Goal: Transaction & Acquisition: Purchase product/service

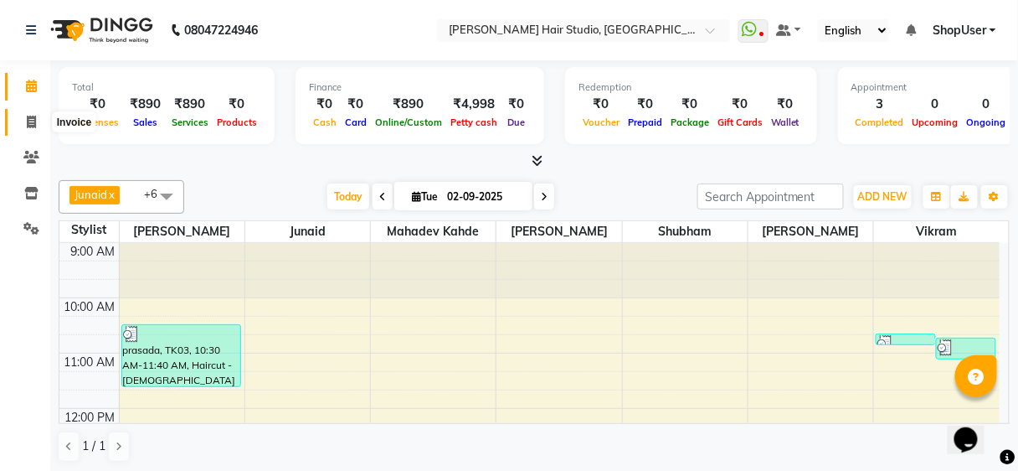
click at [34, 117] on icon at bounding box center [31, 122] width 9 height 13
select select "service"
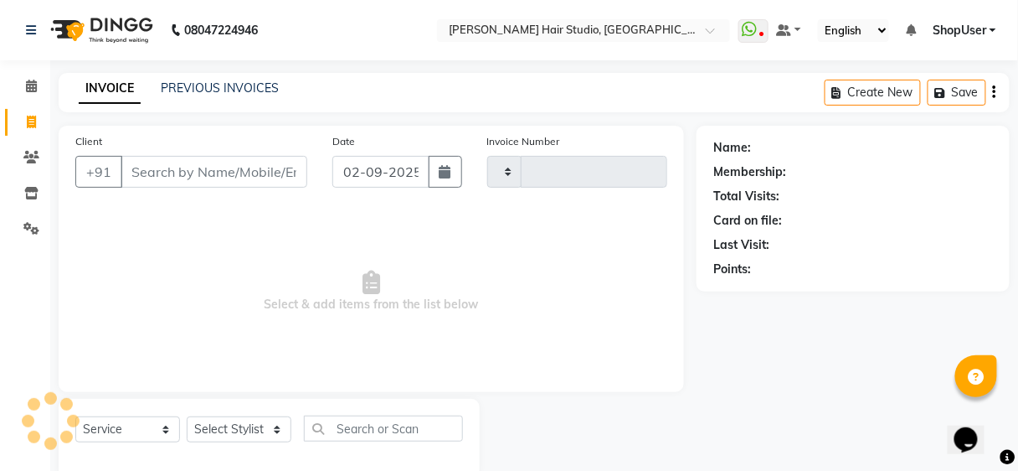
type input "4891"
select select "627"
click at [248, 413] on div "Select Service Product Membership Package Voucher Prepaid Gift Card Select Styl…" at bounding box center [269, 439] width 421 height 80
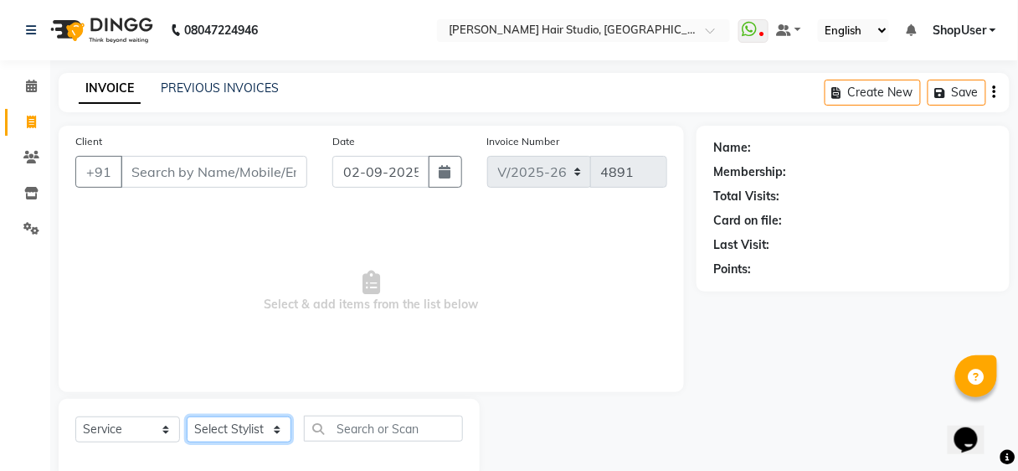
click at [246, 426] on select "Select Stylist [PERSON_NAME] [PERSON_NAME] Avinash [PERSON_NAME] kahde [PERSON_…" at bounding box center [239, 429] width 105 height 26
select select "32802"
click at [187, 416] on select "Select Stylist [PERSON_NAME] [PERSON_NAME] Avinash [PERSON_NAME] kahde [PERSON_…" at bounding box center [239, 429] width 105 height 26
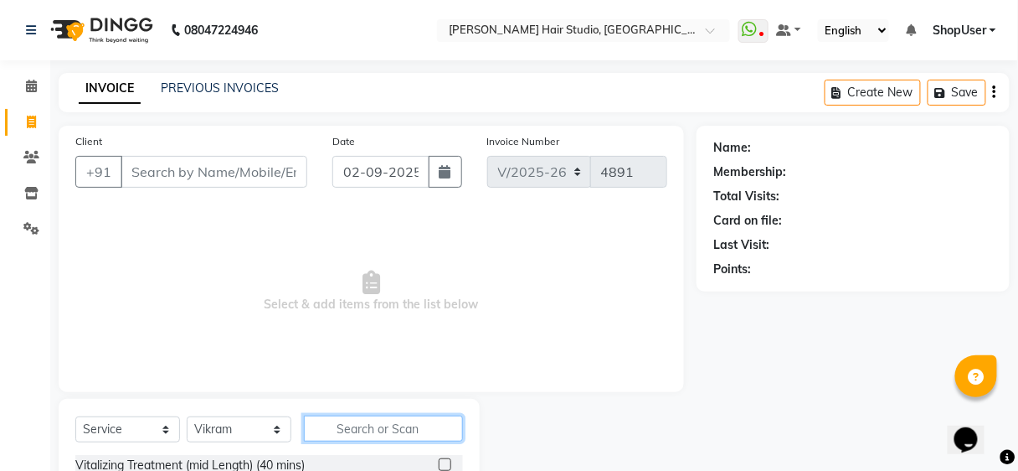
click at [356, 415] on input "text" at bounding box center [383, 428] width 159 height 26
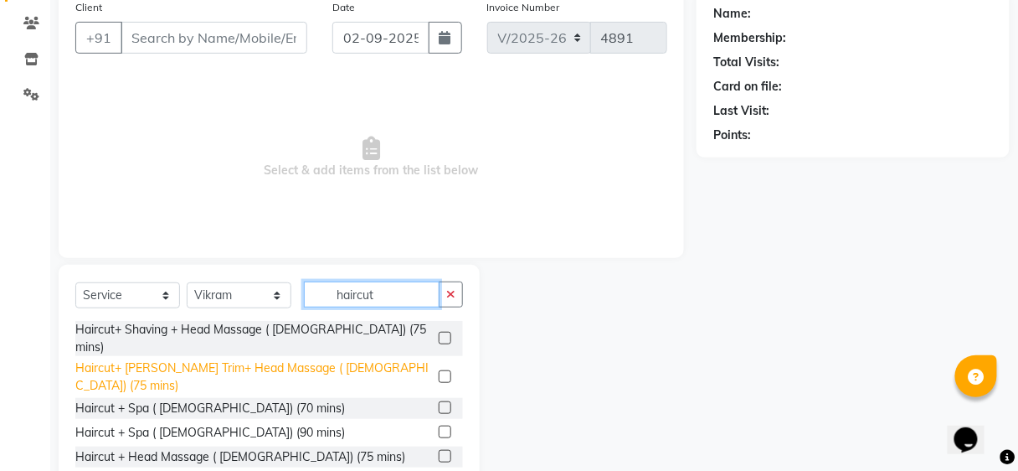
type input "haircut"
click at [188, 359] on div "Haircut+ [PERSON_NAME] Trim+ Head Massage ( [DEMOGRAPHIC_DATA]) (75 mins)" at bounding box center [253, 376] width 357 height 35
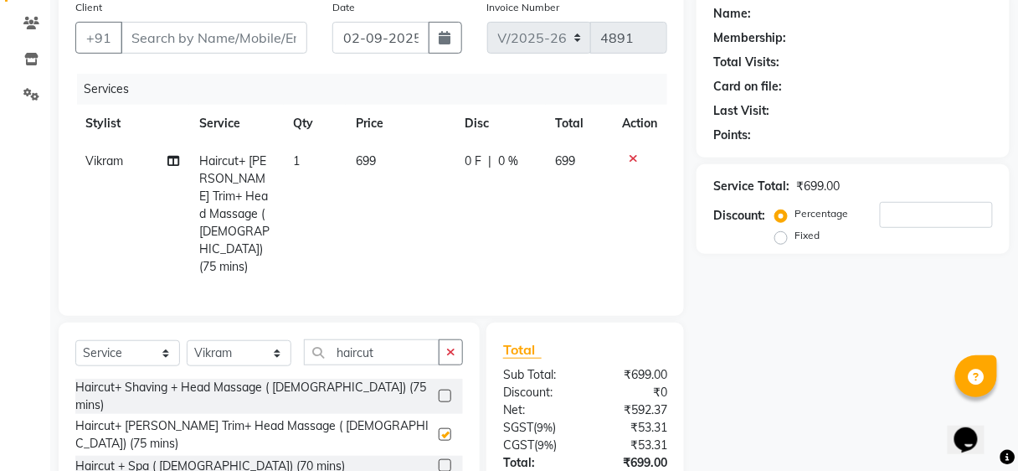
checkbox input "false"
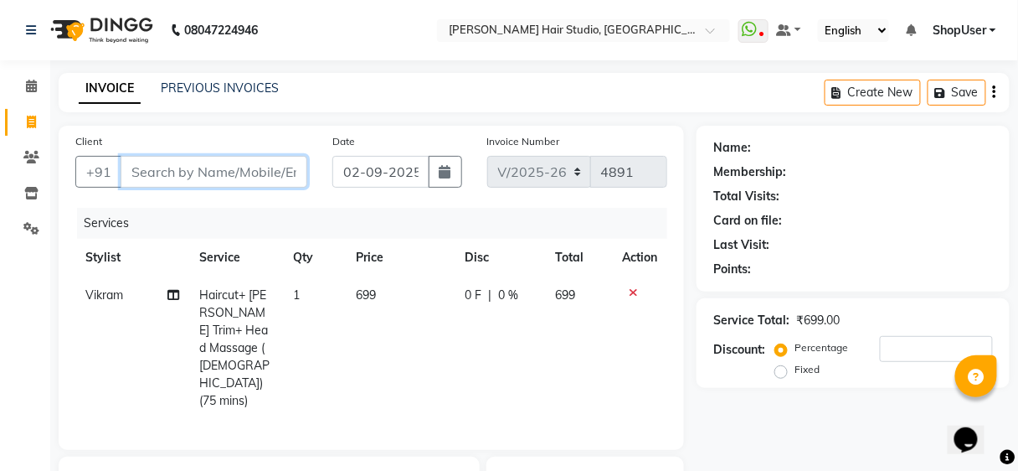
click at [219, 177] on input "Client" at bounding box center [214, 172] width 187 height 32
type input "8"
type input "0"
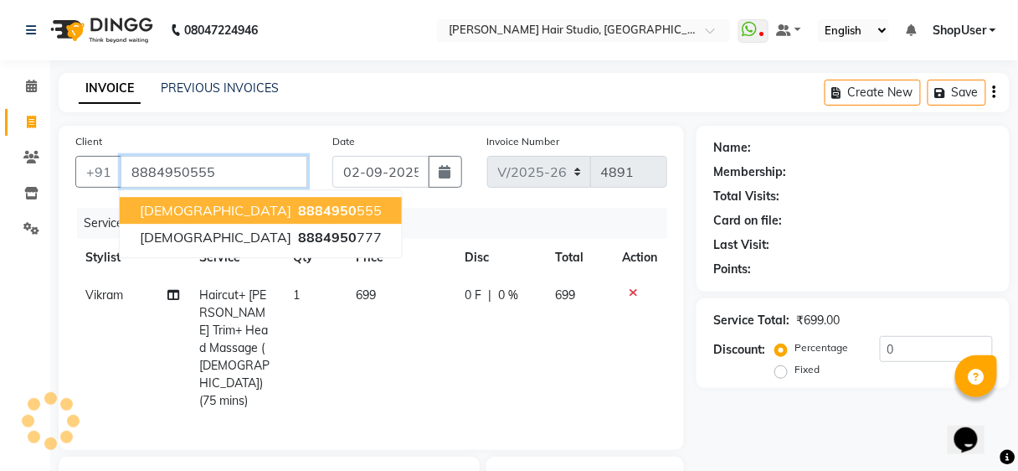
type input "8884950555"
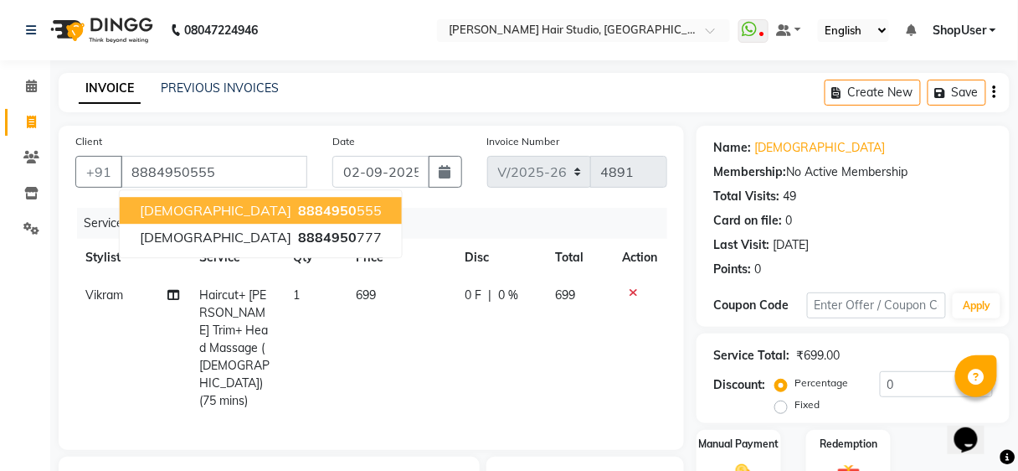
click at [298, 211] on span "8884950" at bounding box center [327, 210] width 59 height 17
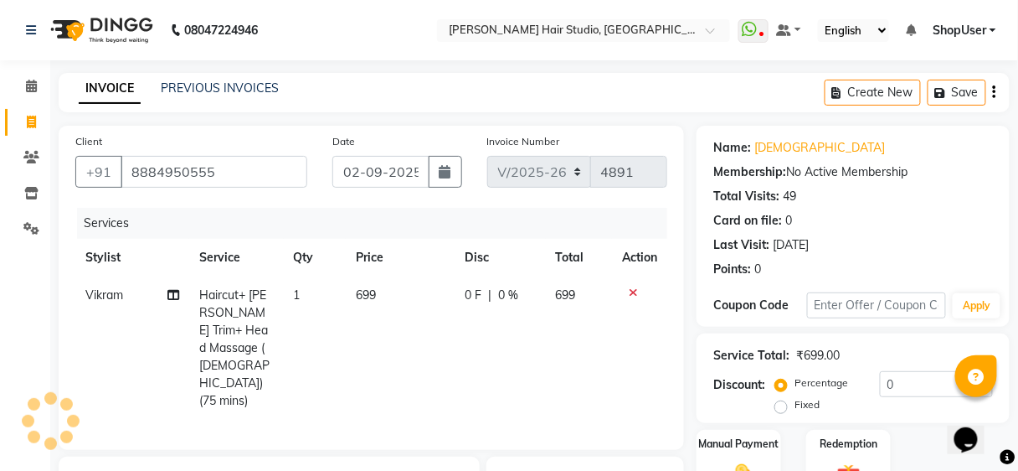
scroll to position [232, 0]
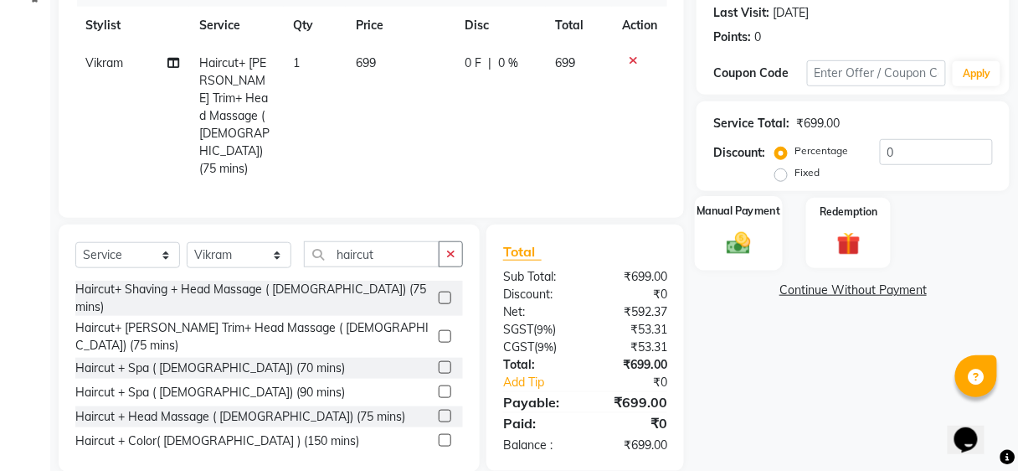
click at [728, 234] on img at bounding box center [738, 243] width 39 height 28
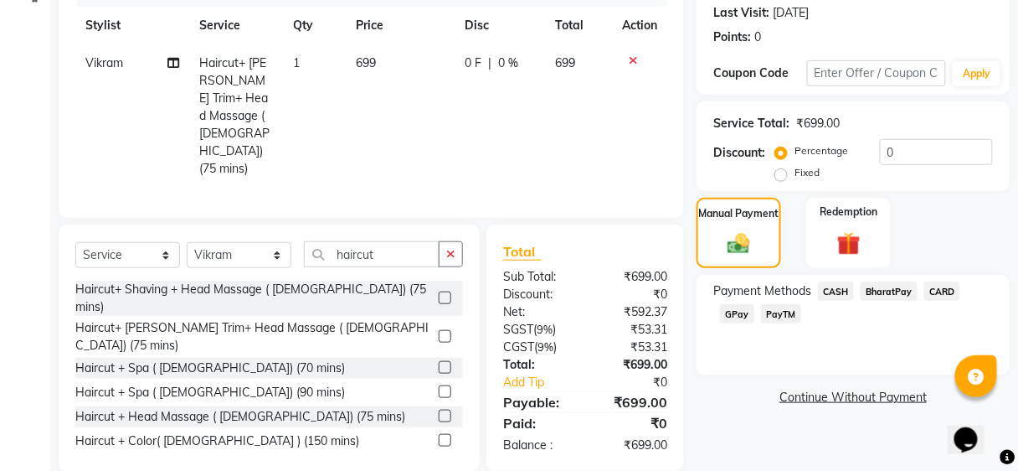
click at [885, 288] on span "BharatPay" at bounding box center [889, 290] width 57 height 19
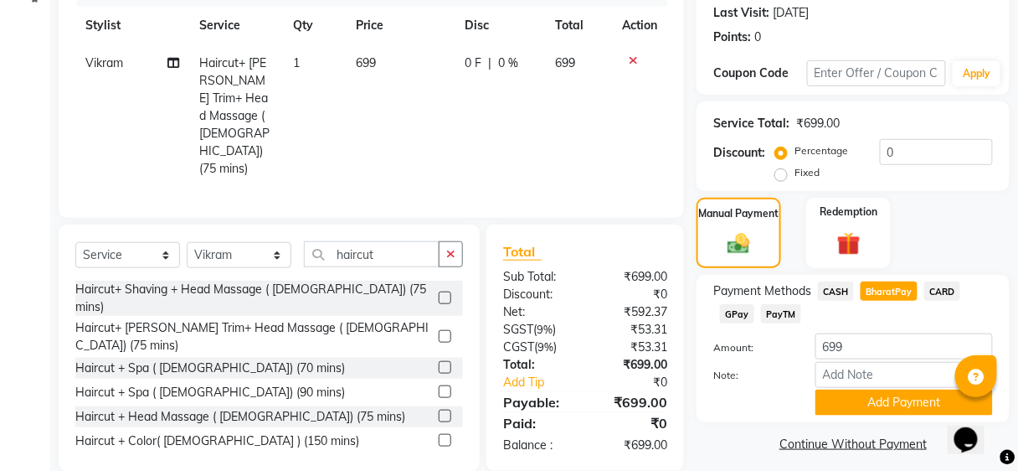
scroll to position [241, 0]
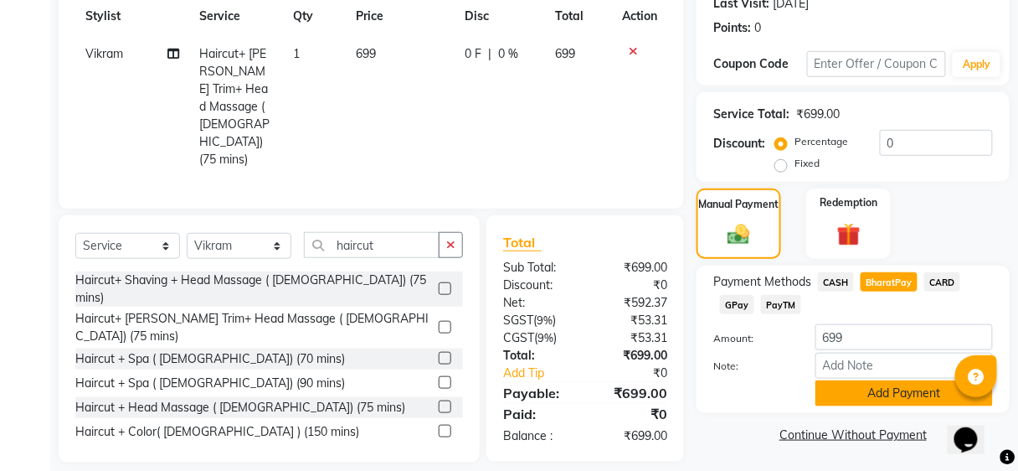
click at [886, 392] on button "Add Payment" at bounding box center [903, 393] width 177 height 26
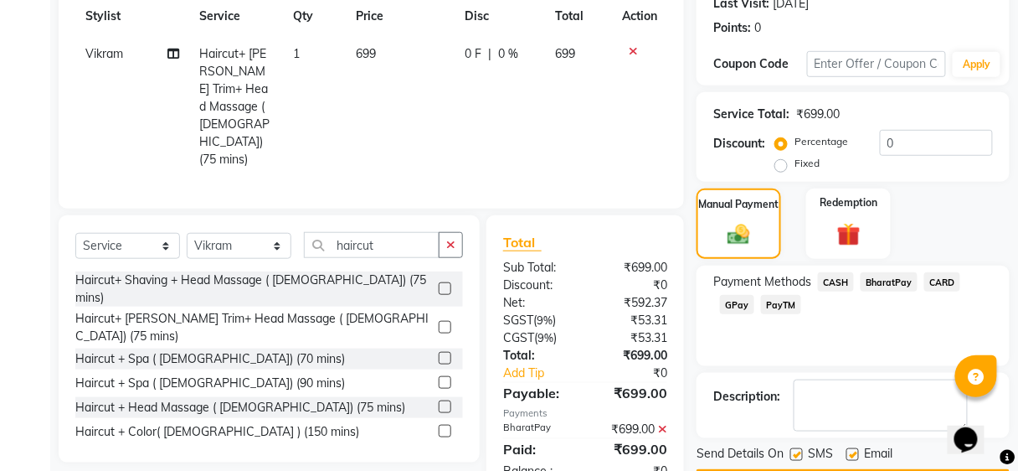
scroll to position [288, 0]
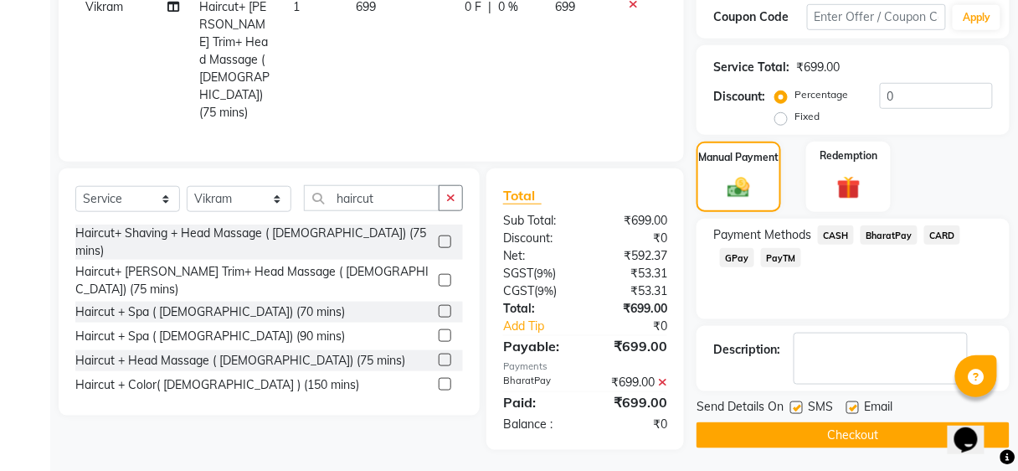
click at [911, 428] on button "Checkout" at bounding box center [853, 435] width 313 height 26
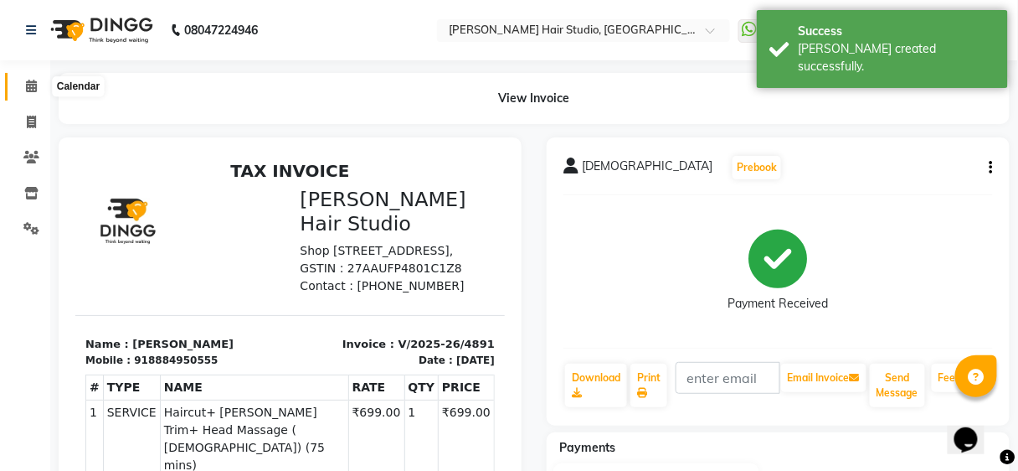
click at [27, 90] on icon at bounding box center [31, 86] width 11 height 13
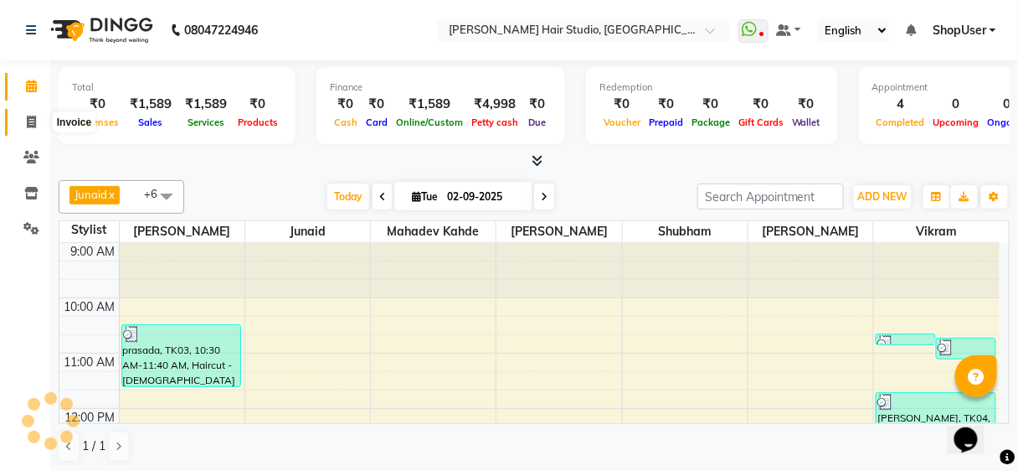
click at [32, 119] on icon at bounding box center [31, 122] width 9 height 13
select select "service"
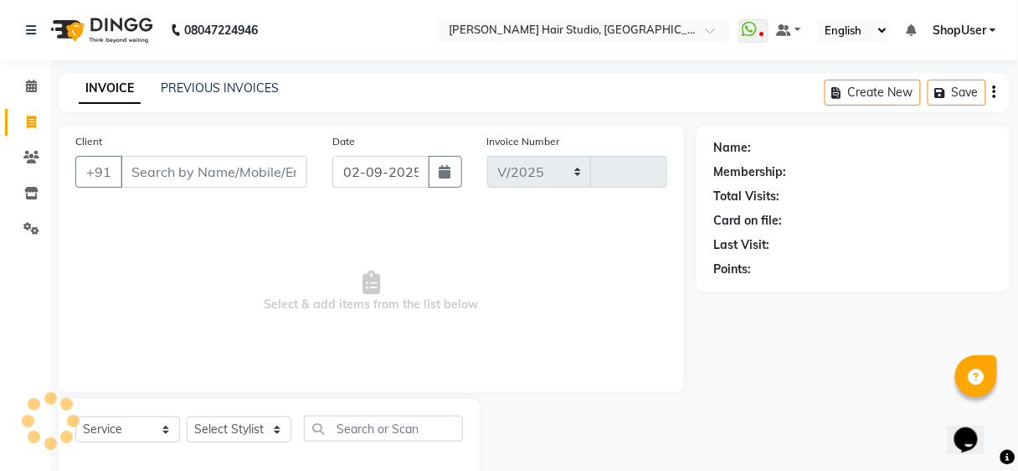
select select "627"
type input "4892"
click at [248, 428] on select "Select Stylist [PERSON_NAME] [PERSON_NAME] Avinash [PERSON_NAME] kahde [PERSON_…" at bounding box center [239, 429] width 105 height 26
select select "88870"
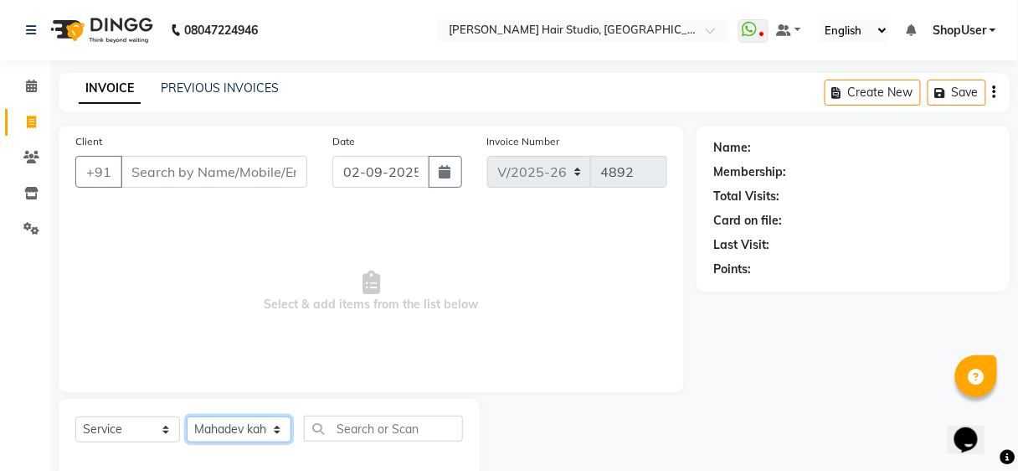
click at [187, 416] on select "Select Stylist [PERSON_NAME] [PERSON_NAME] Avinash [PERSON_NAME] kahde [PERSON_…" at bounding box center [239, 429] width 105 height 26
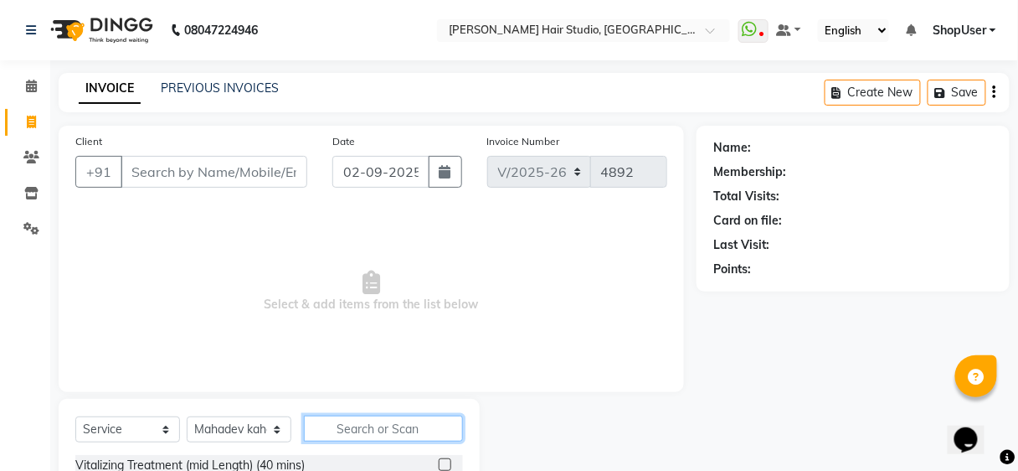
click at [368, 428] on input "text" at bounding box center [383, 428] width 159 height 26
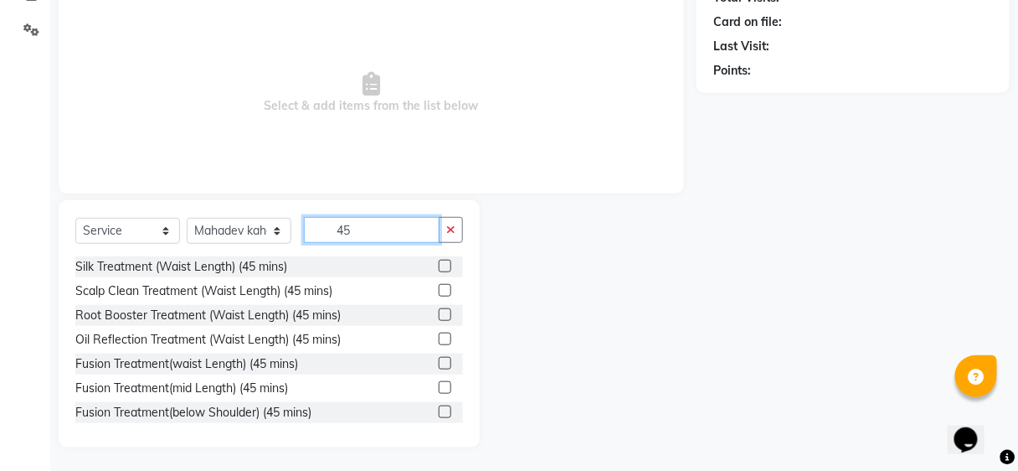
scroll to position [390, 0]
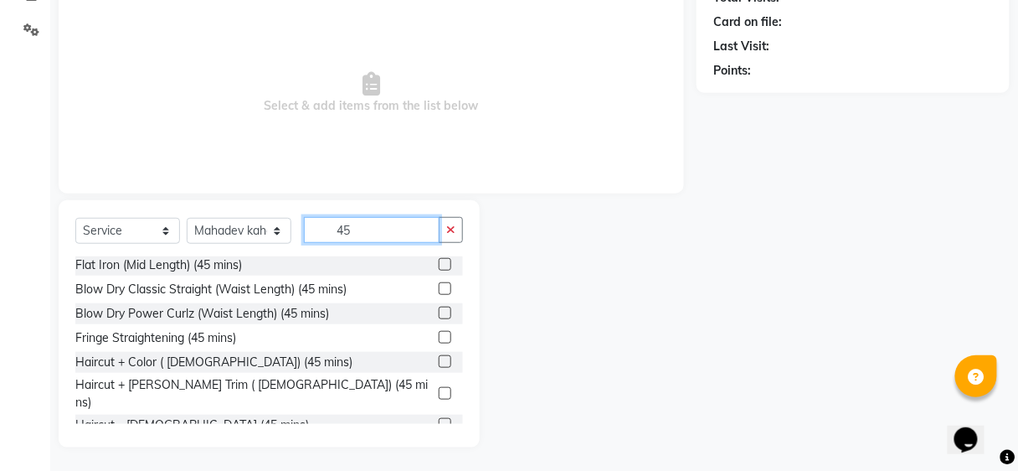
type input "45"
click at [439, 418] on label at bounding box center [445, 424] width 13 height 13
click at [439, 419] on input "checkbox" at bounding box center [444, 424] width 11 height 11
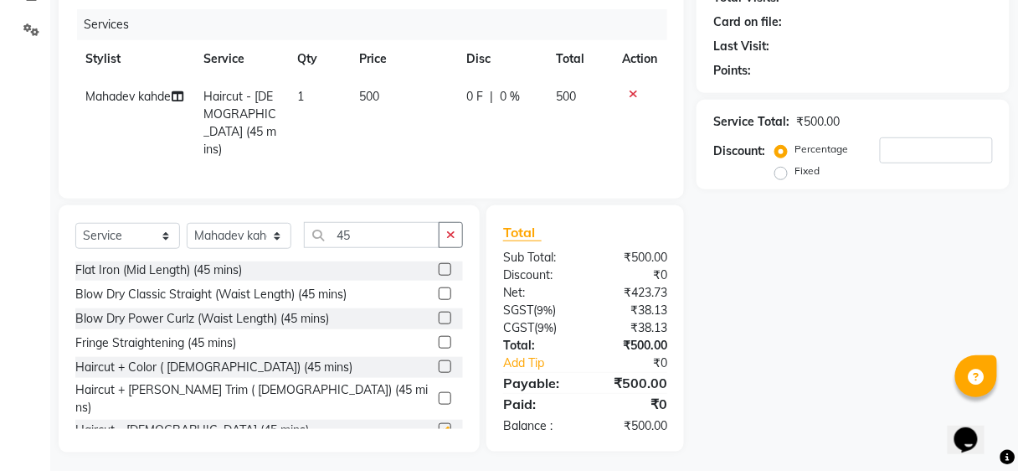
checkbox input "false"
click at [447, 229] on icon "button" at bounding box center [450, 235] width 9 height 12
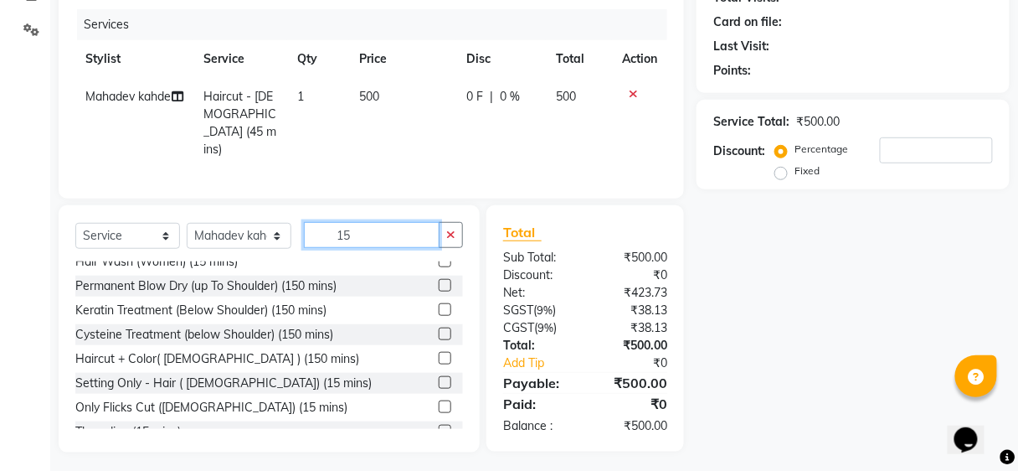
scroll to position [50, 0]
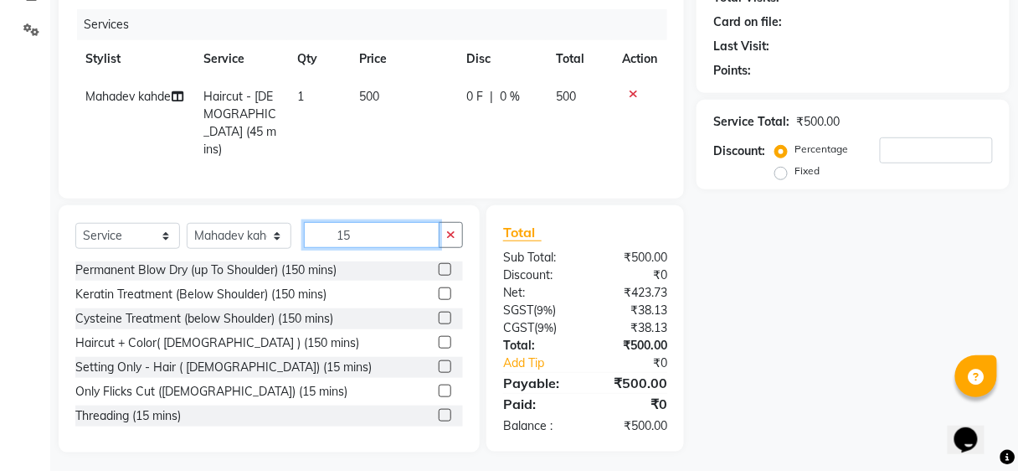
type input "15"
click at [439, 409] on label at bounding box center [445, 415] width 13 height 13
click at [439, 410] on input "checkbox" at bounding box center [444, 415] width 11 height 11
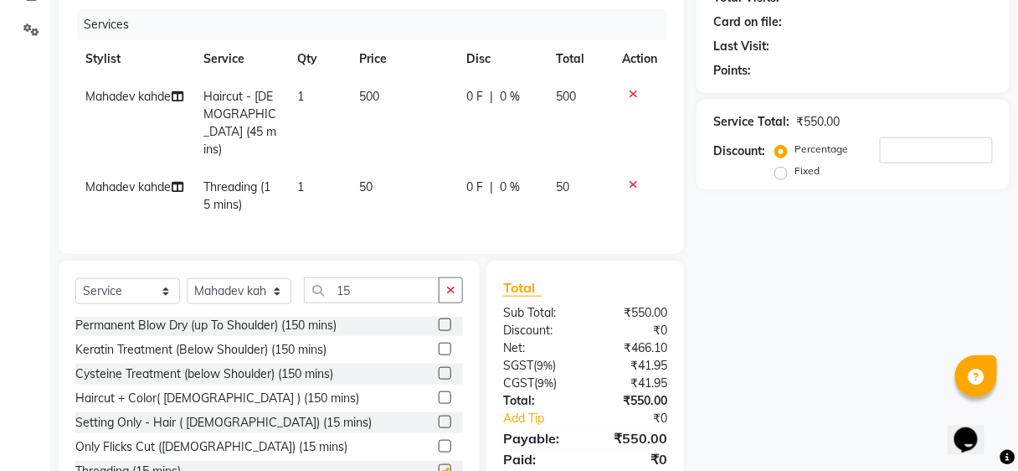
checkbox input "false"
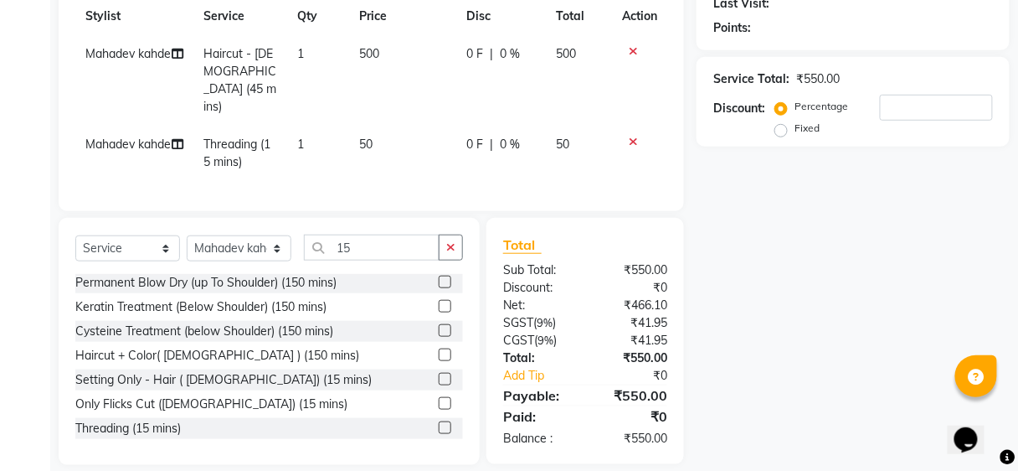
scroll to position [251, 0]
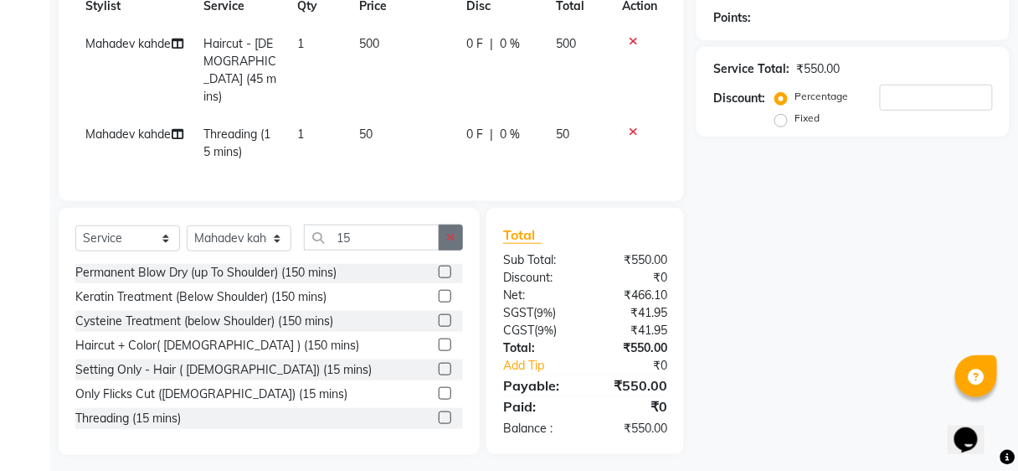
click at [460, 224] on button "button" at bounding box center [451, 237] width 24 height 26
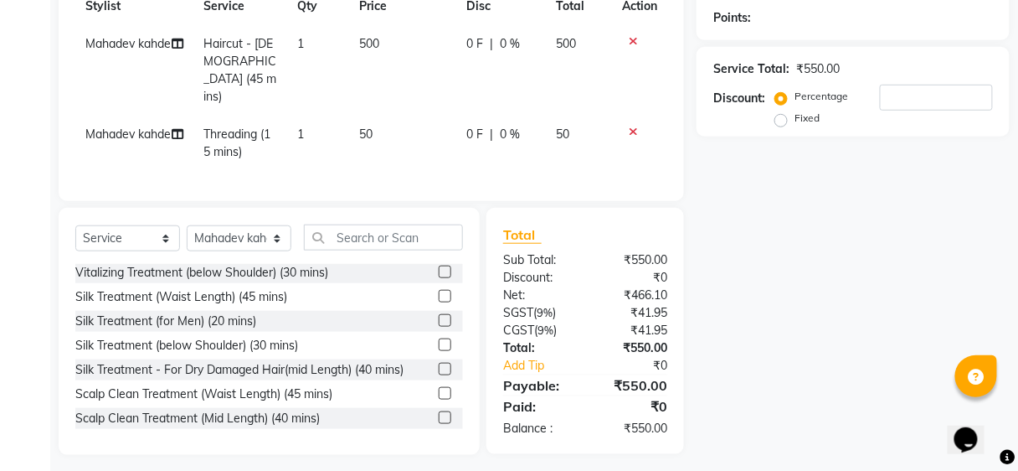
click at [395, 127] on td "50" at bounding box center [402, 143] width 107 height 55
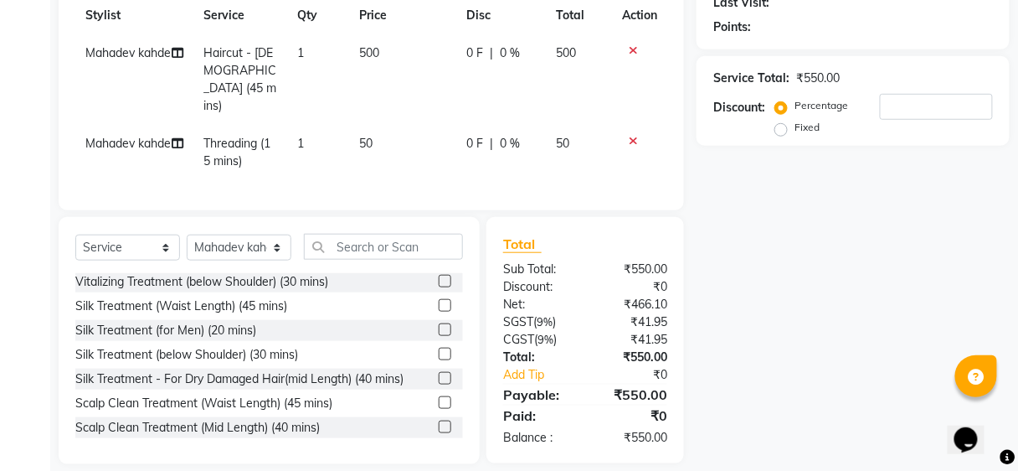
select select "88870"
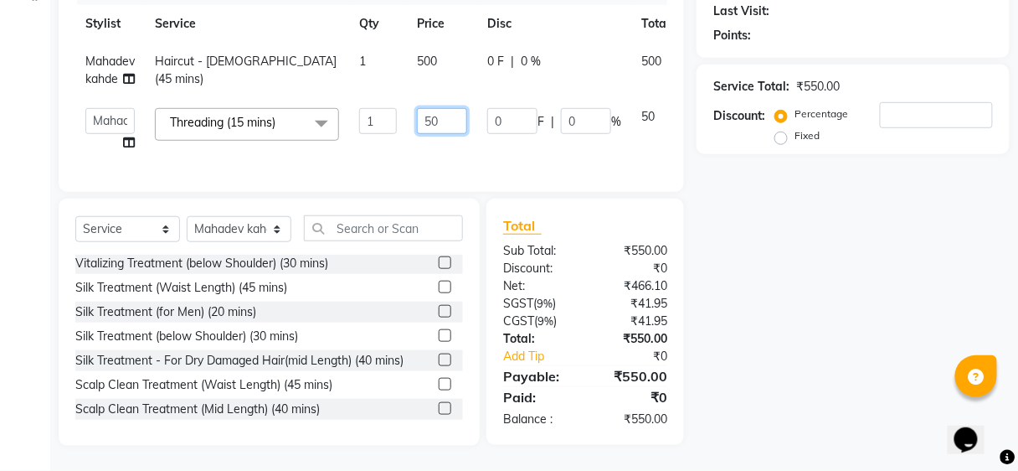
click at [456, 111] on input "50" at bounding box center [442, 121] width 50 height 26
type input "5"
type input "100"
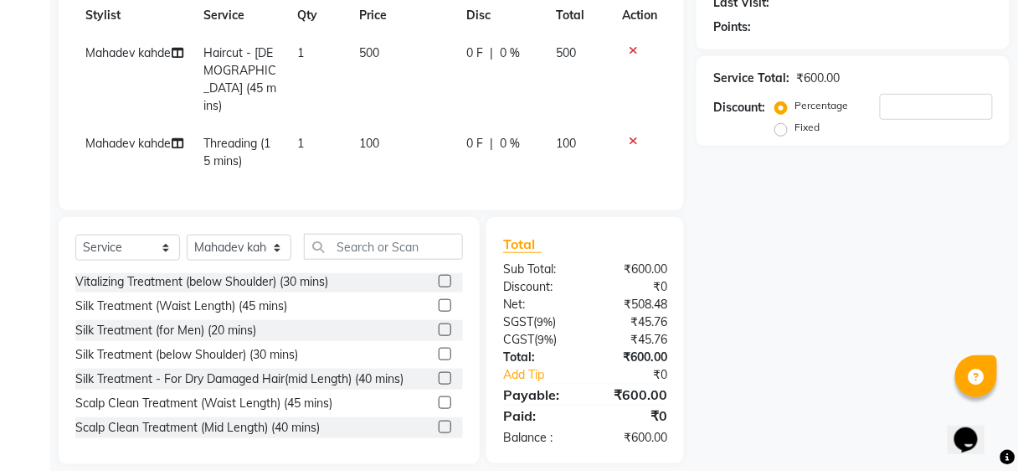
click at [538, 152] on div "Services Stylist Service Qty Price Disc Total Action Mahadev kahde Haircut - [D…" at bounding box center [371, 80] width 592 height 228
click at [357, 244] on input "text" at bounding box center [383, 247] width 159 height 26
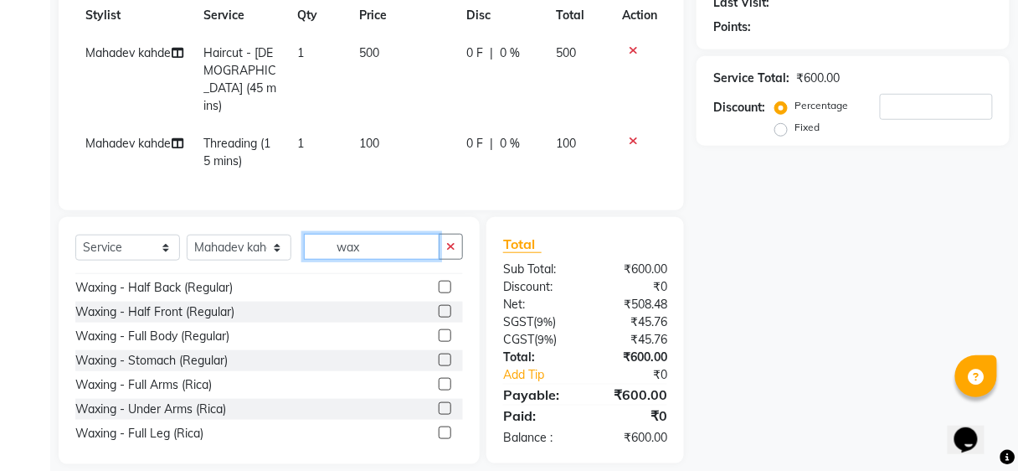
scroll to position [536, 0]
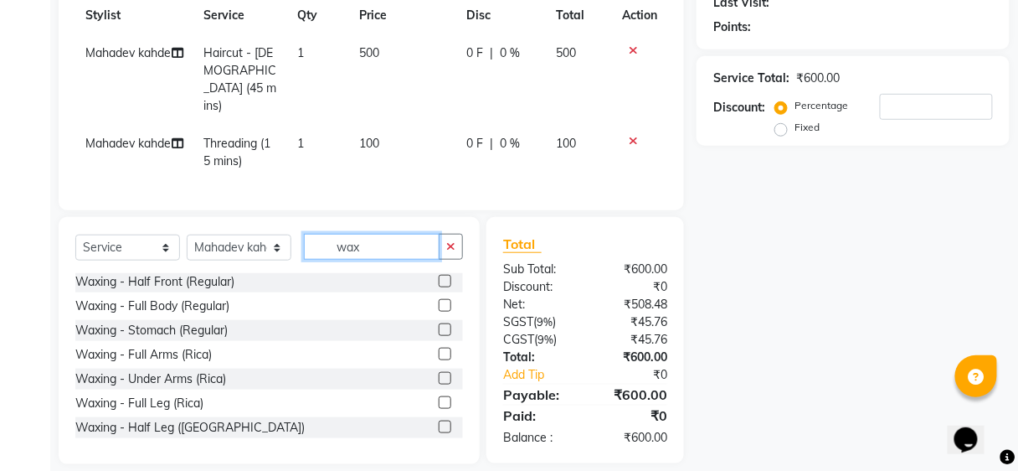
type input "wax"
click at [439, 372] on label at bounding box center [445, 378] width 13 height 13
click at [439, 373] on input "checkbox" at bounding box center [444, 378] width 11 height 11
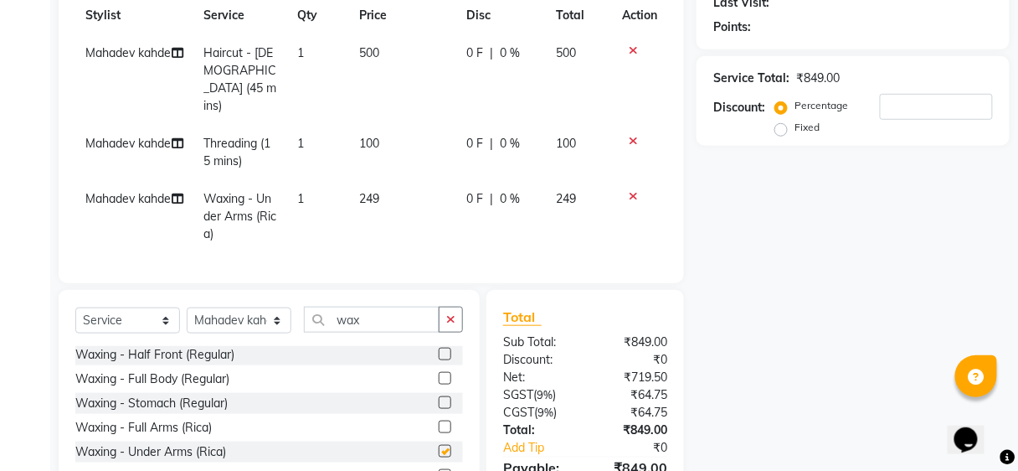
checkbox input "false"
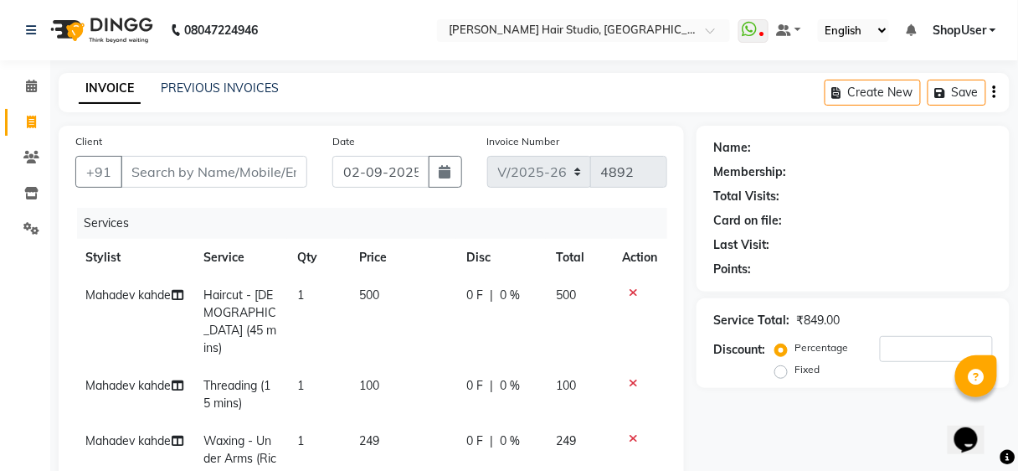
click at [242, 161] on div "Client +91" at bounding box center [191, 166] width 257 height 69
click at [242, 167] on input "Client" at bounding box center [214, 172] width 187 height 32
type input "8"
type input "0"
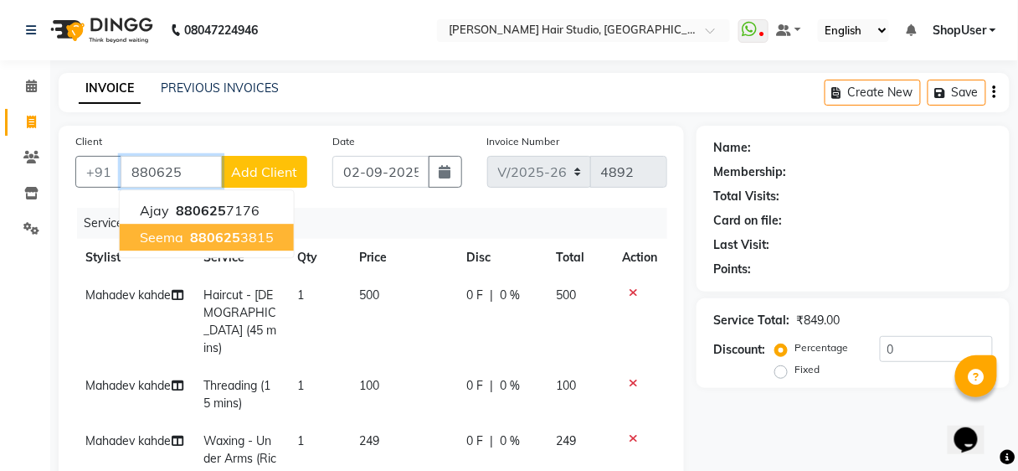
click at [241, 248] on button "seema 880625 3815" at bounding box center [207, 237] width 174 height 27
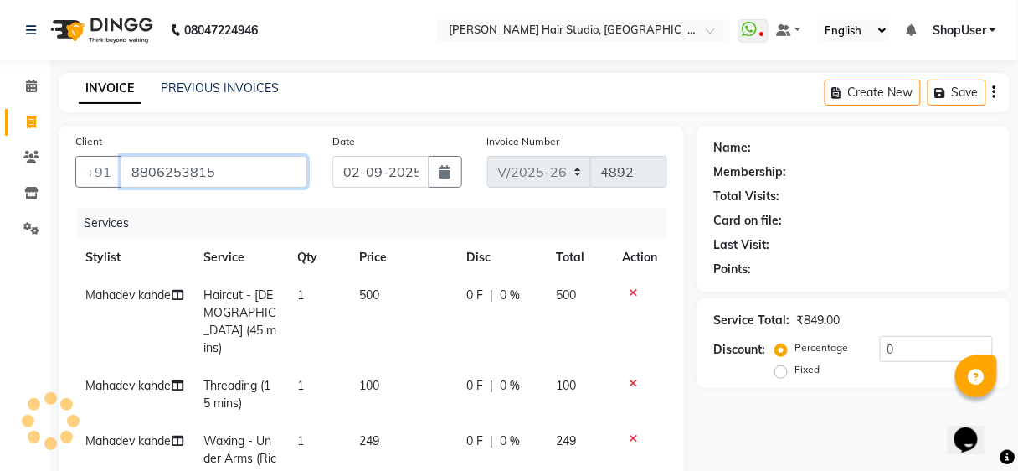
type input "8806253815"
select select "1: Object"
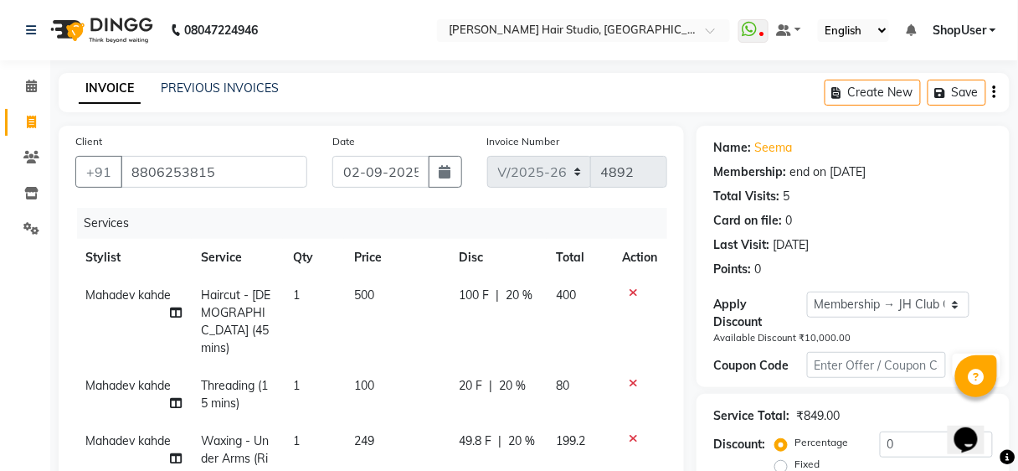
type input "20"
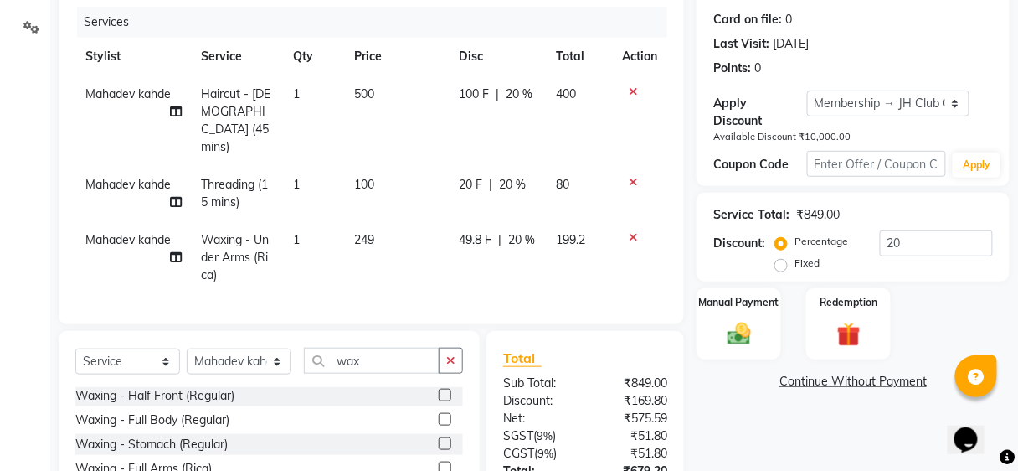
click at [522, 176] on span "20 %" at bounding box center [512, 185] width 27 height 18
select select "88870"
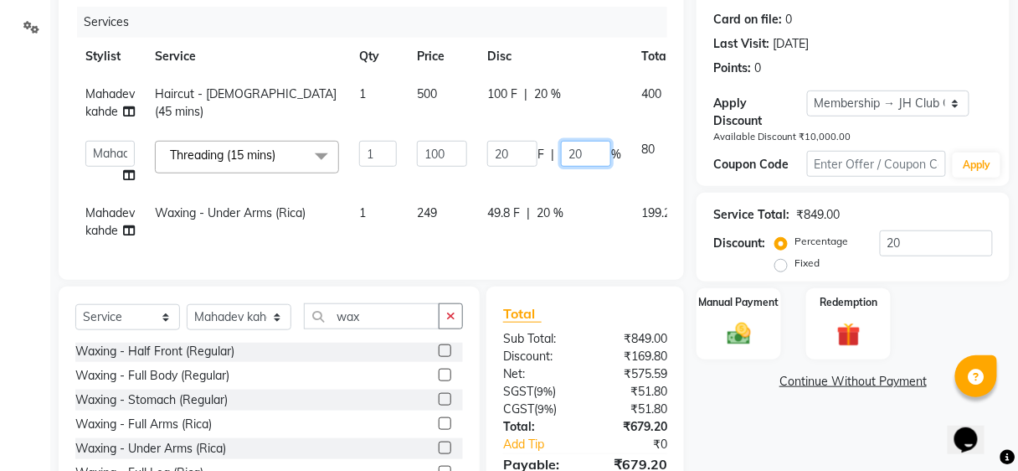
click at [583, 164] on input "20" at bounding box center [586, 154] width 50 height 26
type input "2"
type input "0"
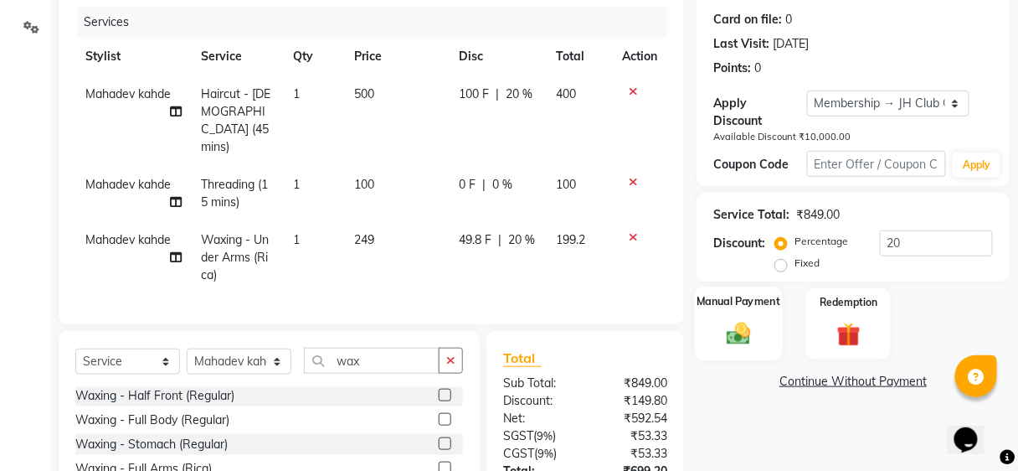
click at [718, 358] on div "Manual Payment" at bounding box center [739, 324] width 88 height 74
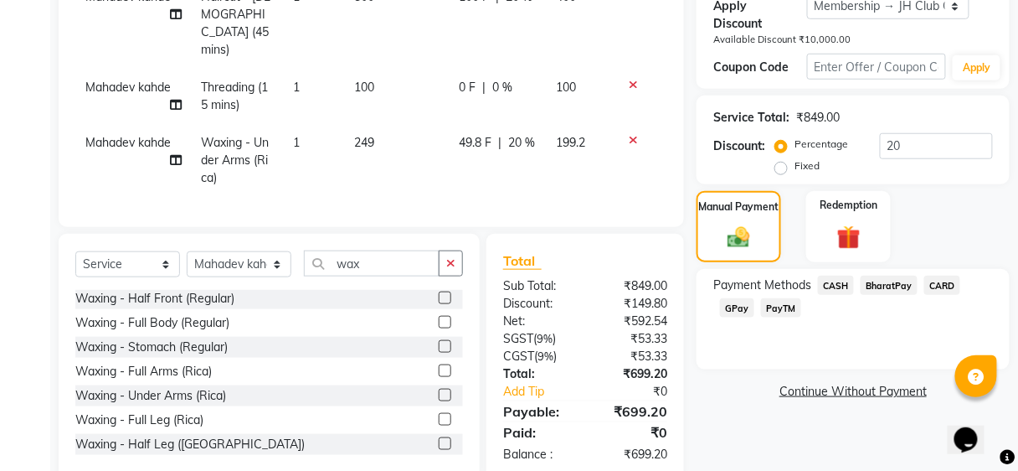
scroll to position [257, 0]
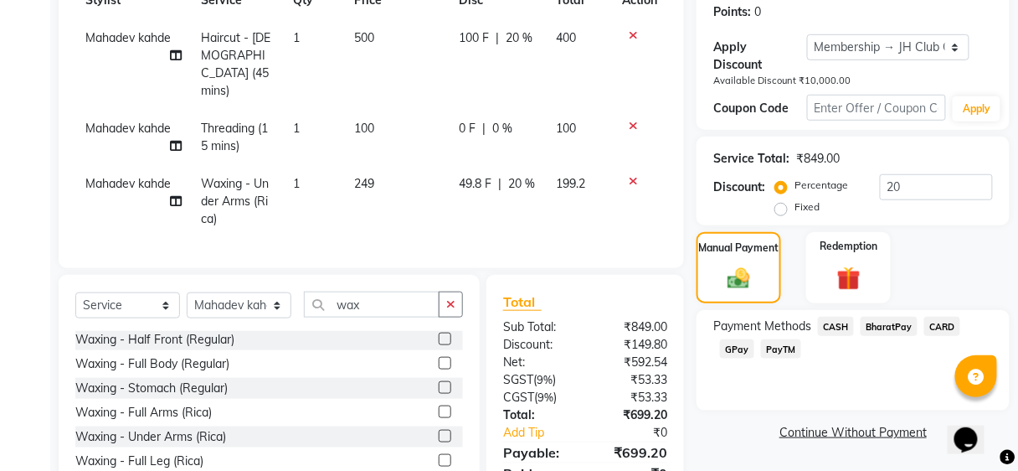
click at [87, 110] on td "Mahadev kahde" at bounding box center [133, 137] width 116 height 55
select select "88870"
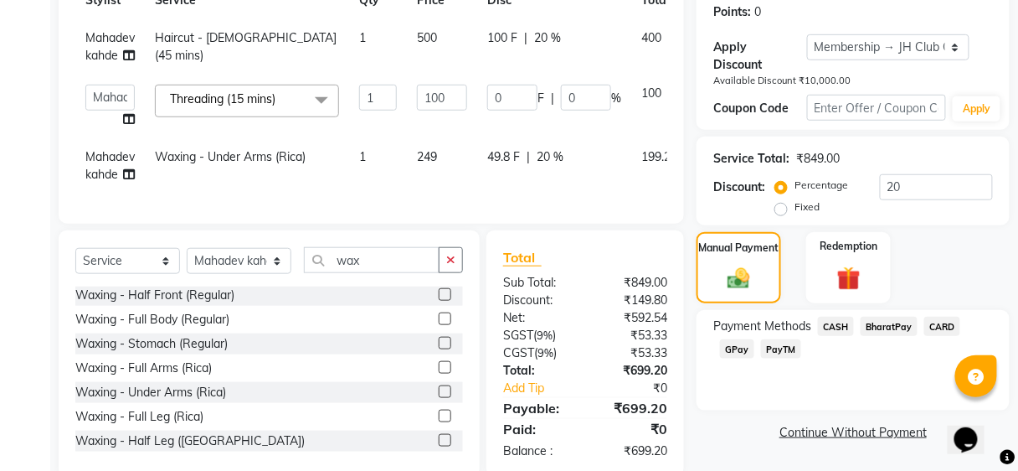
click at [110, 170] on span "Mahadev kahde" at bounding box center [109, 165] width 49 height 33
select select "88870"
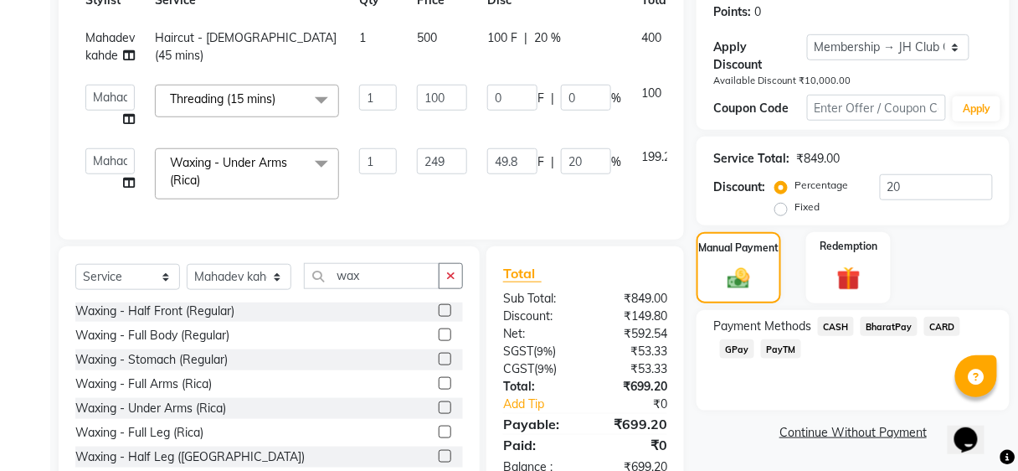
click at [113, 143] on td "[PERSON_NAME] [PERSON_NAME] Avinash [PERSON_NAME] kahde [PERSON_NAME] Pawan [PE…" at bounding box center [109, 173] width 69 height 71
click at [108, 158] on select "[PERSON_NAME] [PERSON_NAME] Avinash [PERSON_NAME] kahde [PERSON_NAME] Pawan [PE…" at bounding box center [109, 161] width 49 height 26
select select "86031"
drag, startPoint x: 96, startPoint y: 96, endPoint x: 98, endPoint y: 106, distance: 10.2
click at [96, 96] on select "[PERSON_NAME] [PERSON_NAME] Avinash [PERSON_NAME] kahde [PERSON_NAME] Pawan [PE…" at bounding box center [109, 98] width 49 height 26
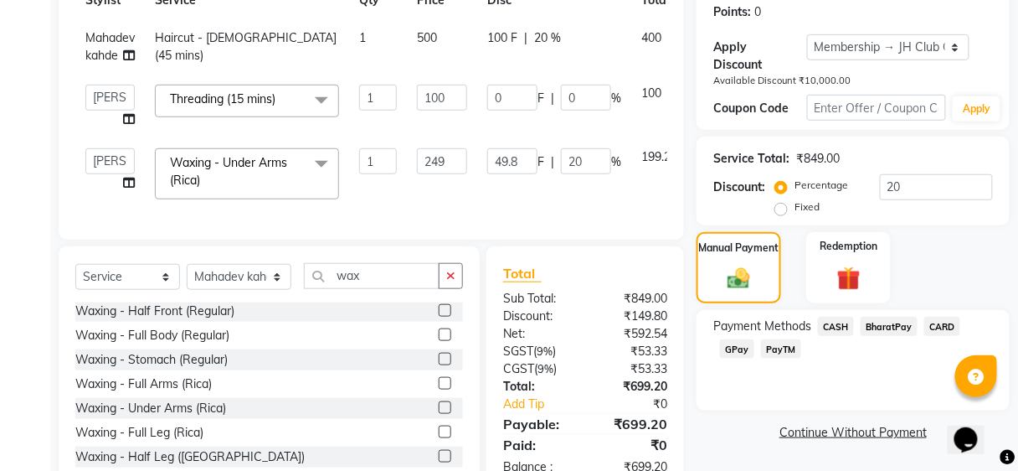
select select "86031"
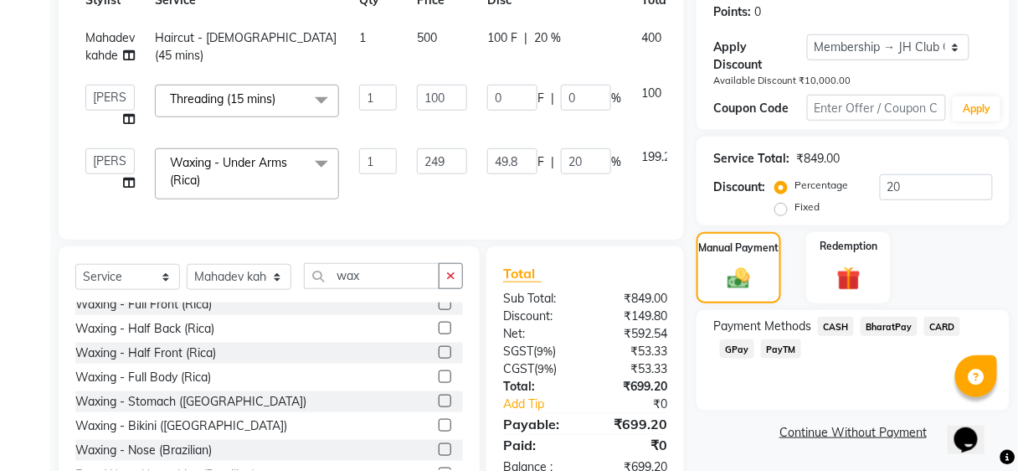
scroll to position [312, 0]
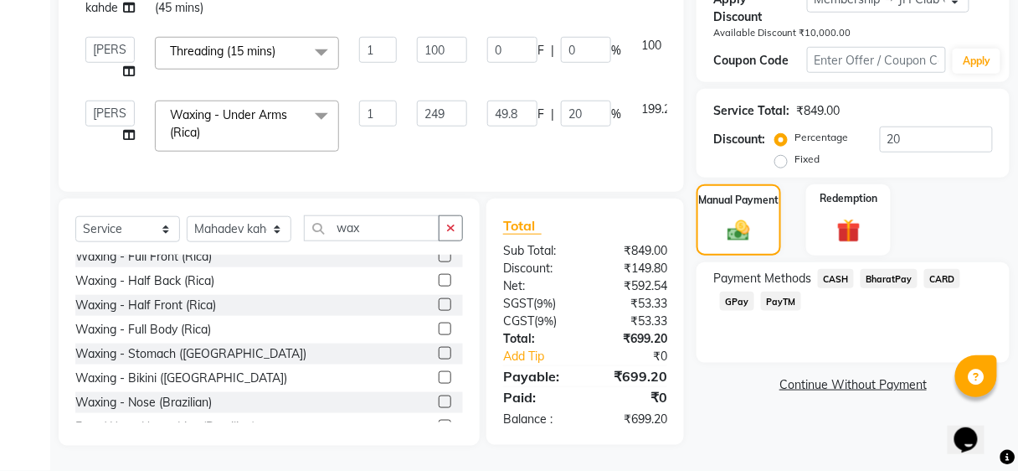
click at [893, 273] on span "BharatPay" at bounding box center [889, 278] width 57 height 19
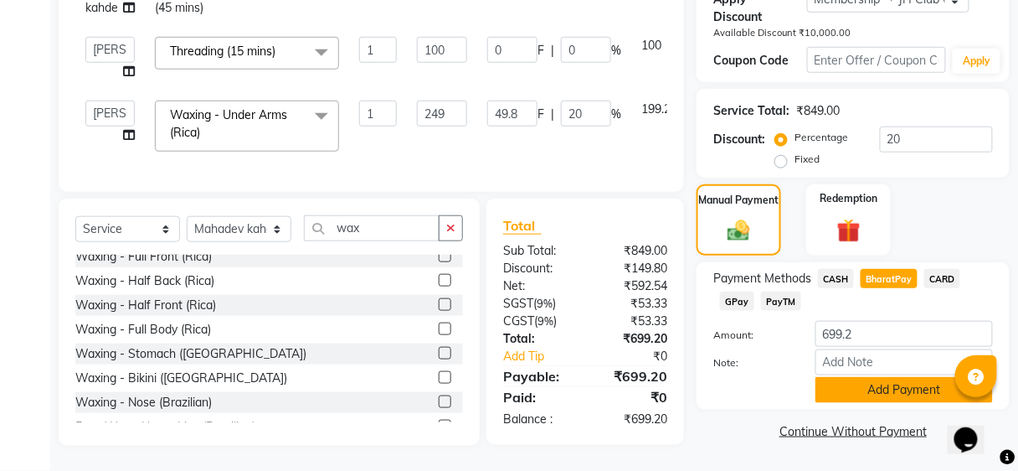
click at [857, 377] on button "Add Payment" at bounding box center [903, 390] width 177 height 26
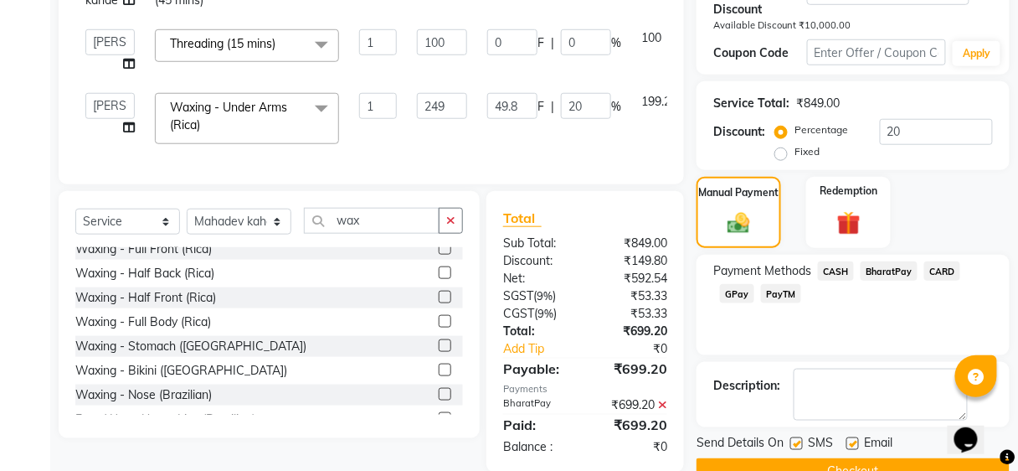
scroll to position [349, 0]
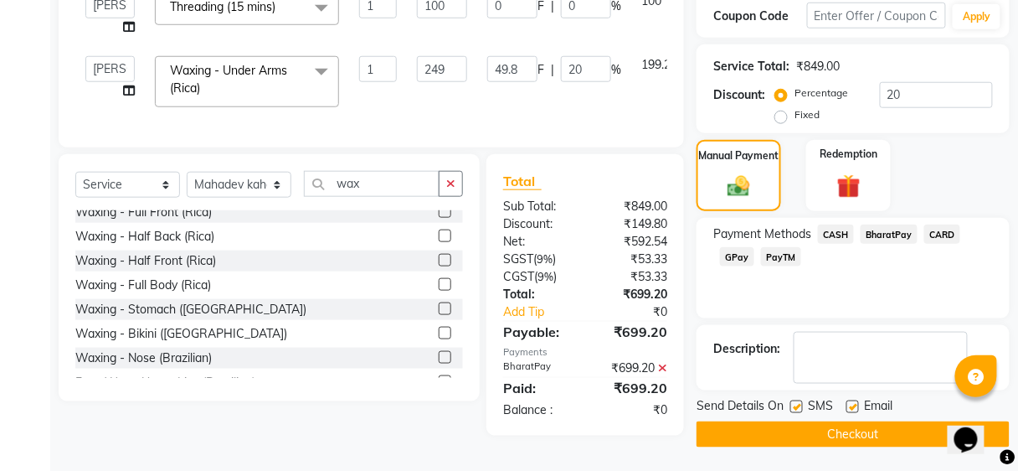
click at [837, 435] on button "Checkout" at bounding box center [853, 434] width 313 height 26
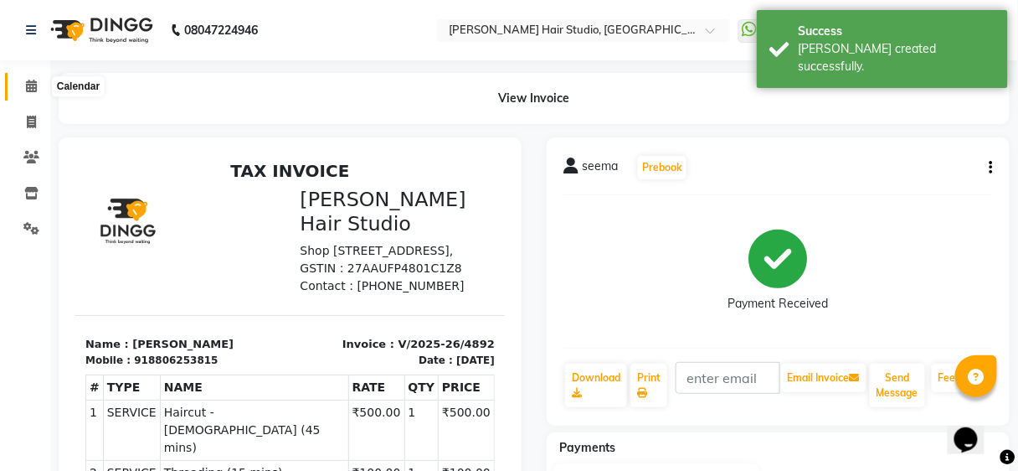
click at [32, 86] on icon at bounding box center [31, 86] width 11 height 13
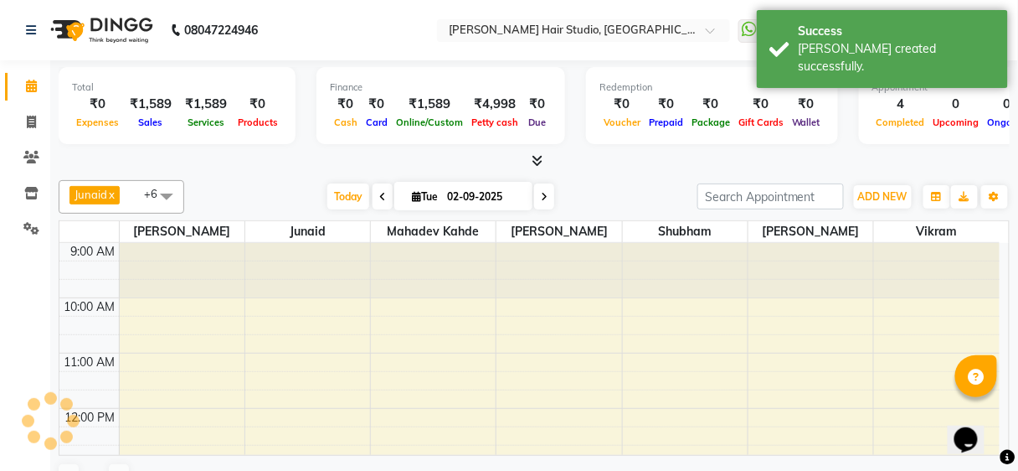
click at [32, 86] on icon at bounding box center [31, 86] width 11 height 13
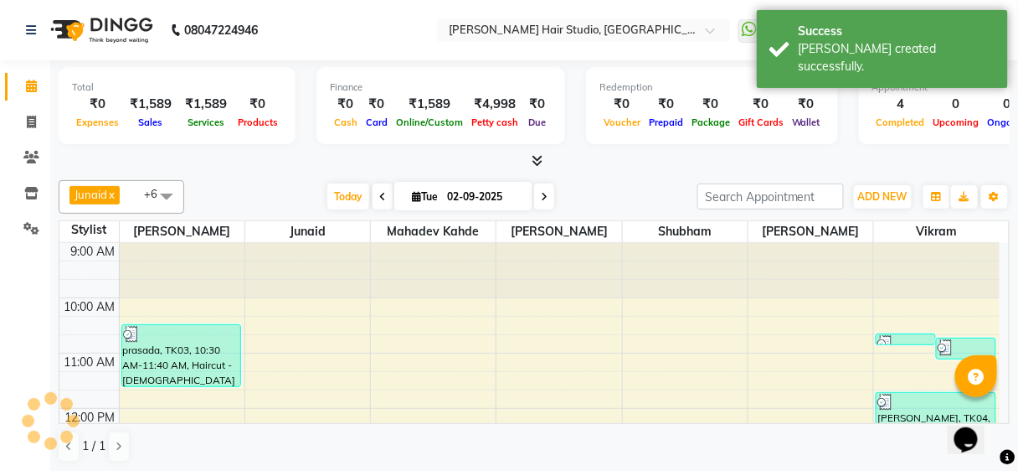
click at [32, 86] on icon at bounding box center [31, 86] width 11 height 13
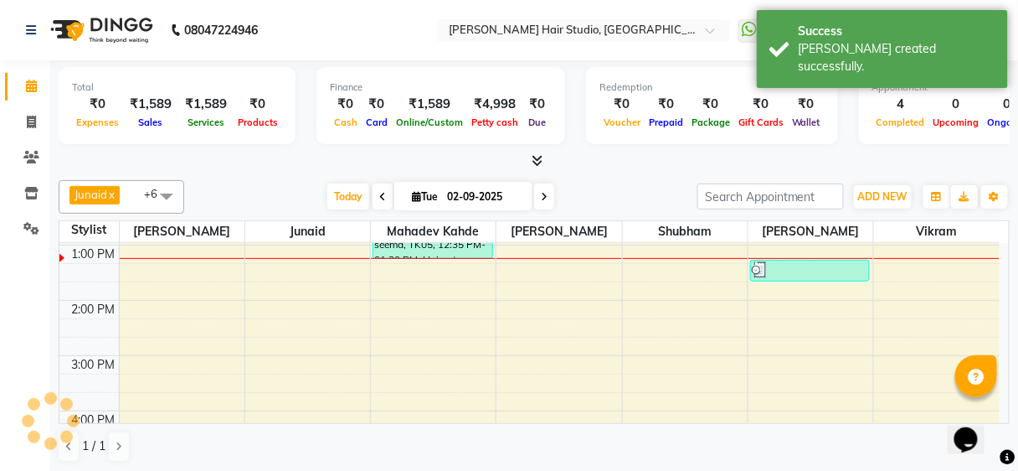
click at [32, 86] on icon at bounding box center [31, 86] width 11 height 13
click at [29, 129] on span at bounding box center [31, 122] width 29 height 19
select select "service"
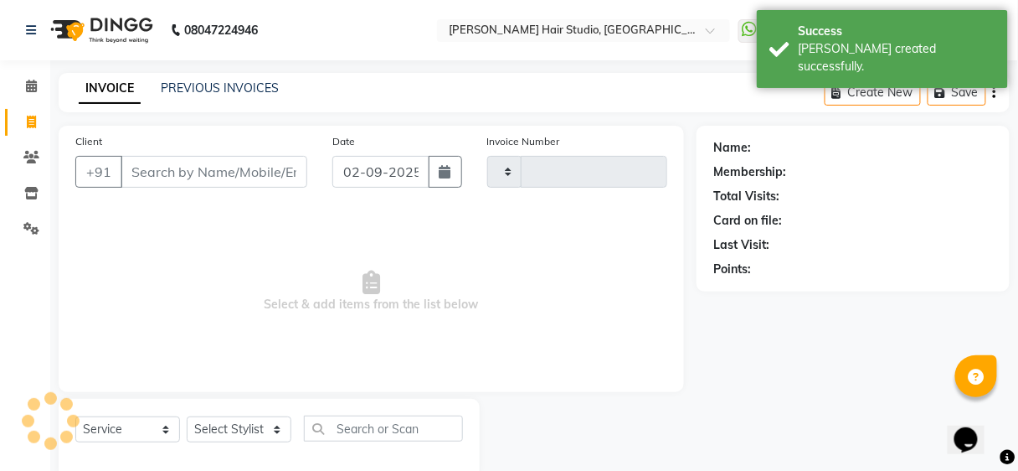
type input "4893"
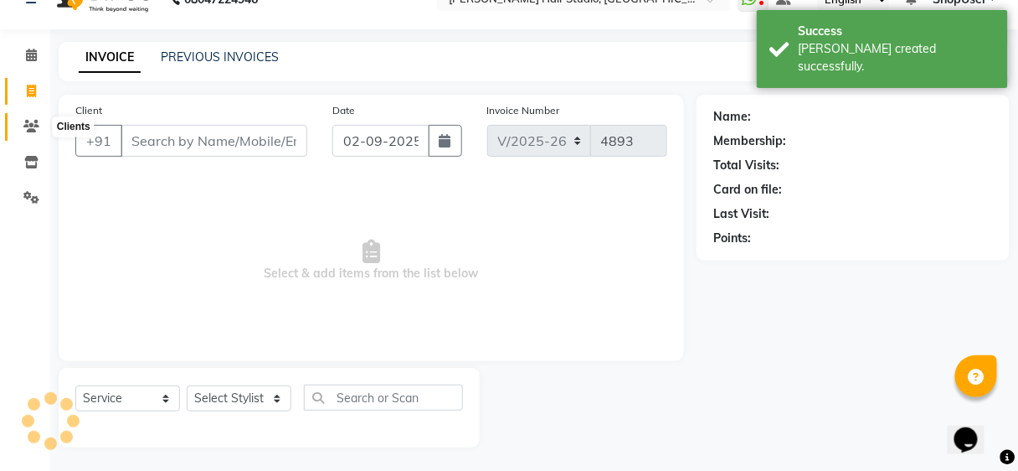
click at [29, 129] on icon at bounding box center [31, 126] width 16 height 13
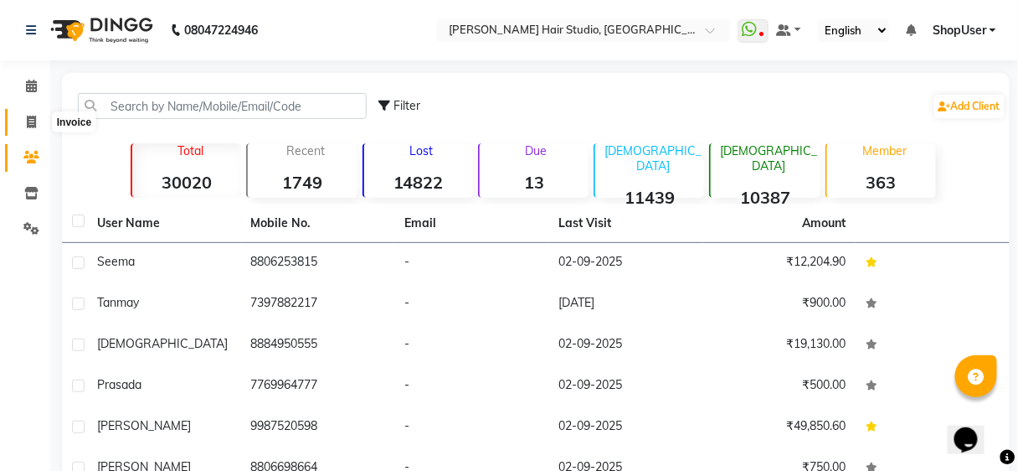
click at [20, 117] on span at bounding box center [31, 122] width 29 height 19
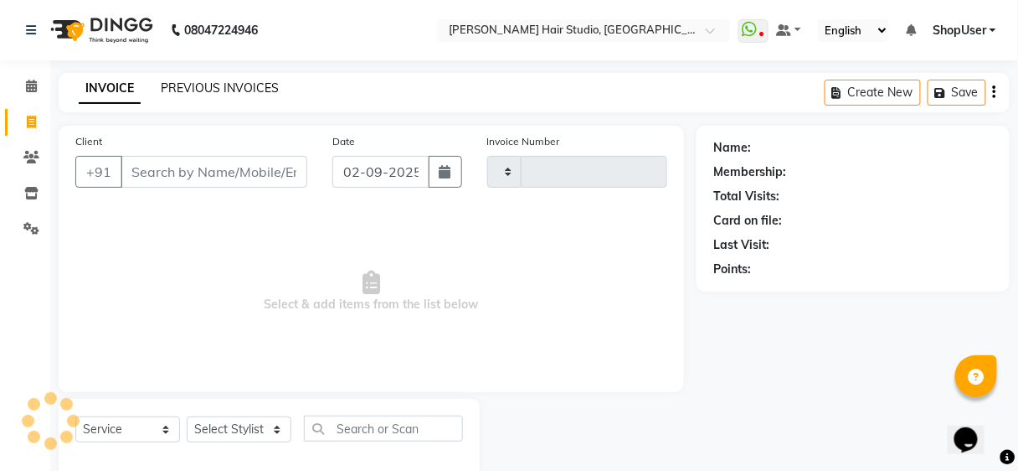
click at [236, 80] on link "PREVIOUS INVOICES" at bounding box center [220, 87] width 118 height 15
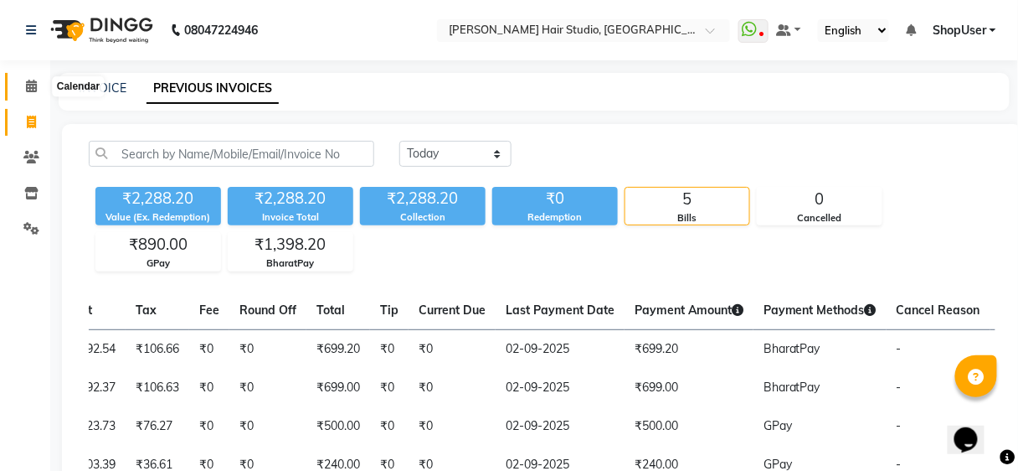
click at [27, 83] on icon at bounding box center [31, 86] width 11 height 13
click at [27, 81] on icon at bounding box center [31, 86] width 11 height 13
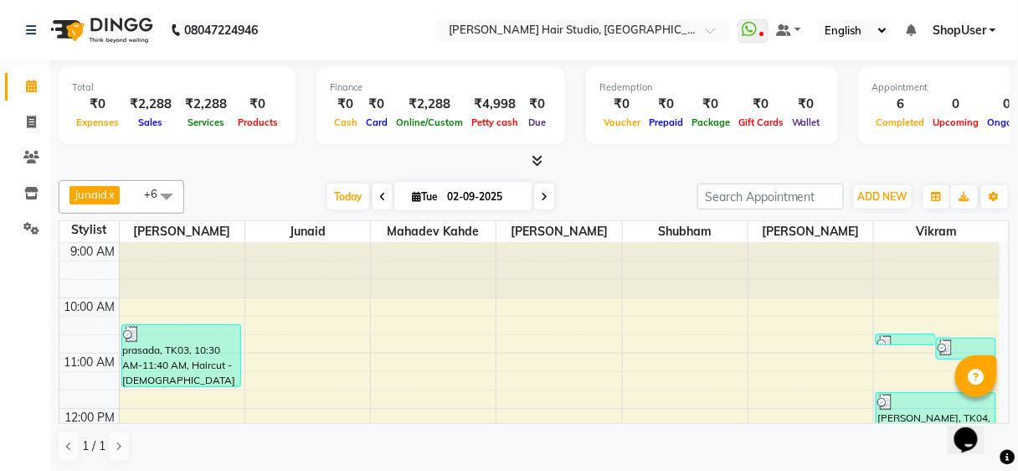
click at [150, 185] on span at bounding box center [166, 196] width 33 height 32
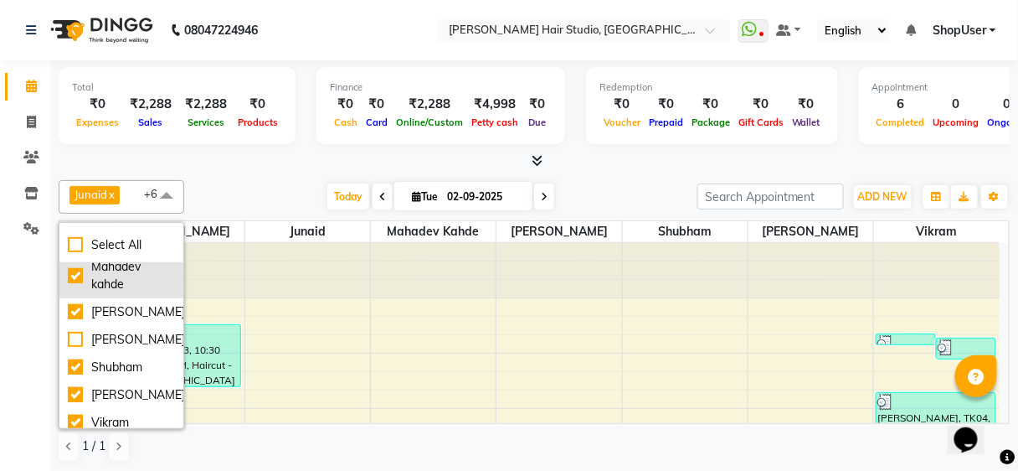
scroll to position [119, 0]
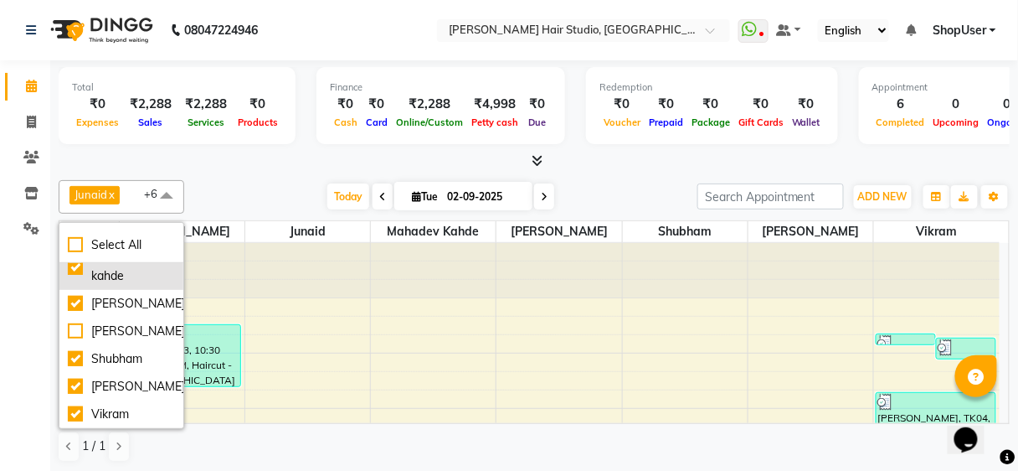
click at [131, 350] on div "Shubham" at bounding box center [121, 359] width 107 height 18
checkbox input "false"
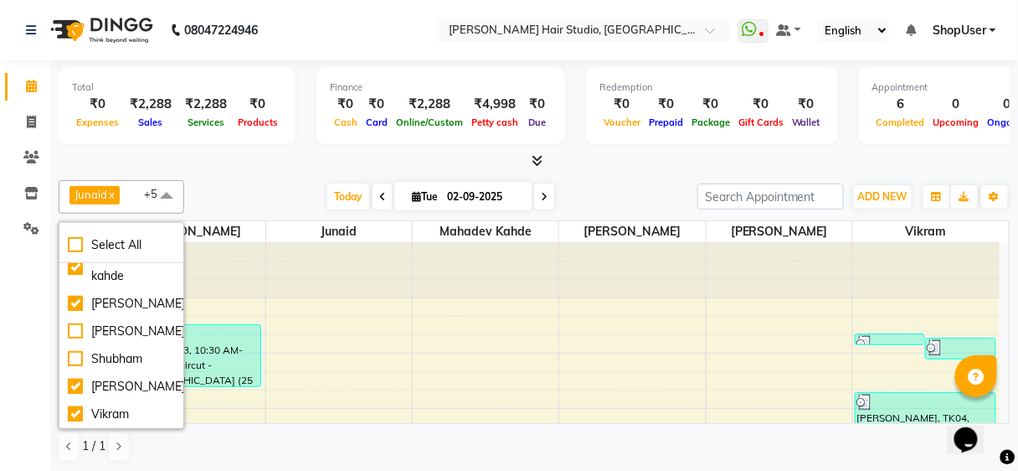
click at [316, 162] on div at bounding box center [534, 161] width 951 height 18
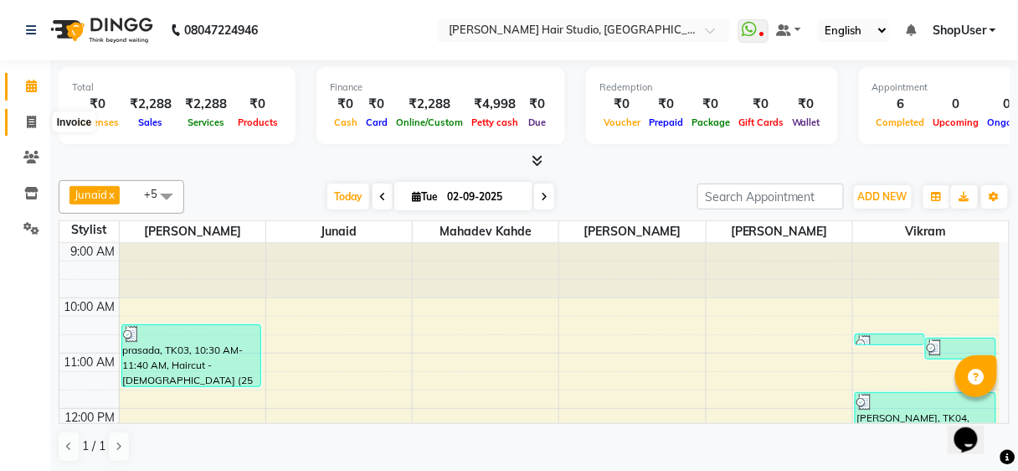
click at [28, 113] on span at bounding box center [31, 122] width 29 height 19
select select "627"
select select "service"
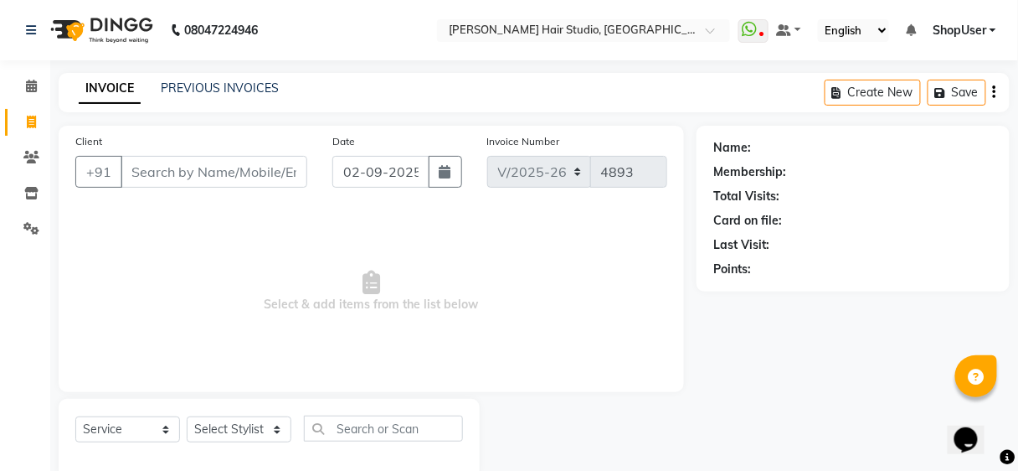
click at [244, 173] on input "Client" at bounding box center [214, 172] width 187 height 32
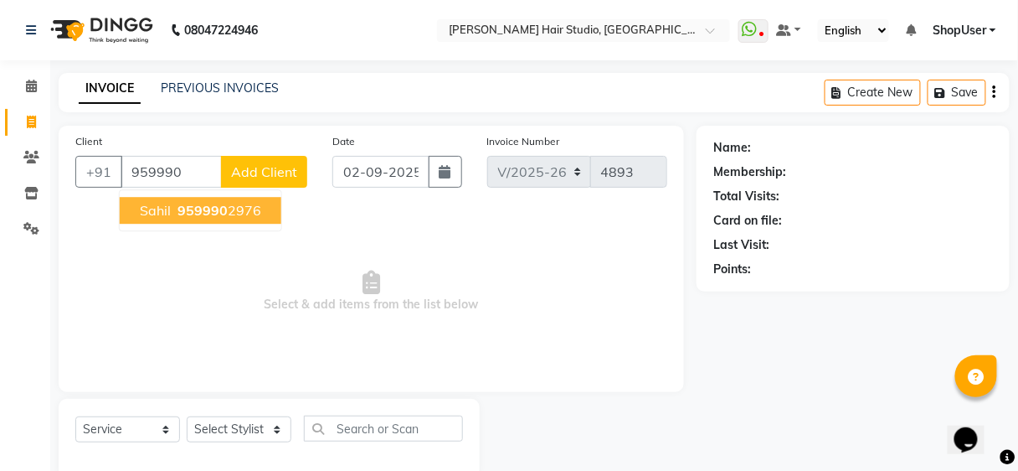
click at [239, 212] on ngb-highlight "959990 2976" at bounding box center [217, 210] width 87 height 17
type input "9599902976"
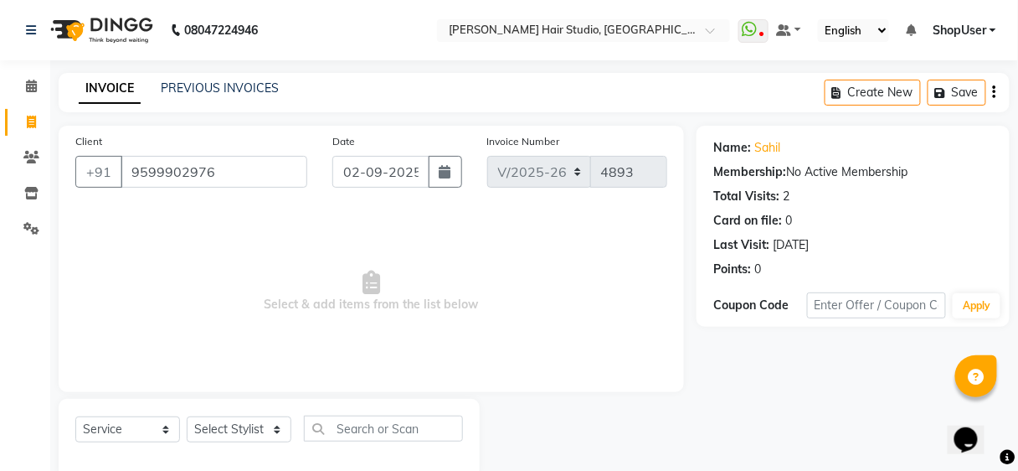
click at [257, 411] on div "Select Service Product Membership Package Voucher Prepaid Gift Card Select Styl…" at bounding box center [269, 439] width 421 height 80
click at [256, 430] on select "Select Stylist [PERSON_NAME] [PERSON_NAME] Avinash [PERSON_NAME] kahde [PERSON_…" at bounding box center [239, 429] width 105 height 26
select select "81286"
click at [187, 416] on select "Select Stylist [PERSON_NAME] [PERSON_NAME] Avinash [PERSON_NAME] kahde [PERSON_…" at bounding box center [239, 429] width 105 height 26
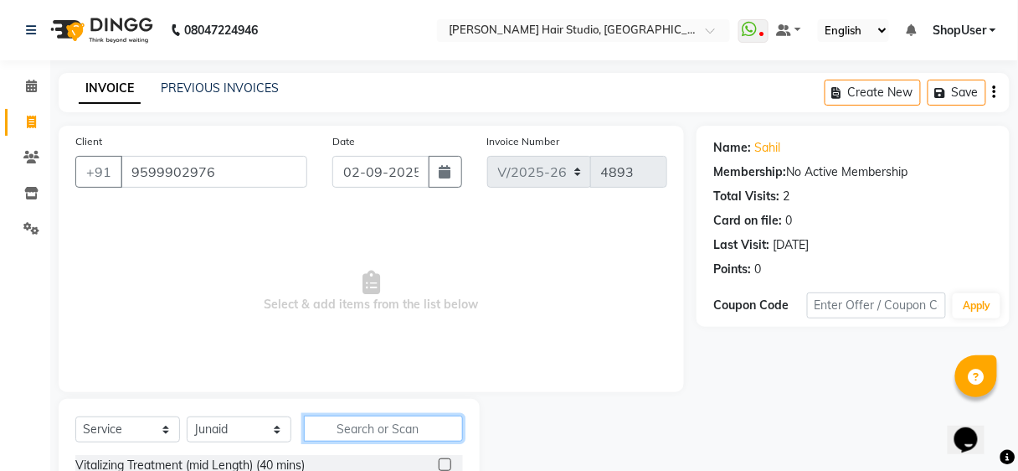
click at [332, 419] on input "text" at bounding box center [383, 428] width 159 height 26
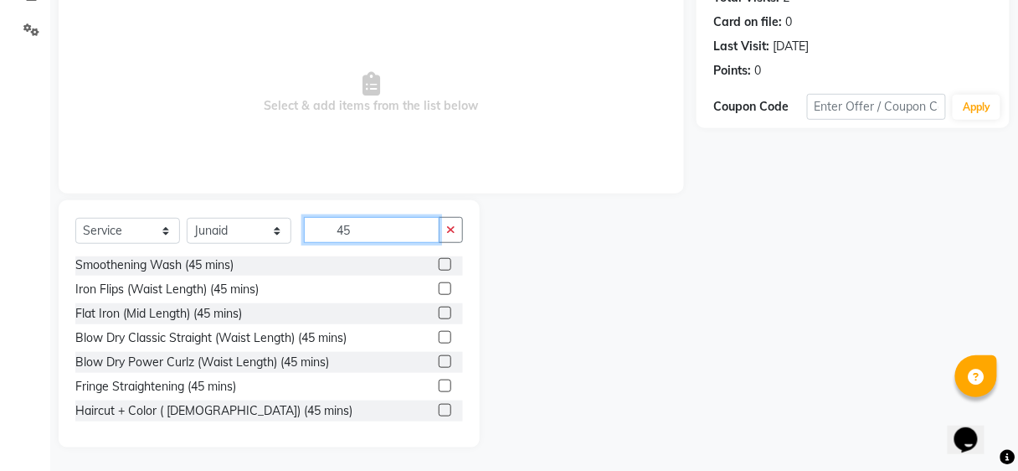
scroll to position [390, 0]
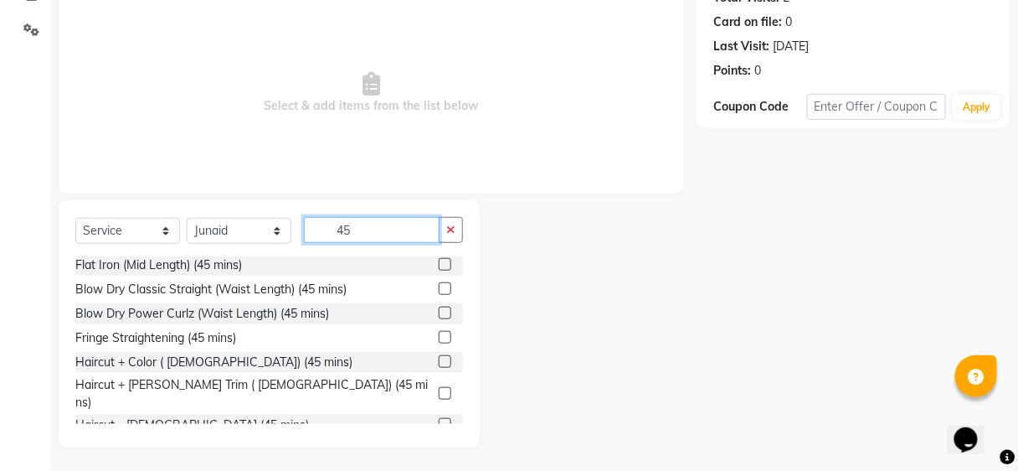
type input "45"
click at [439, 388] on label at bounding box center [445, 393] width 13 height 13
click at [439, 388] on input "checkbox" at bounding box center [444, 393] width 11 height 11
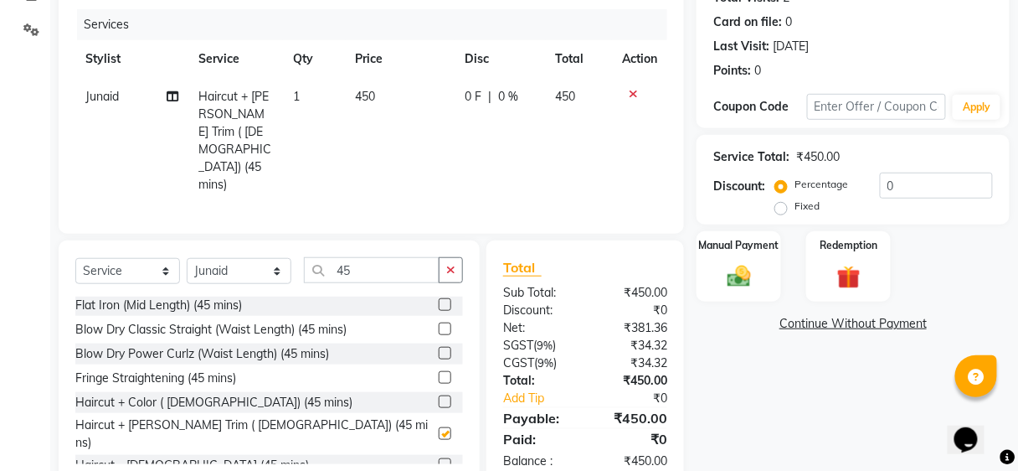
checkbox input "false"
drag, startPoint x: 735, startPoint y: 288, endPoint x: 753, endPoint y: 280, distance: 19.1
click at [735, 288] on img at bounding box center [738, 276] width 39 height 28
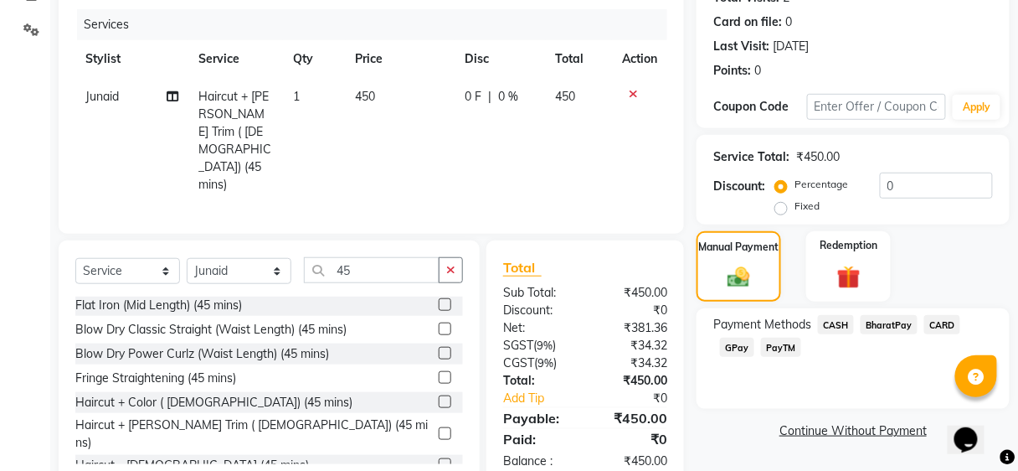
click at [884, 324] on span "BharatPay" at bounding box center [889, 324] width 57 height 19
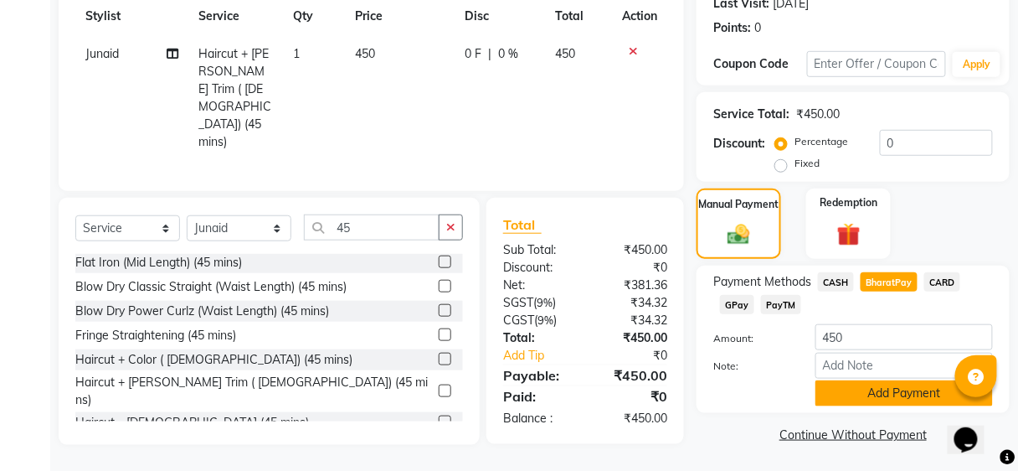
click at [900, 388] on button "Add Payment" at bounding box center [903, 393] width 177 height 26
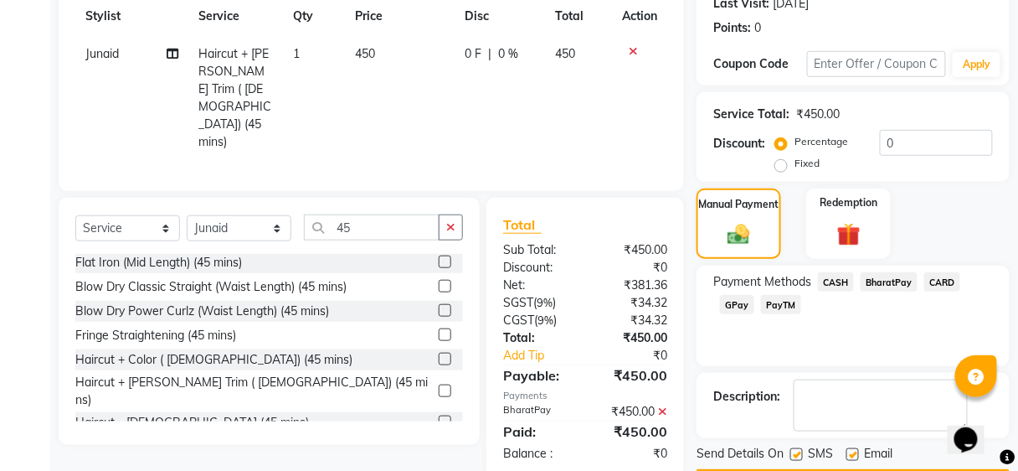
scroll to position [288, 0]
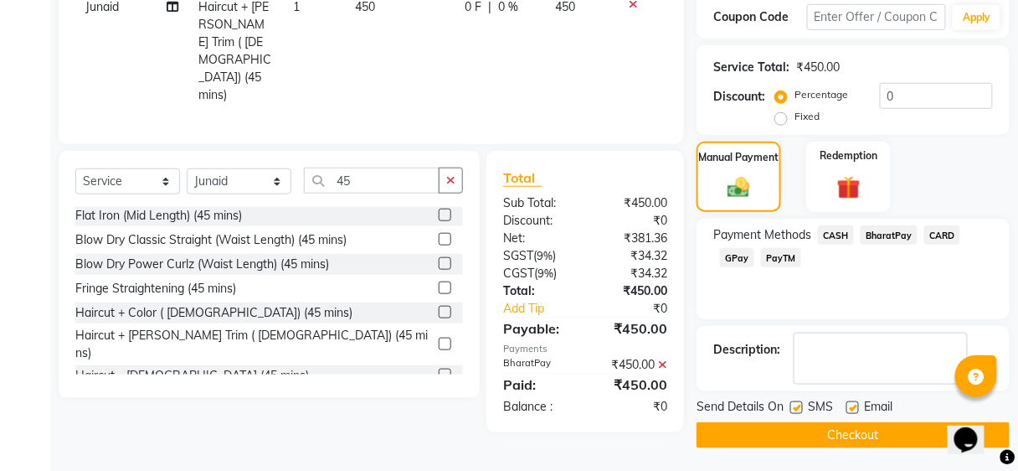
drag, startPoint x: 903, startPoint y: 432, endPoint x: 906, endPoint y: 407, distance: 25.3
click at [903, 431] on button "Checkout" at bounding box center [853, 435] width 313 height 26
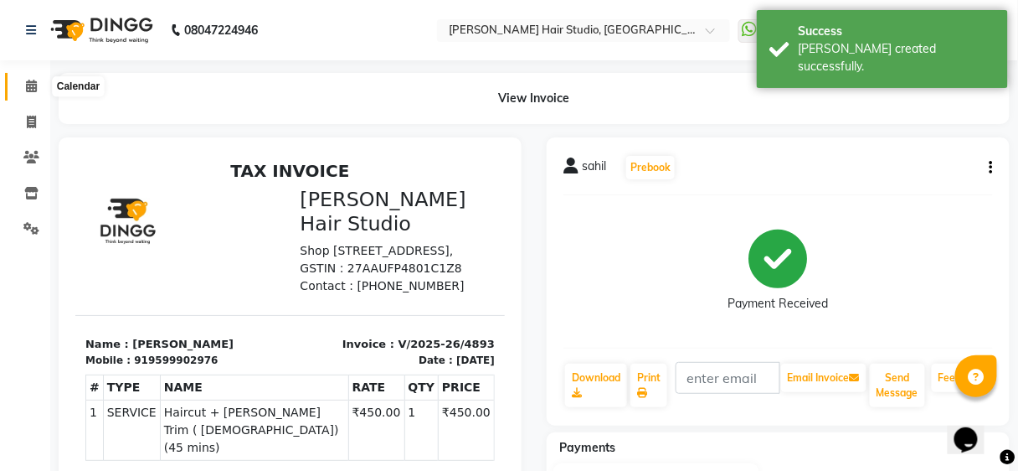
click at [22, 83] on span at bounding box center [31, 86] width 29 height 19
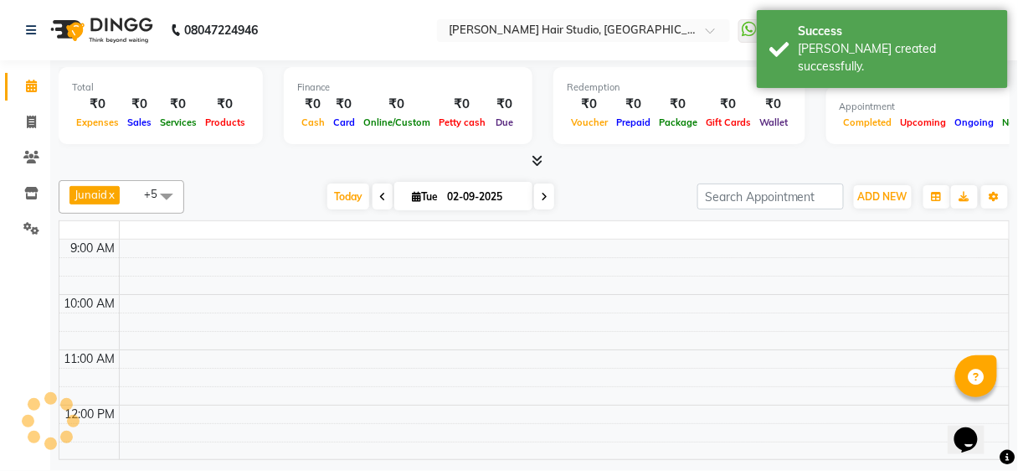
click at [22, 83] on span at bounding box center [31, 86] width 29 height 19
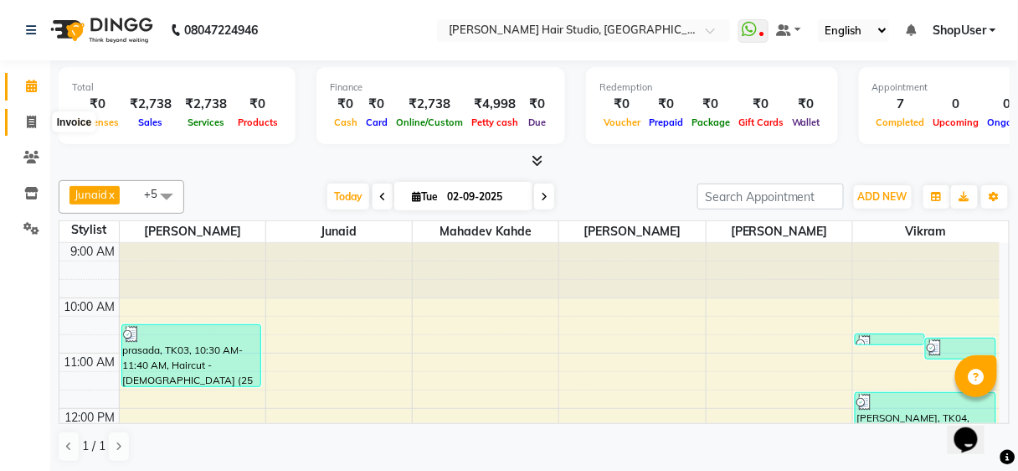
click at [35, 115] on span at bounding box center [31, 122] width 29 height 19
select select "service"
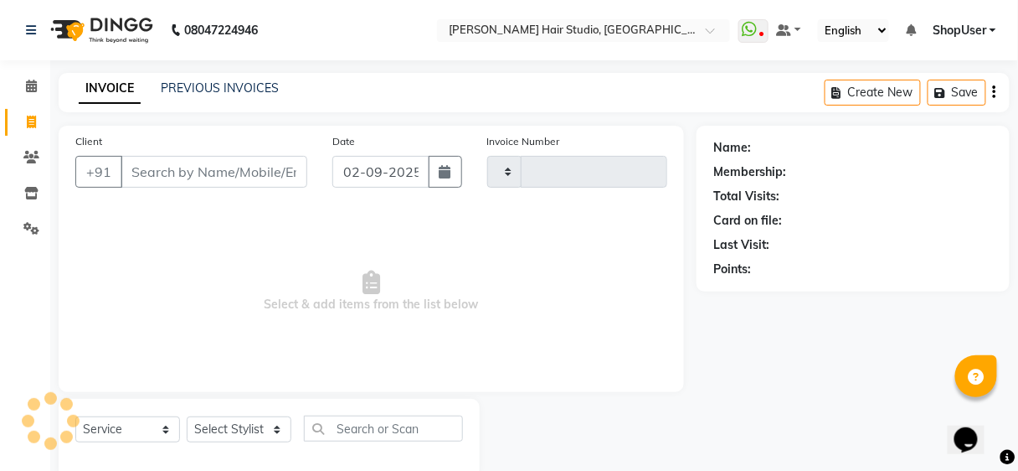
type input "4894"
select select "627"
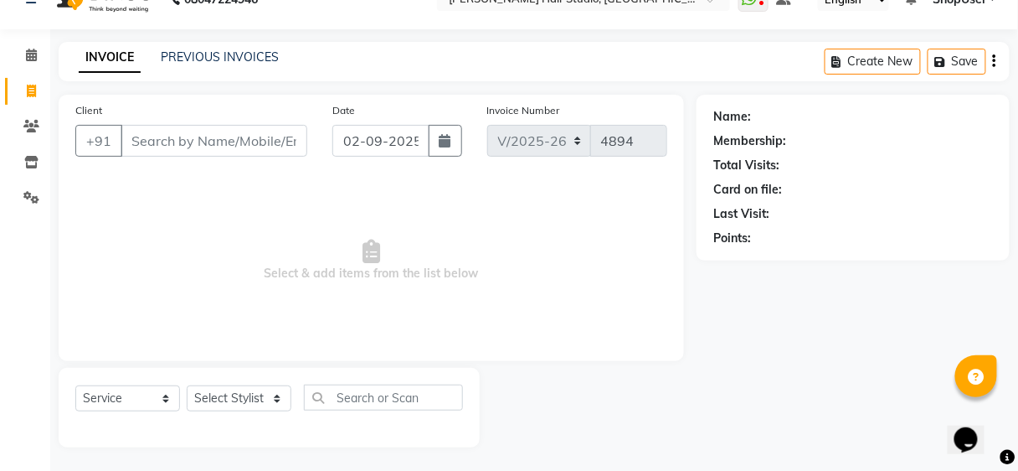
click at [150, 227] on span "Select & add items from the list below" at bounding box center [371, 260] width 592 height 167
click at [242, 398] on select "Select Stylist [PERSON_NAME] [PERSON_NAME] Avinash [PERSON_NAME] kahde [PERSON_…" at bounding box center [239, 398] width 105 height 26
click at [260, 135] on input "Client" at bounding box center [214, 141] width 187 height 32
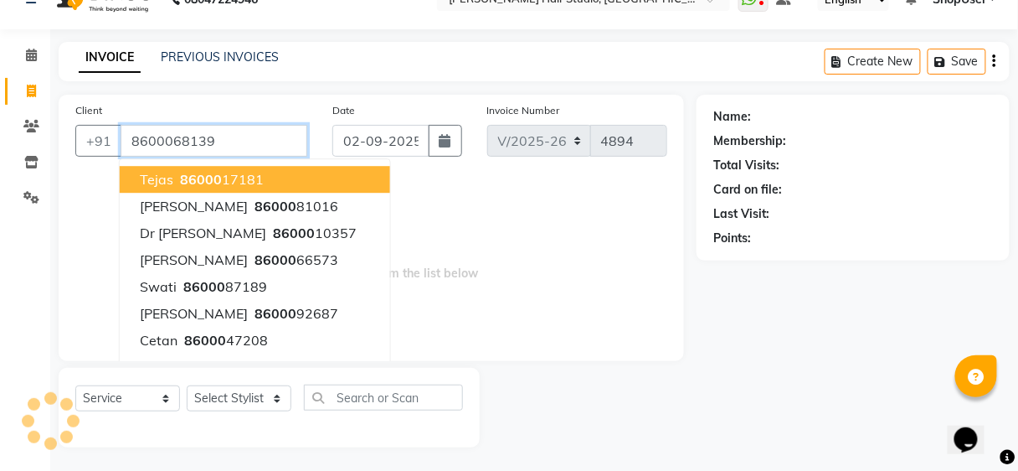
type input "8600068139"
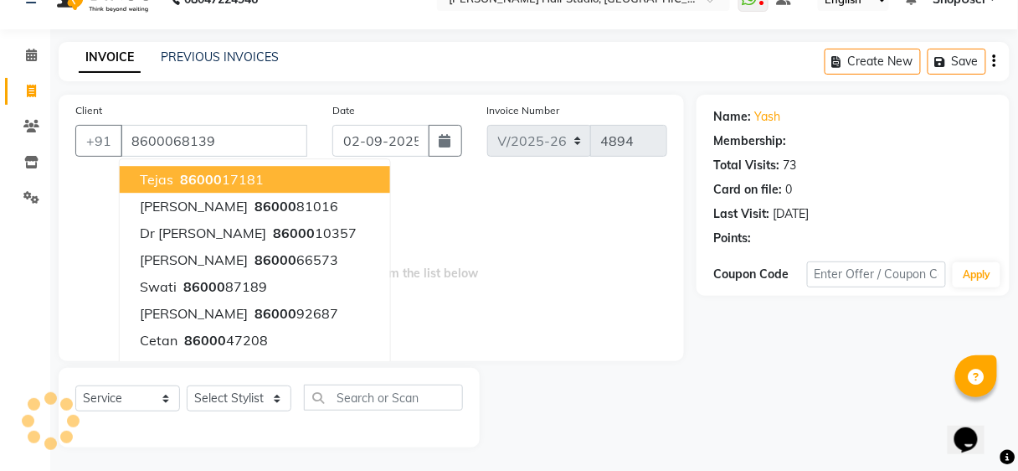
select select "1: Object"
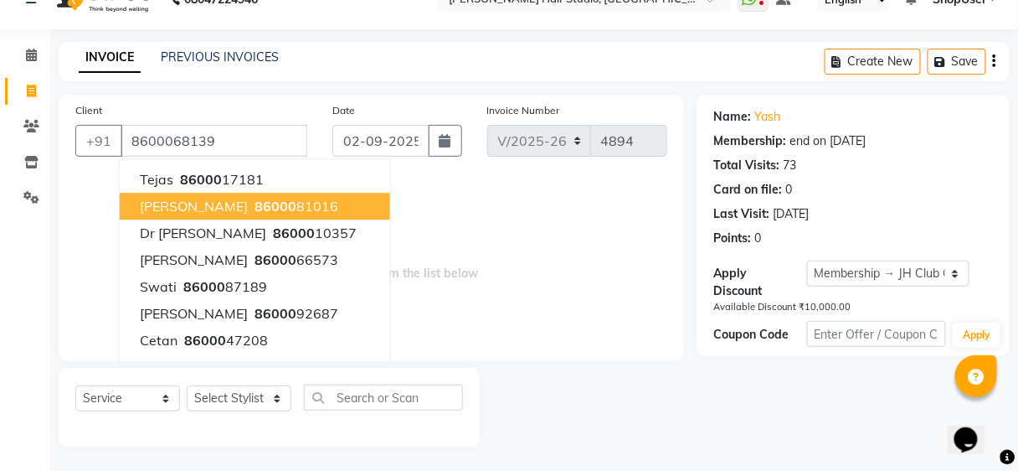
click at [309, 215] on button "[PERSON_NAME] 86000 81016" at bounding box center [255, 206] width 270 height 27
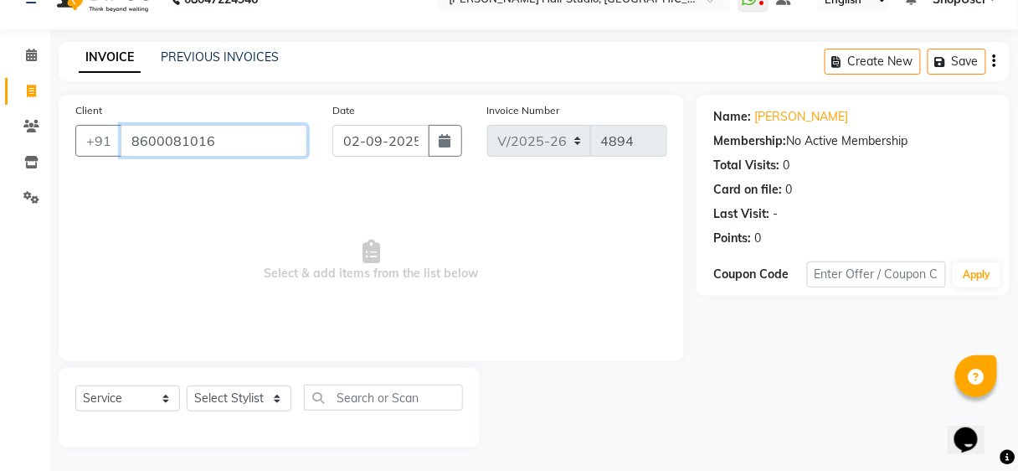
click at [265, 136] on input "8600081016" at bounding box center [214, 141] width 187 height 32
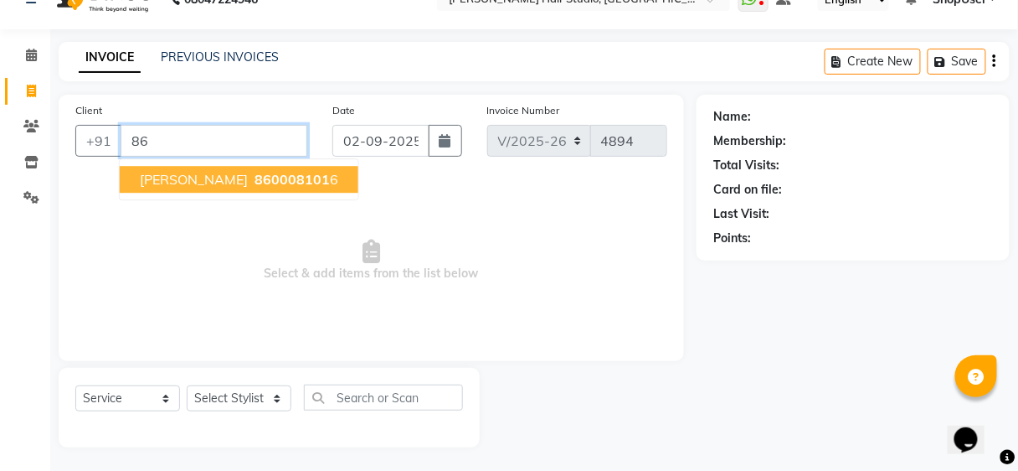
type input "8"
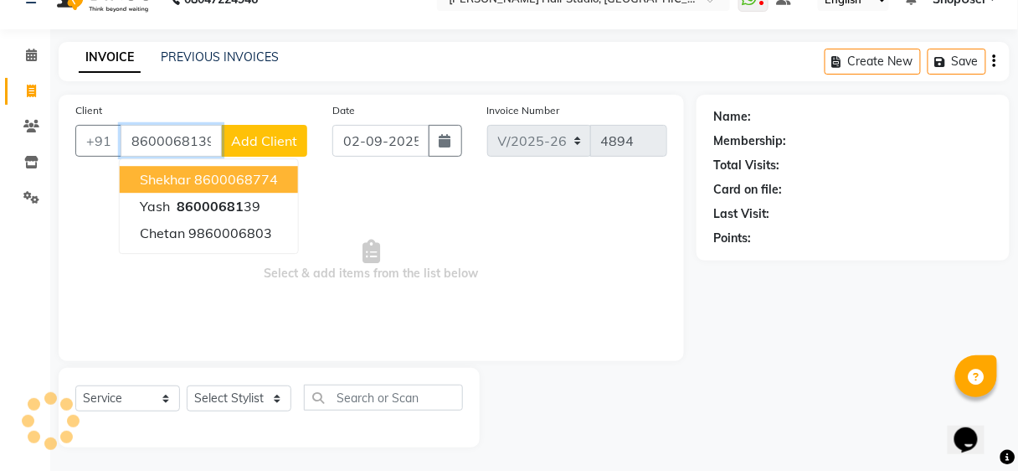
type input "8600068139"
select select "1: Object"
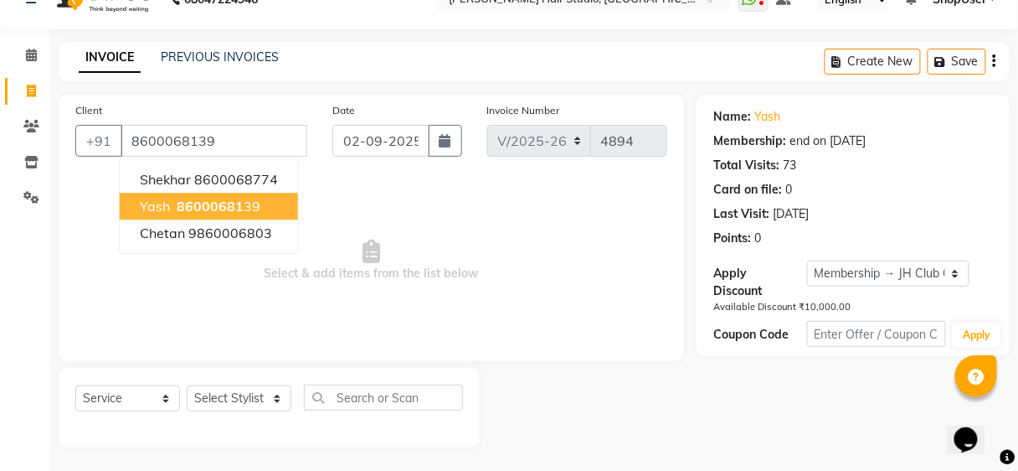
click at [256, 193] on button "yash 86000681 39" at bounding box center [209, 206] width 178 height 27
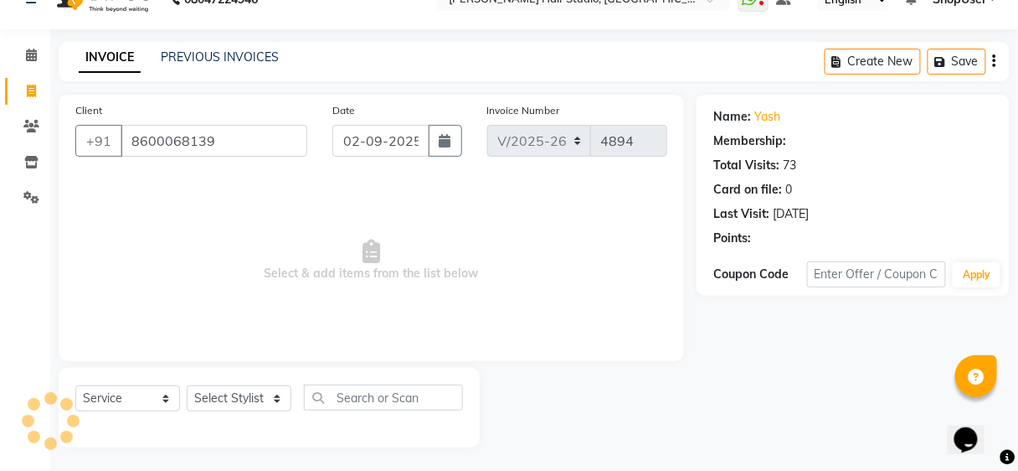
select select "1: Object"
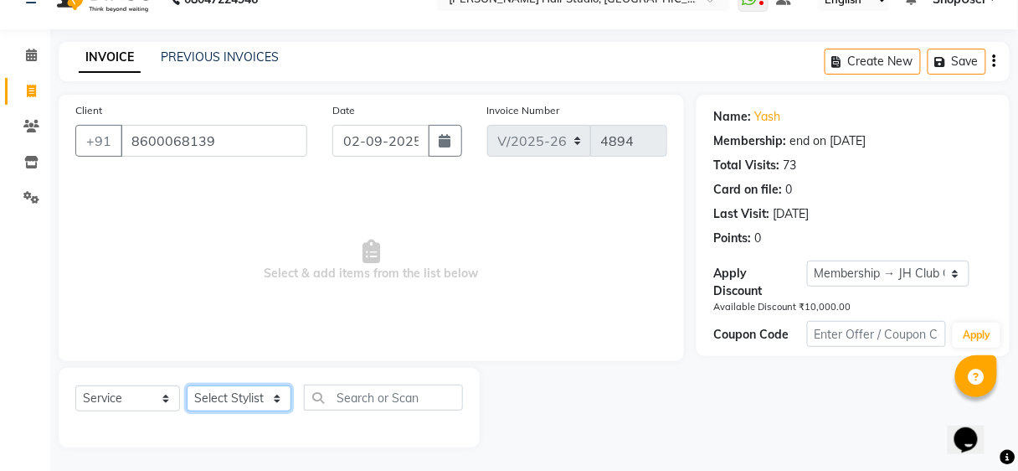
click at [274, 394] on select "Select Stylist [PERSON_NAME] [PERSON_NAME] Avinash [PERSON_NAME] kahde [PERSON_…" at bounding box center [239, 398] width 105 height 26
select select "32802"
click at [187, 385] on select "Select Stylist [PERSON_NAME] [PERSON_NAME] Avinash [PERSON_NAME] kahde [PERSON_…" at bounding box center [239, 398] width 105 height 26
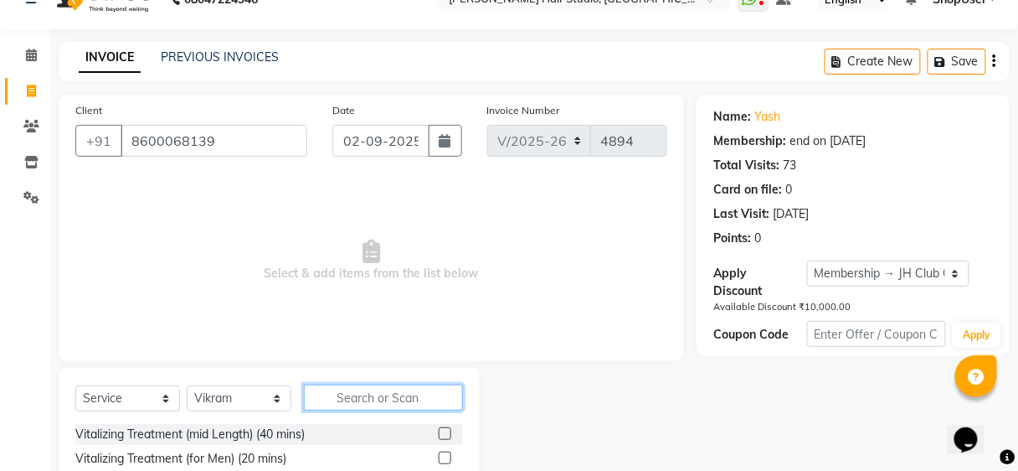
click at [341, 399] on input "text" at bounding box center [383, 397] width 159 height 26
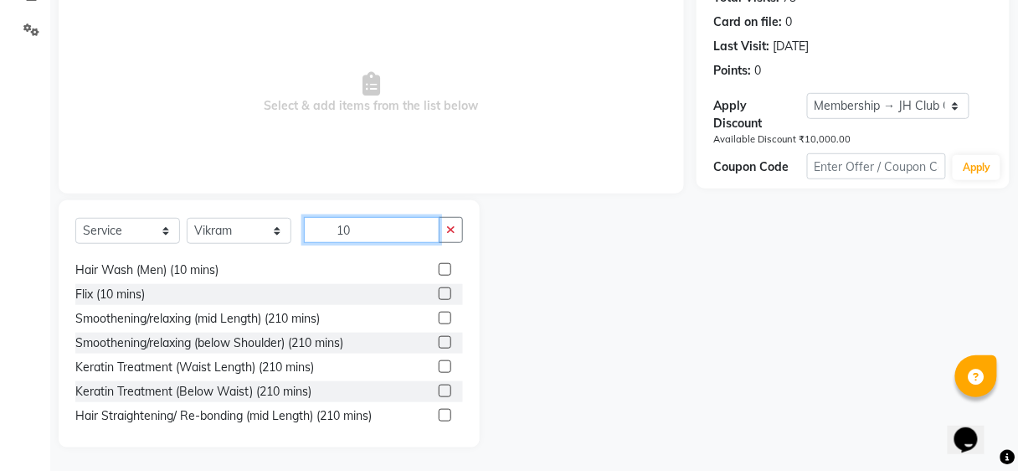
scroll to position [283, 0]
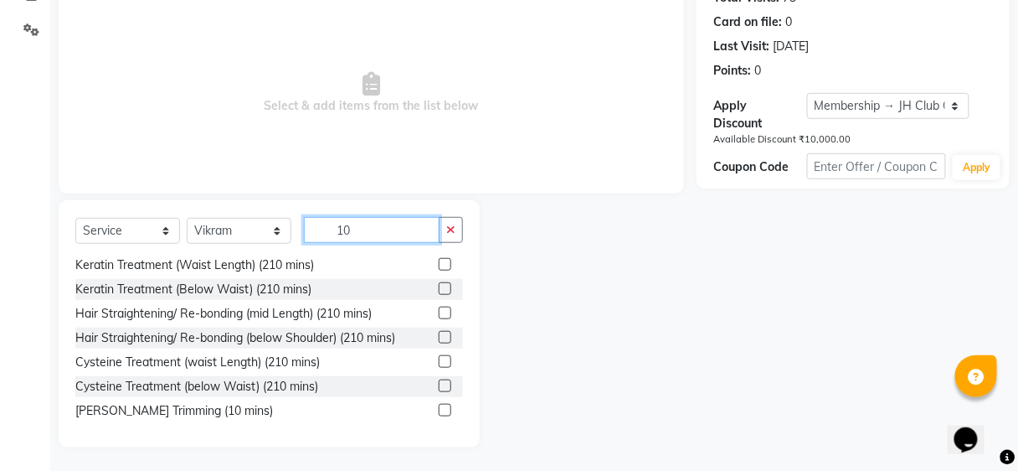
type input "10"
click at [424, 407] on div "[PERSON_NAME] Trimming (10 mins)" at bounding box center [269, 410] width 388 height 21
click at [439, 407] on label at bounding box center [445, 410] width 13 height 13
click at [439, 407] on input "checkbox" at bounding box center [444, 410] width 11 height 11
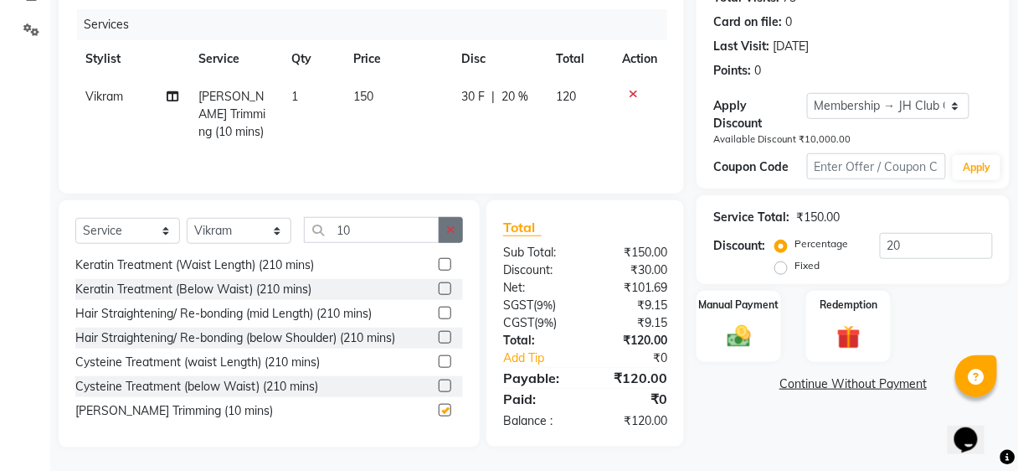
checkbox input "false"
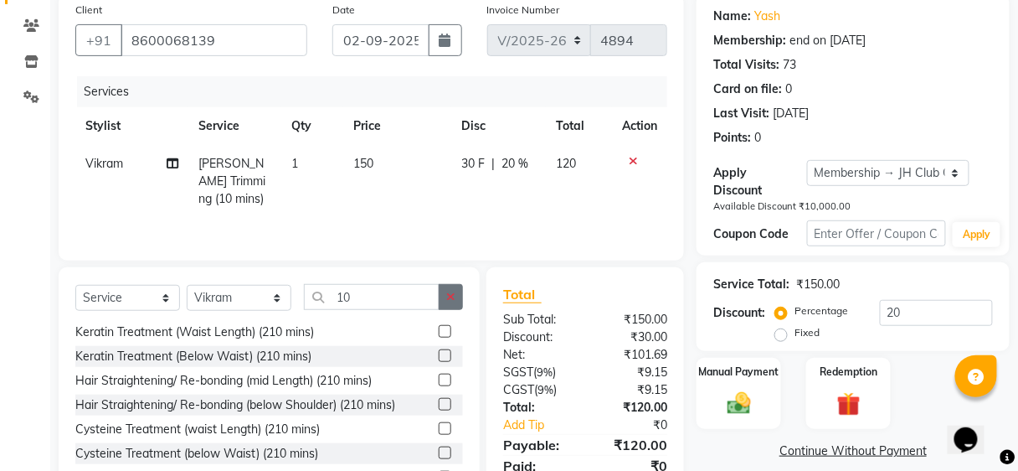
scroll to position [198, 0]
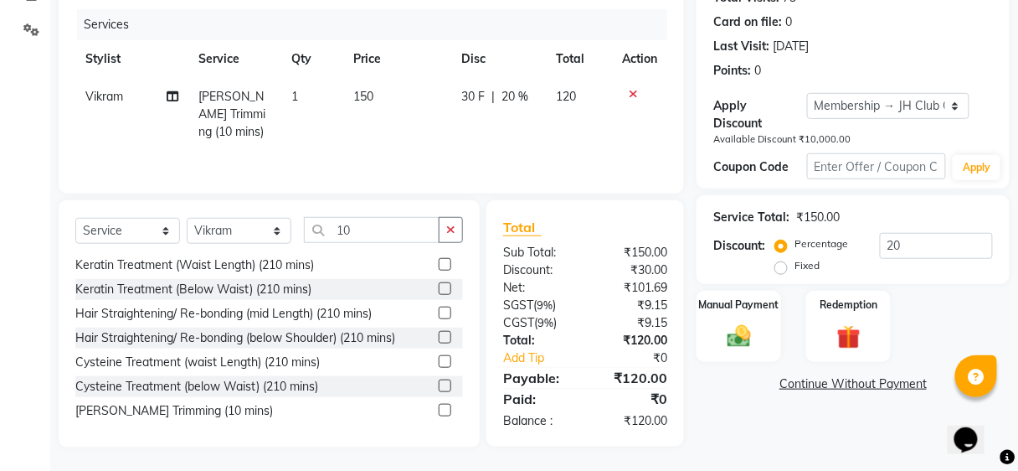
click at [538, 121] on td "30 F | 20 %" at bounding box center [498, 114] width 95 height 73
select select "32802"
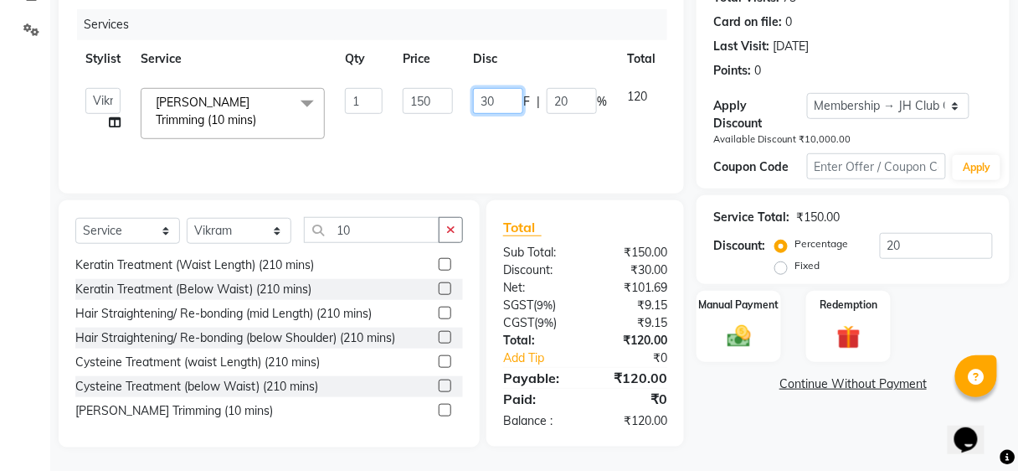
click at [507, 97] on input "30" at bounding box center [498, 101] width 50 height 26
type input "3"
type input "50"
click at [598, 35] on div "Services" at bounding box center [378, 24] width 603 height 31
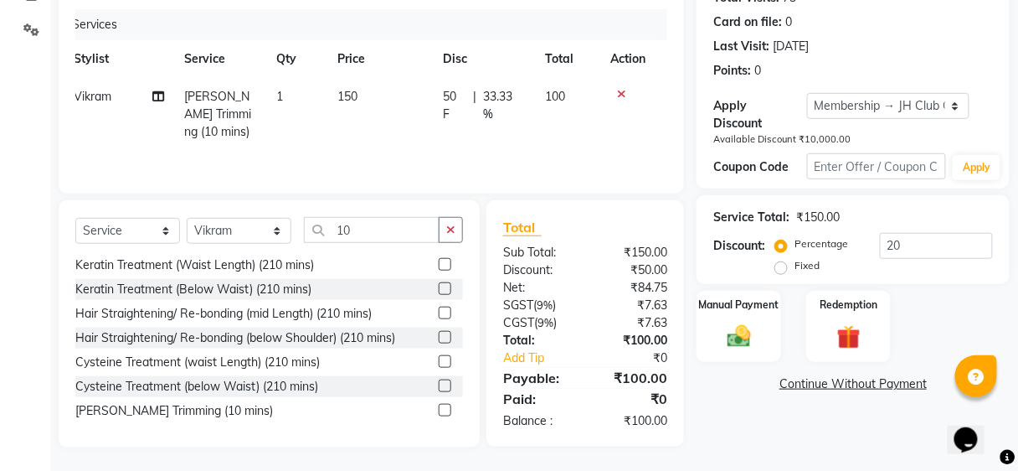
scroll to position [0, 0]
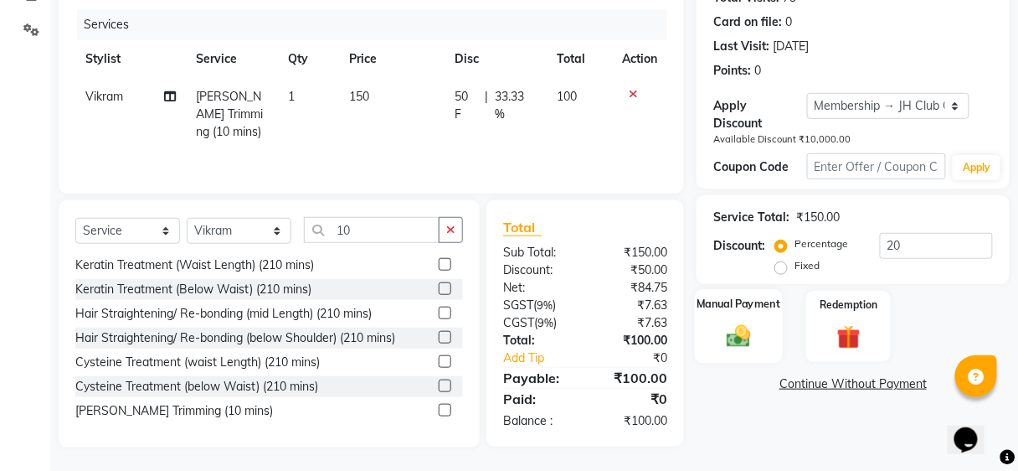
click at [727, 331] on img at bounding box center [738, 336] width 39 height 28
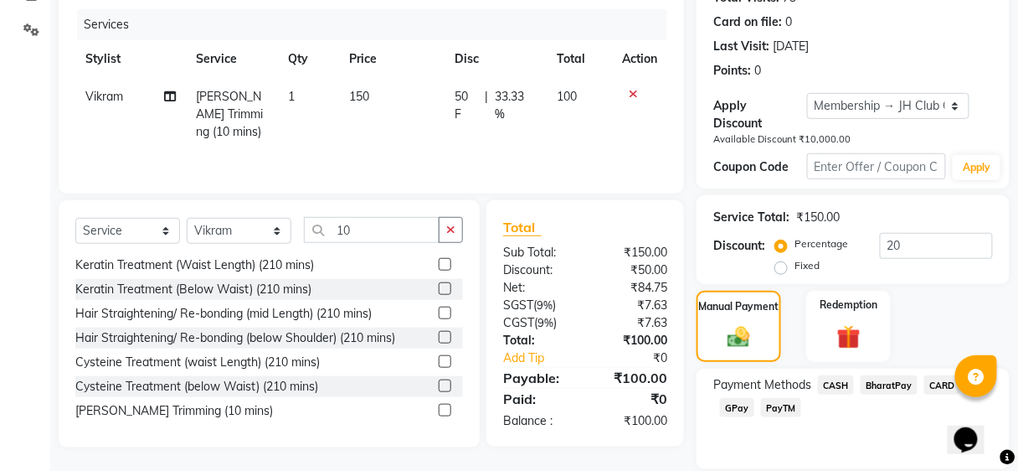
scroll to position [255, 0]
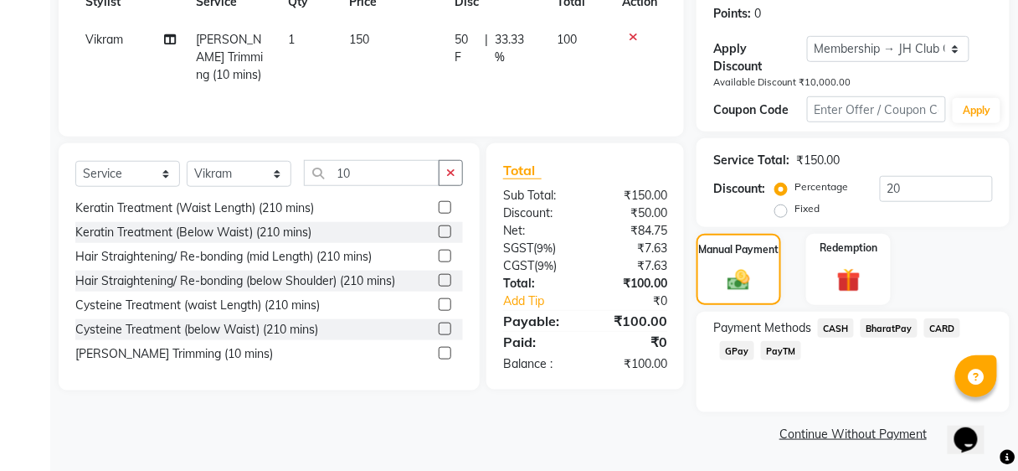
click at [826, 325] on span "CASH" at bounding box center [836, 327] width 36 height 19
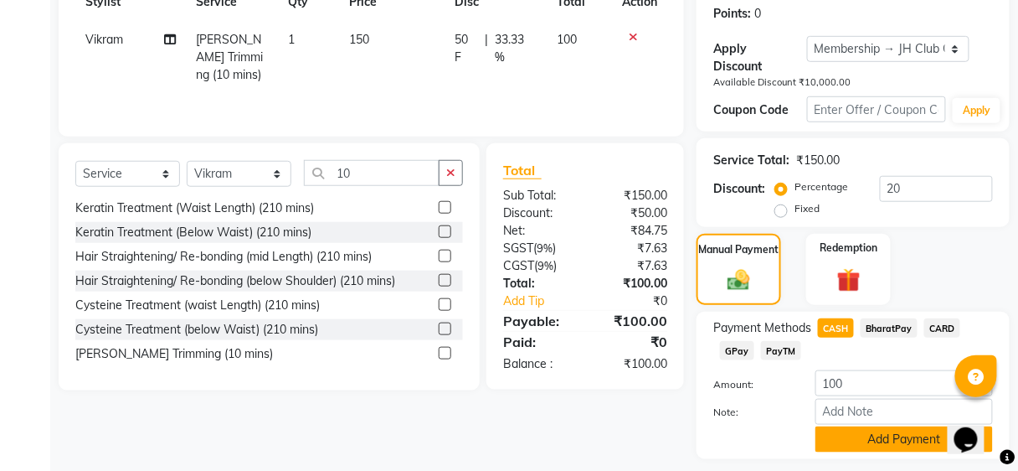
scroll to position [301, 0]
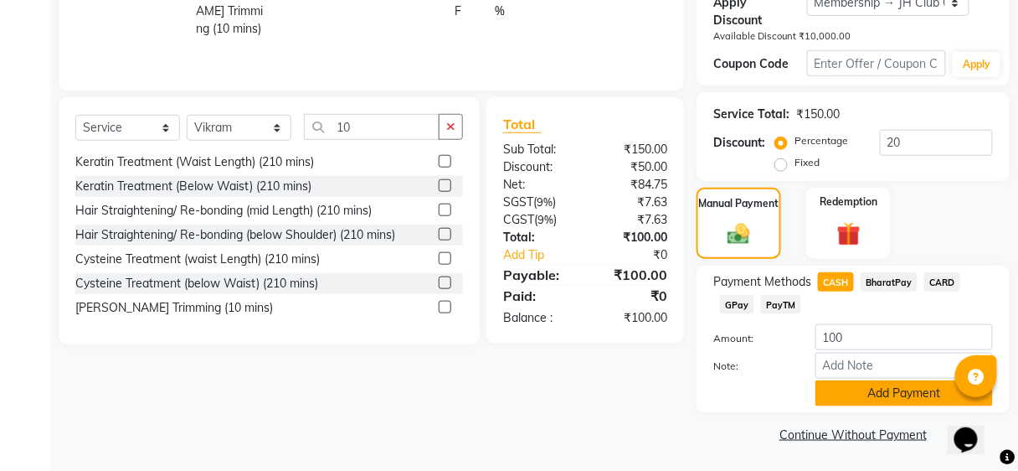
click at [851, 399] on button "Add Payment" at bounding box center [903, 393] width 177 height 26
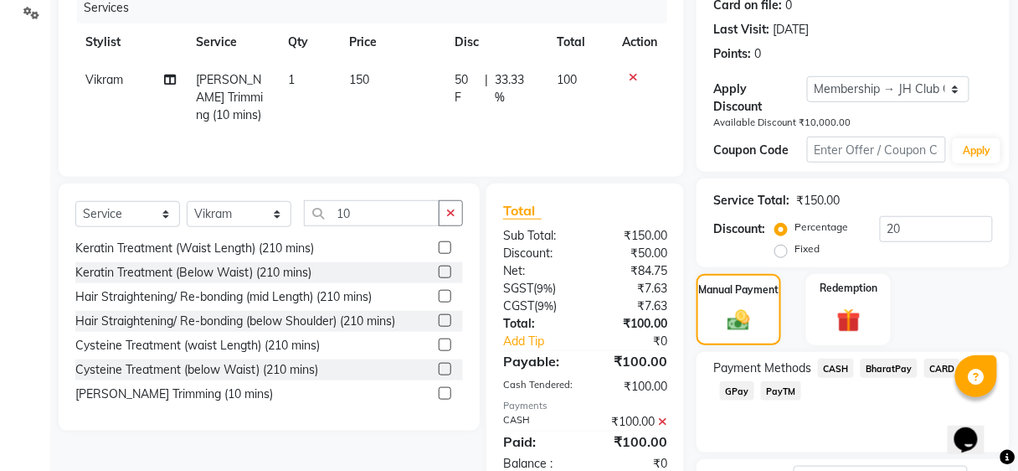
scroll to position [349, 0]
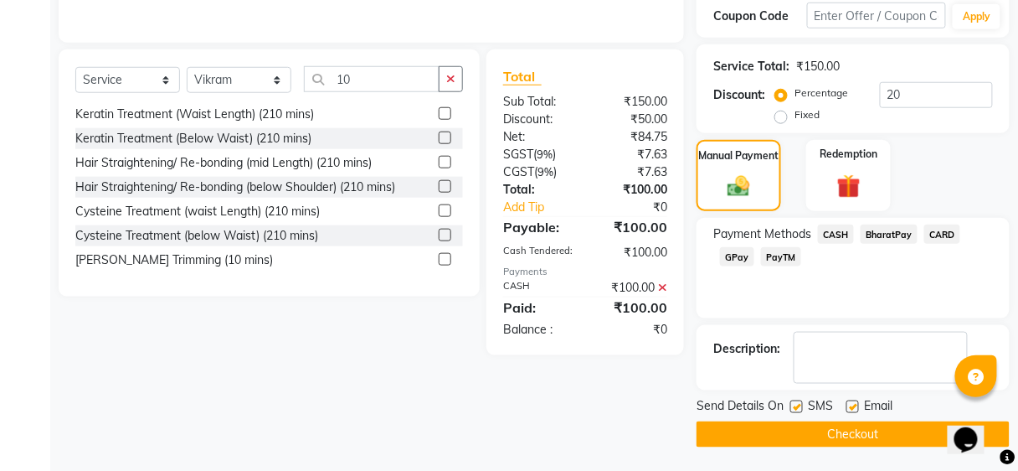
click at [835, 435] on button "Checkout" at bounding box center [853, 434] width 313 height 26
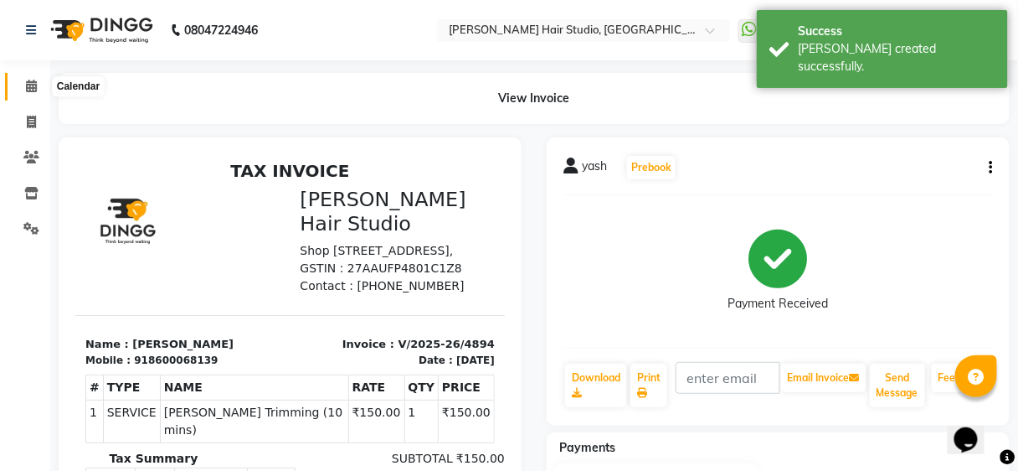
click at [35, 88] on icon at bounding box center [31, 86] width 11 height 13
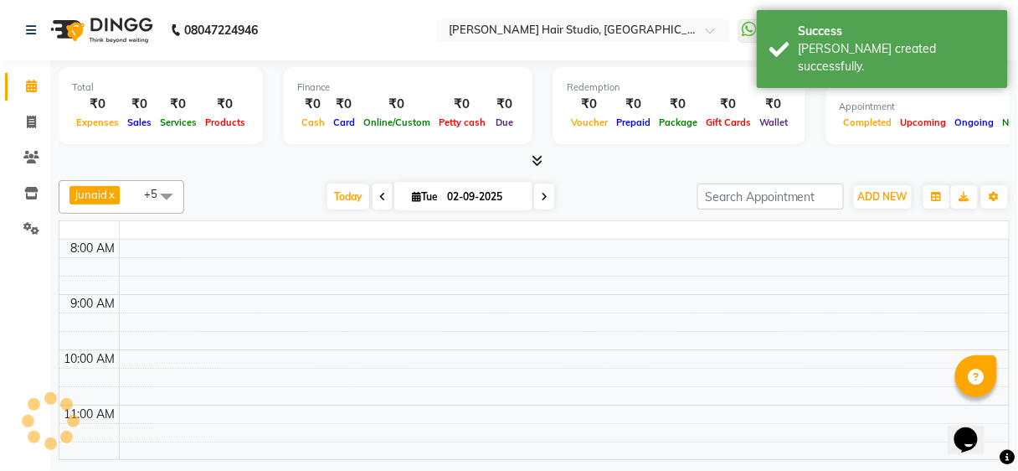
click at [35, 88] on icon at bounding box center [31, 86] width 11 height 13
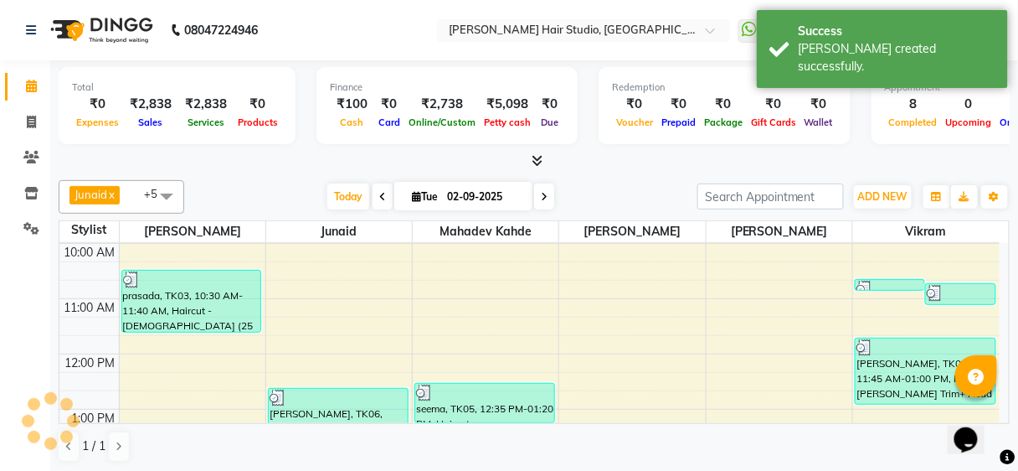
scroll to position [201, 0]
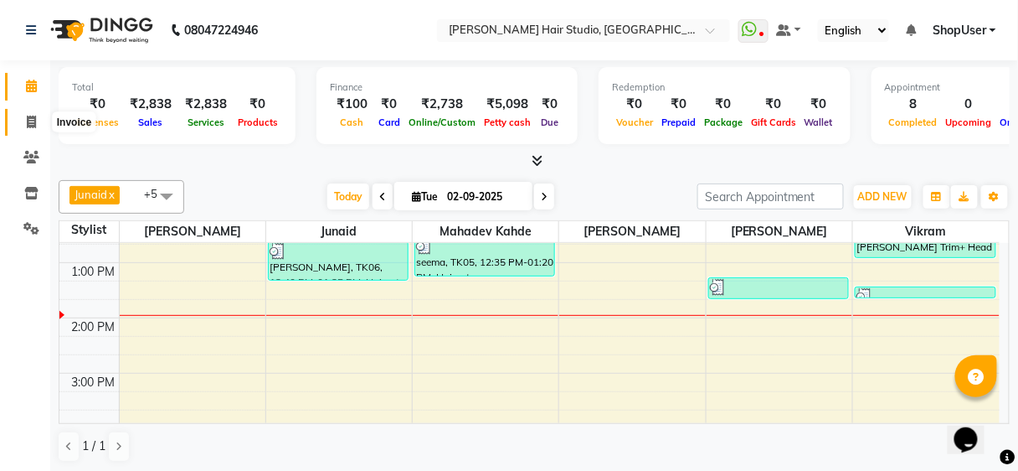
click at [18, 123] on span at bounding box center [31, 122] width 29 height 19
select select "service"
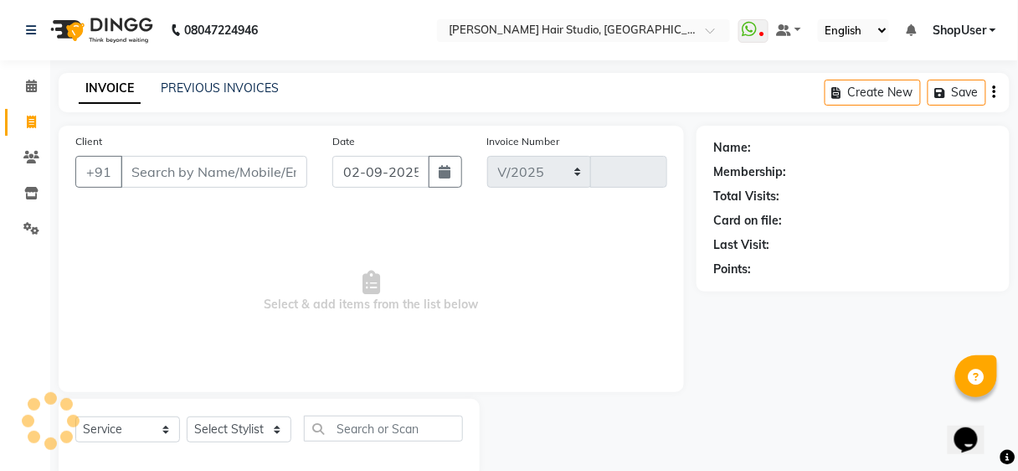
select select "627"
type input "4895"
click at [259, 416] on select "Select Stylist" at bounding box center [239, 429] width 105 height 26
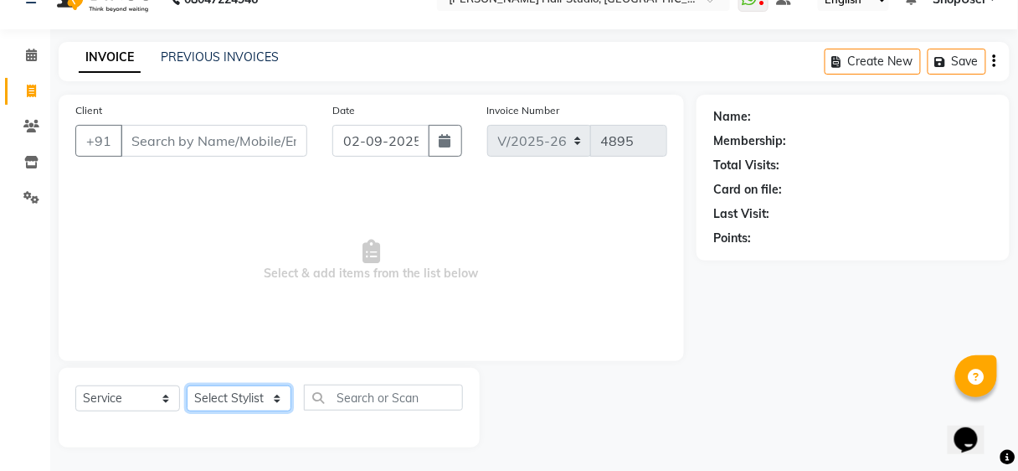
select select "32802"
click at [187, 385] on select "Select Stylist [PERSON_NAME] [PERSON_NAME] Avinash [PERSON_NAME] kahde [PERSON_…" at bounding box center [239, 398] width 105 height 26
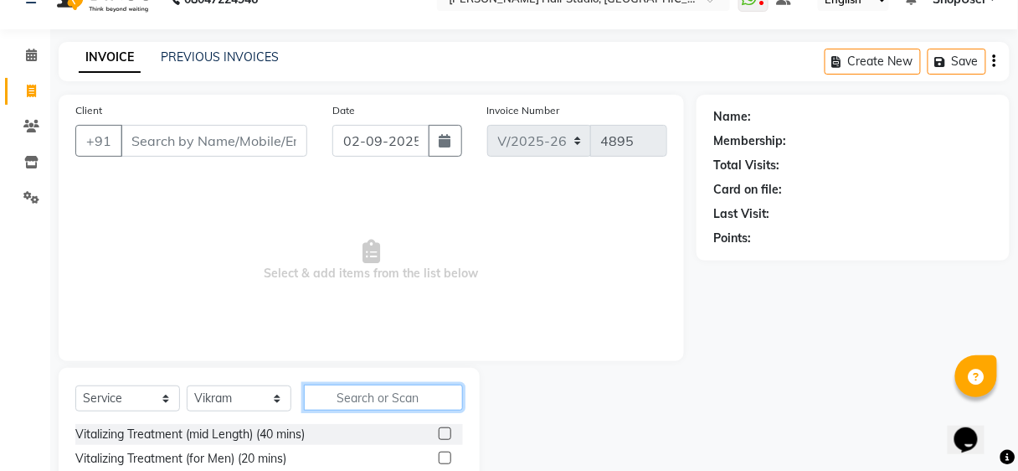
click at [373, 390] on input "text" at bounding box center [383, 397] width 159 height 26
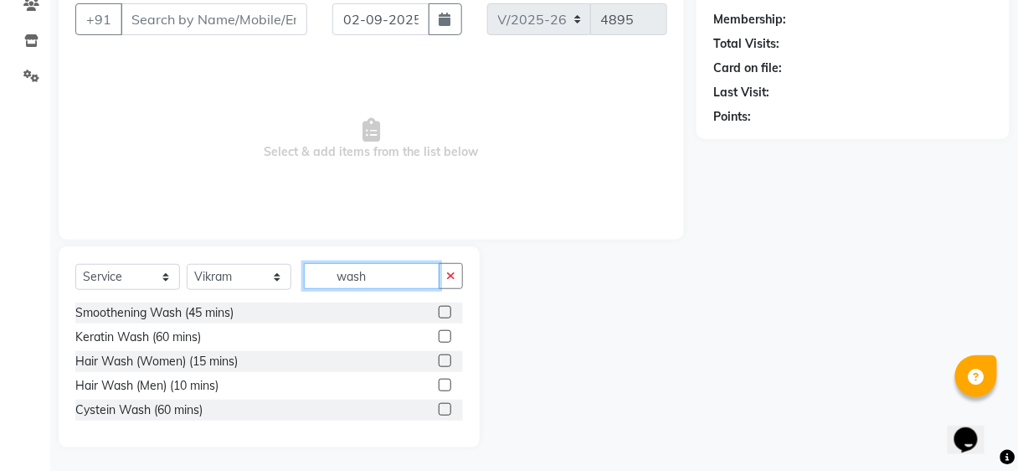
type input "wash"
click at [445, 361] on label at bounding box center [445, 360] width 13 height 13
click at [445, 361] on input "checkbox" at bounding box center [444, 361] width 11 height 11
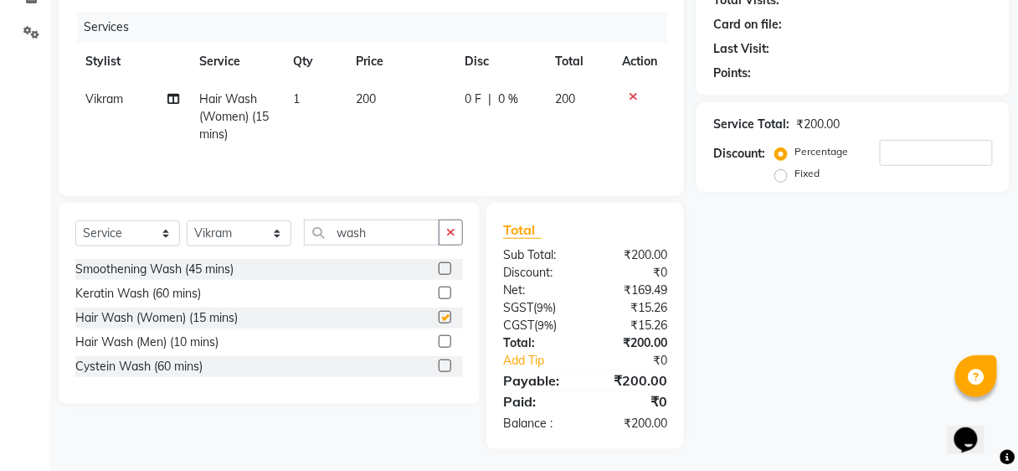
checkbox input "false"
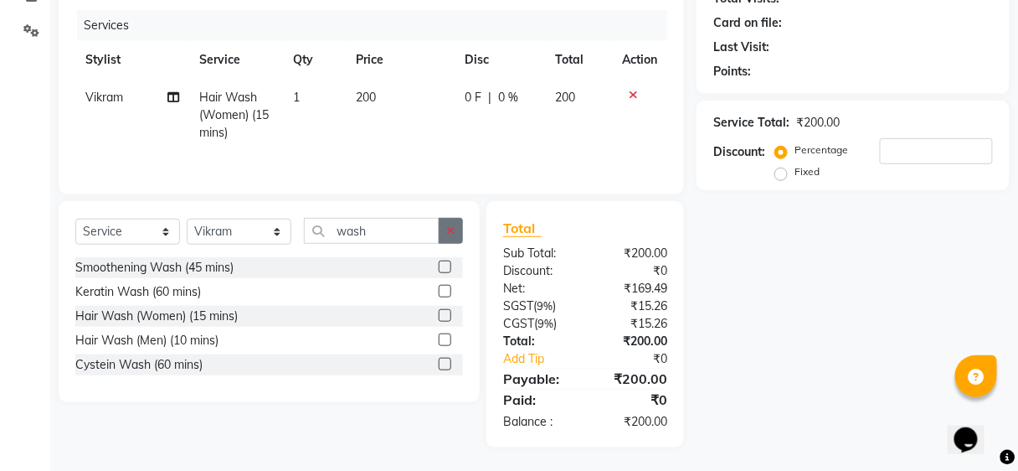
click at [449, 220] on button "button" at bounding box center [451, 231] width 24 height 26
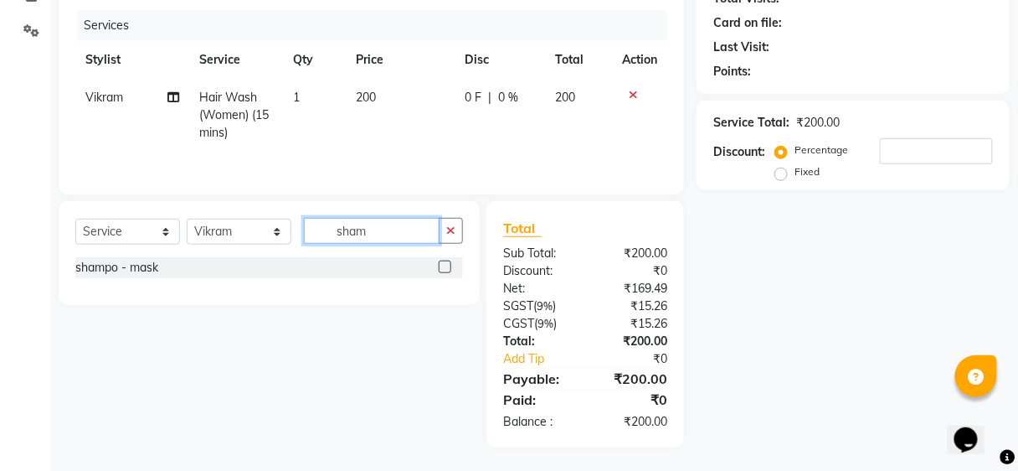
type input "sham"
click at [445, 262] on label at bounding box center [445, 266] width 13 height 13
click at [445, 262] on input "checkbox" at bounding box center [444, 267] width 11 height 11
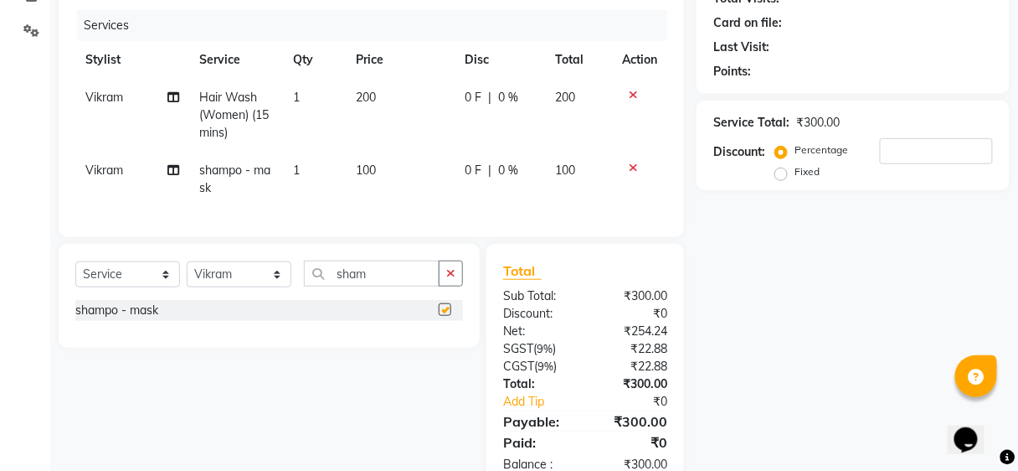
checkbox input "false"
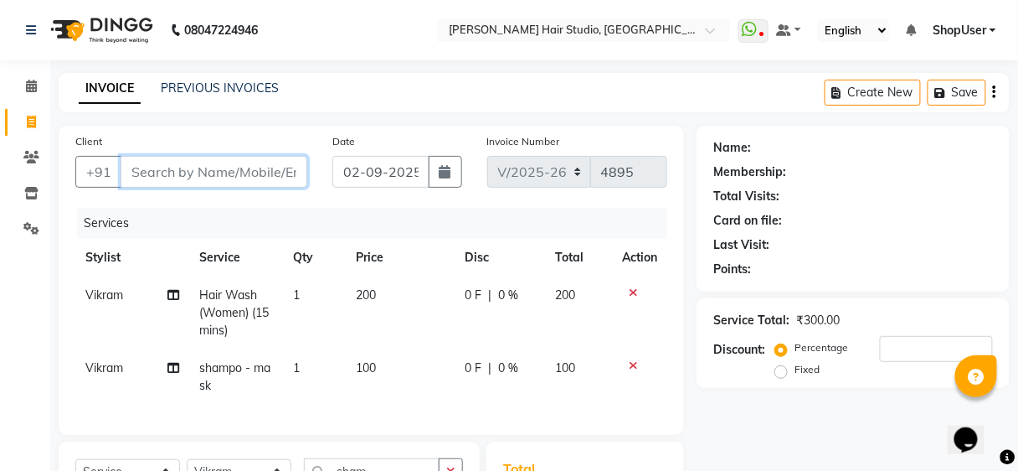
click at [184, 162] on input "Client" at bounding box center [214, 172] width 187 height 32
type input "7"
type input "0"
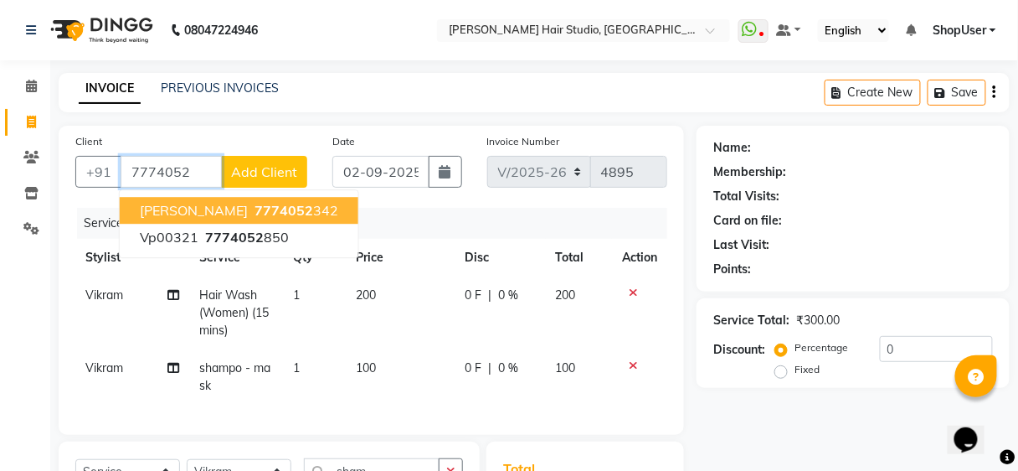
click at [280, 206] on span "7774052" at bounding box center [284, 210] width 59 height 17
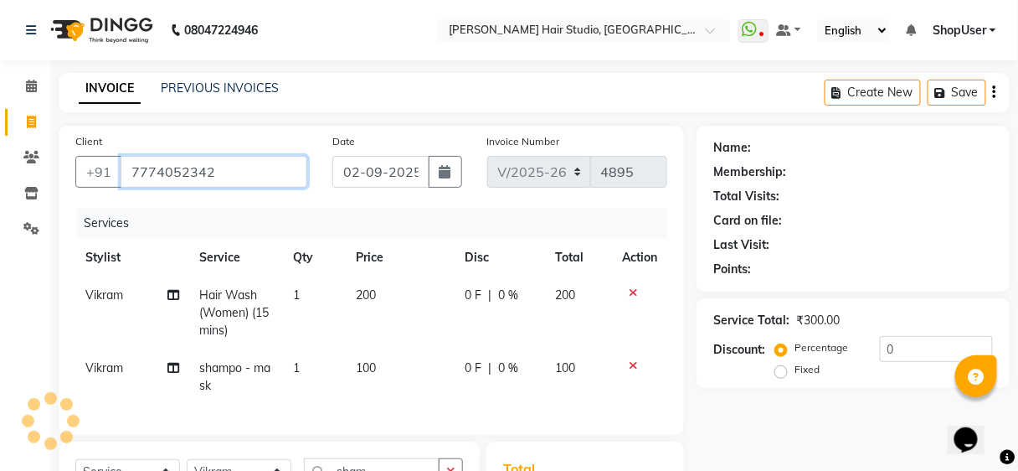
type input "7774052342"
select select "1: Object"
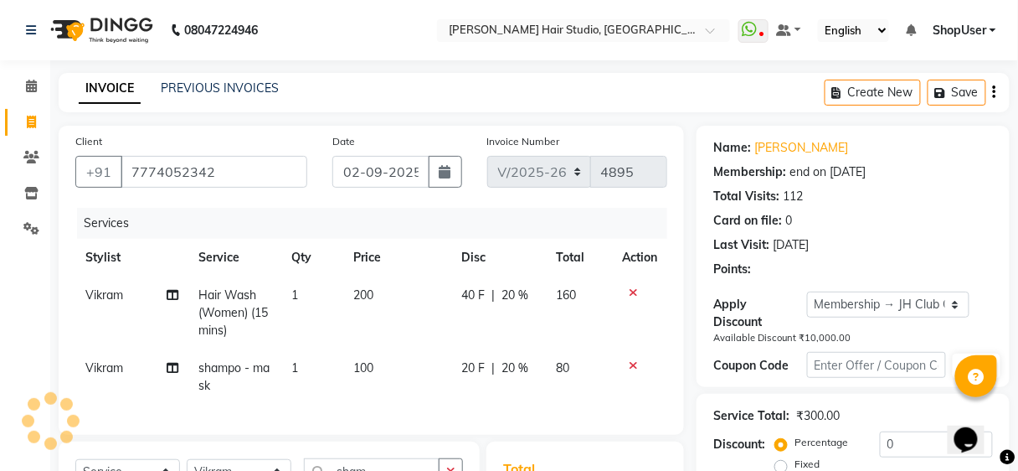
type input "20"
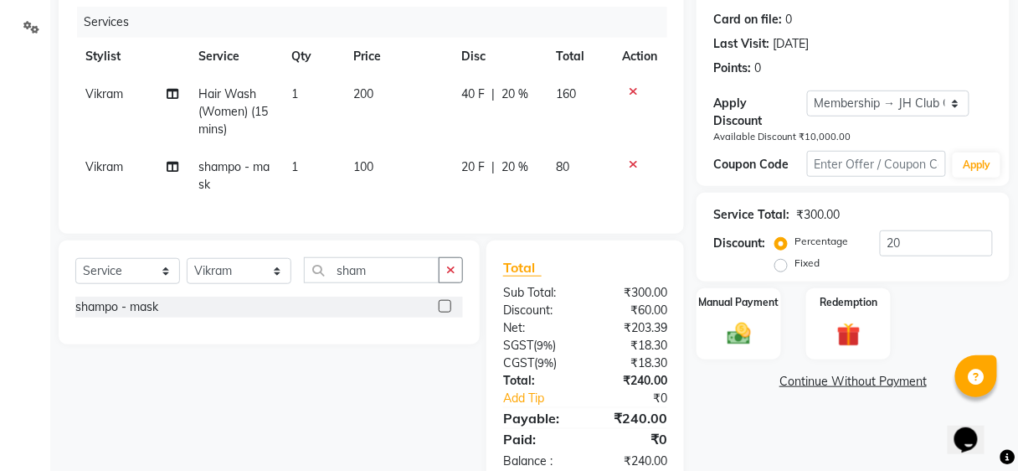
click at [546, 158] on td "80" at bounding box center [579, 175] width 66 height 55
select select "32802"
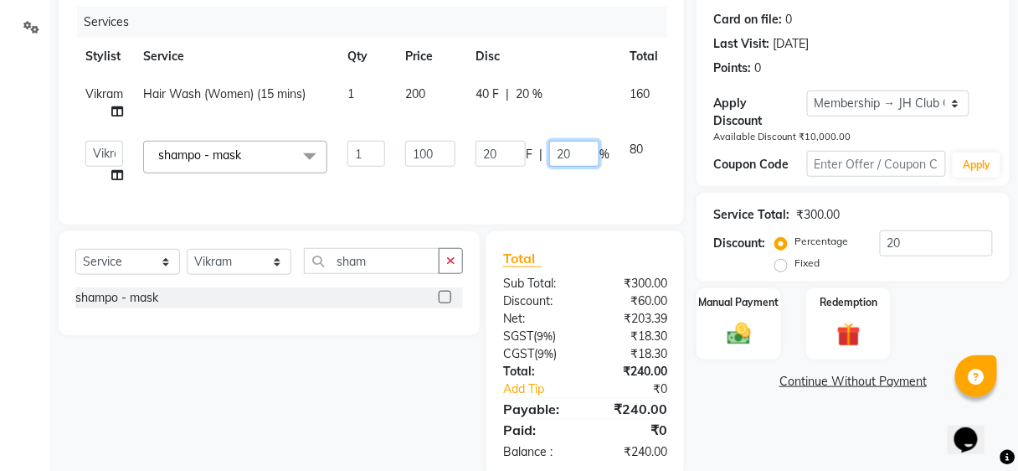
click at [582, 147] on input "20" at bounding box center [574, 154] width 50 height 26
type input "2"
type input "0"
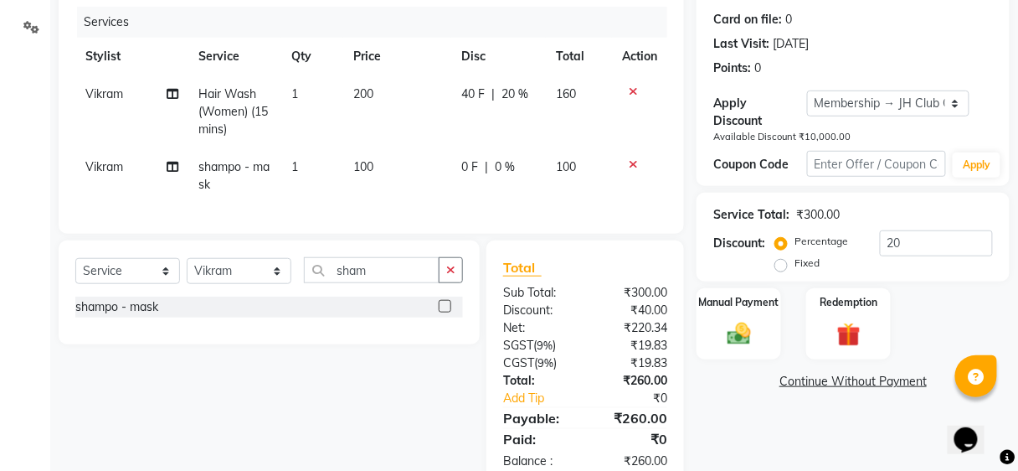
click at [588, 53] on tr "Stylist Service Qty Price Disc Total Action" at bounding box center [371, 57] width 592 height 38
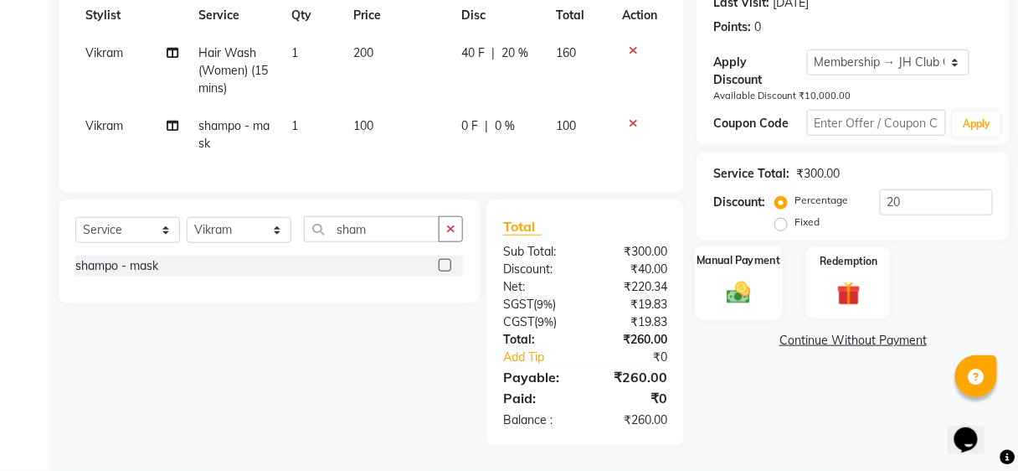
click at [751, 265] on div "Manual Payment" at bounding box center [739, 283] width 88 height 74
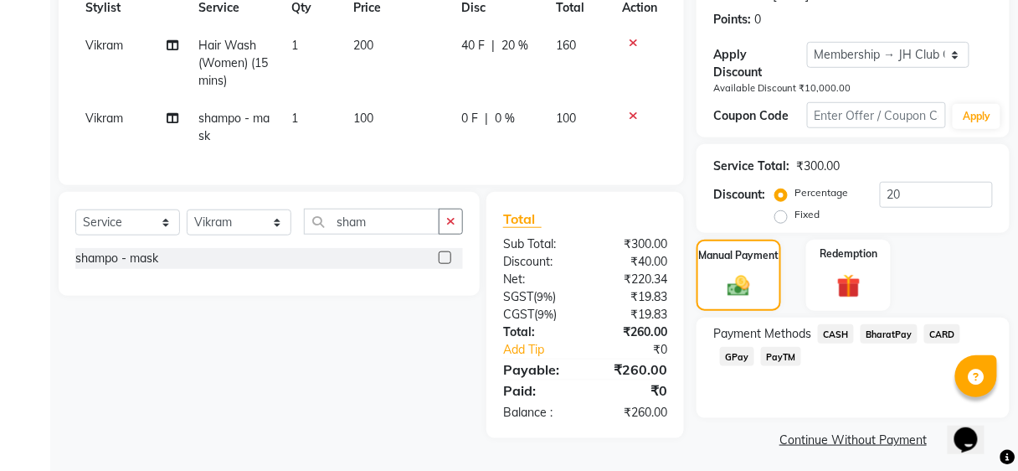
scroll to position [255, 0]
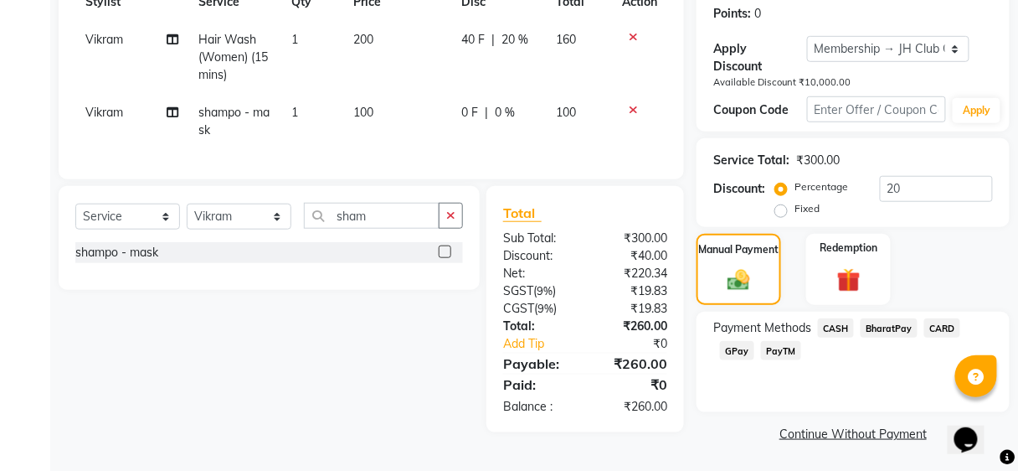
click at [877, 322] on span "BharatPay" at bounding box center [889, 327] width 57 height 19
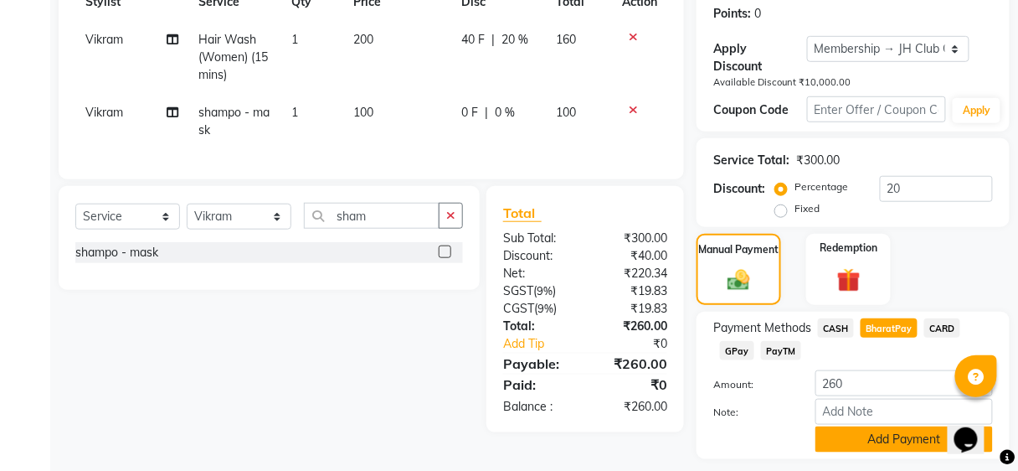
scroll to position [301, 0]
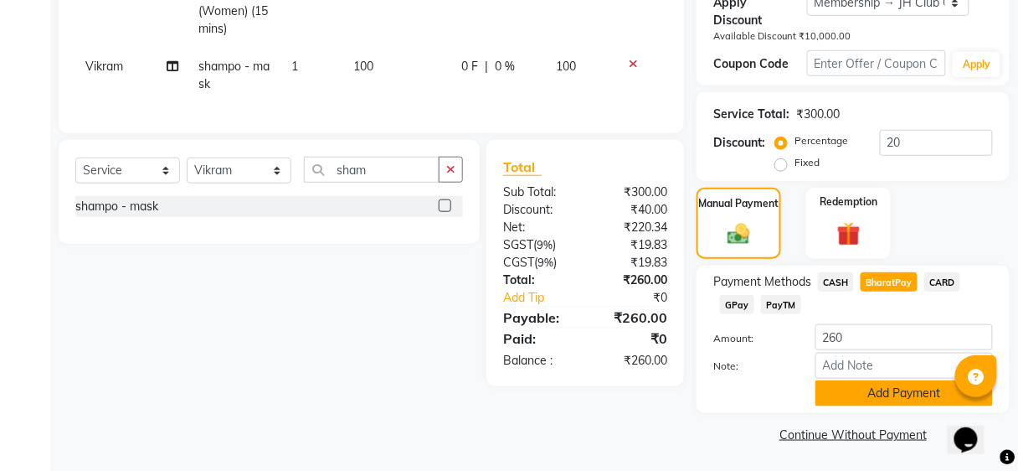
click at [887, 389] on button "Add Payment" at bounding box center [903, 393] width 177 height 26
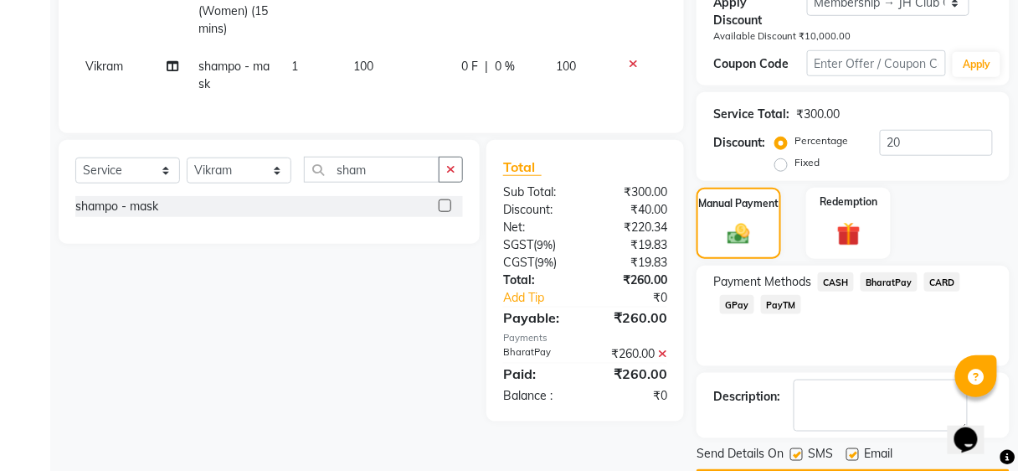
scroll to position [349, 0]
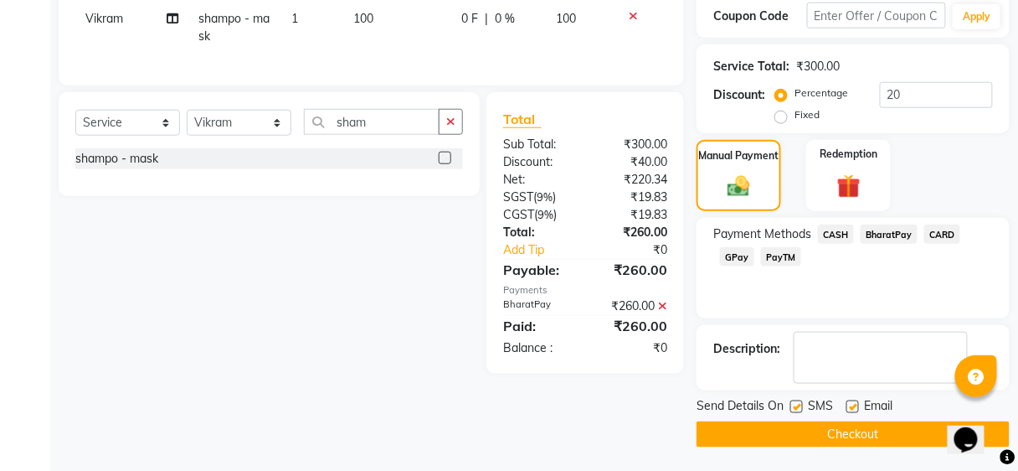
click at [891, 432] on button "Checkout" at bounding box center [853, 434] width 313 height 26
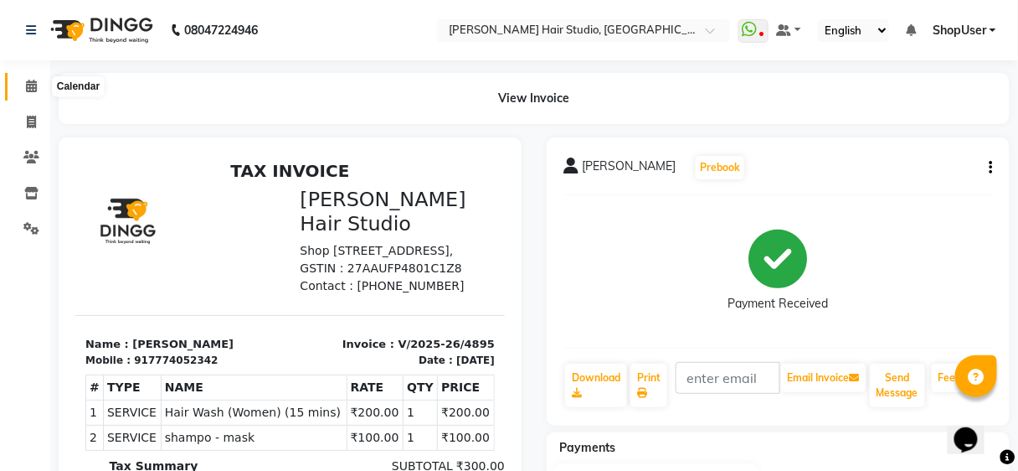
click at [28, 91] on icon at bounding box center [31, 86] width 11 height 13
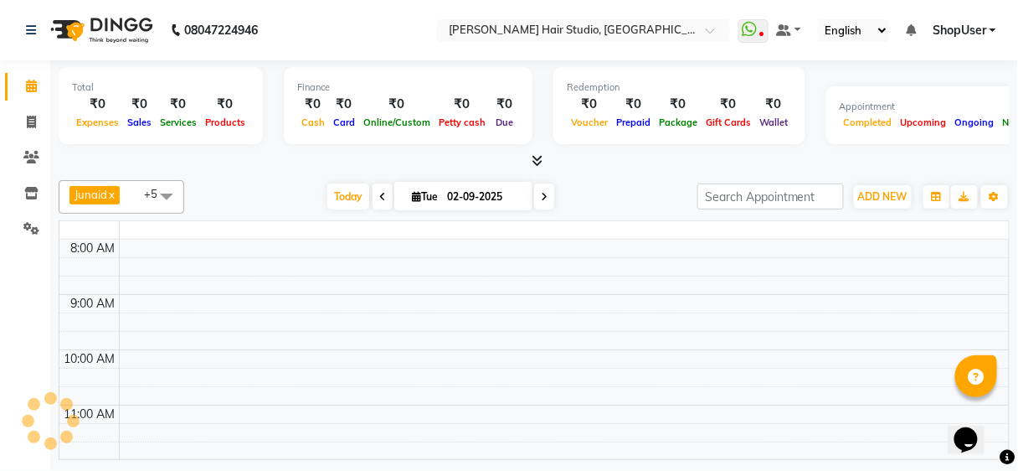
click at [28, 91] on icon at bounding box center [31, 86] width 11 height 13
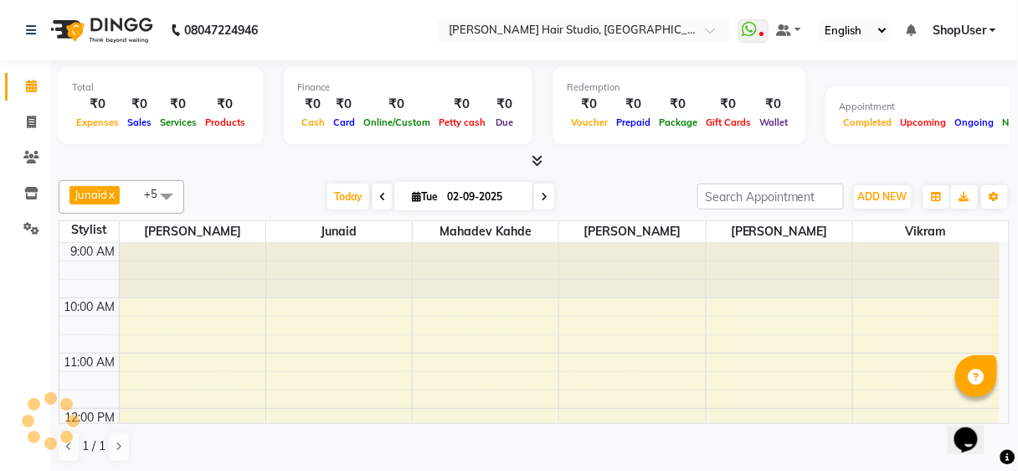
click at [27, 89] on icon at bounding box center [31, 86] width 11 height 13
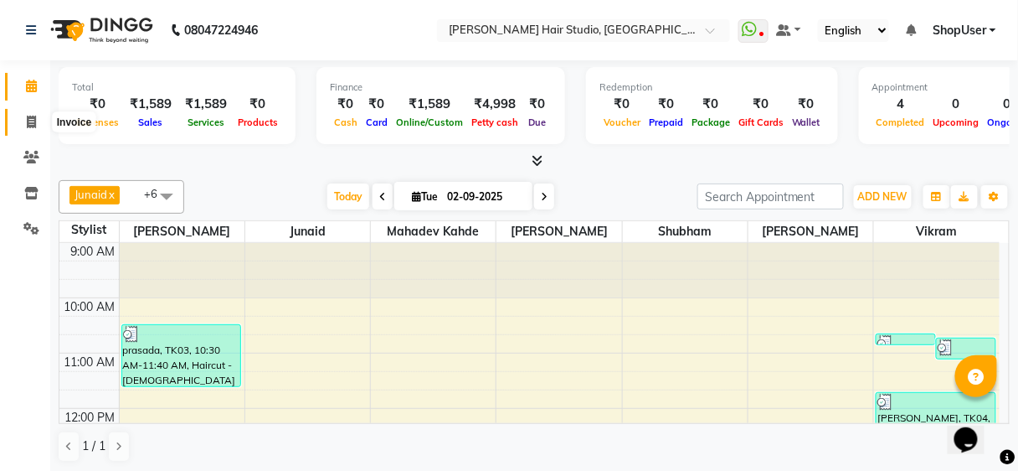
click at [28, 123] on icon at bounding box center [31, 122] width 9 height 13
select select "service"
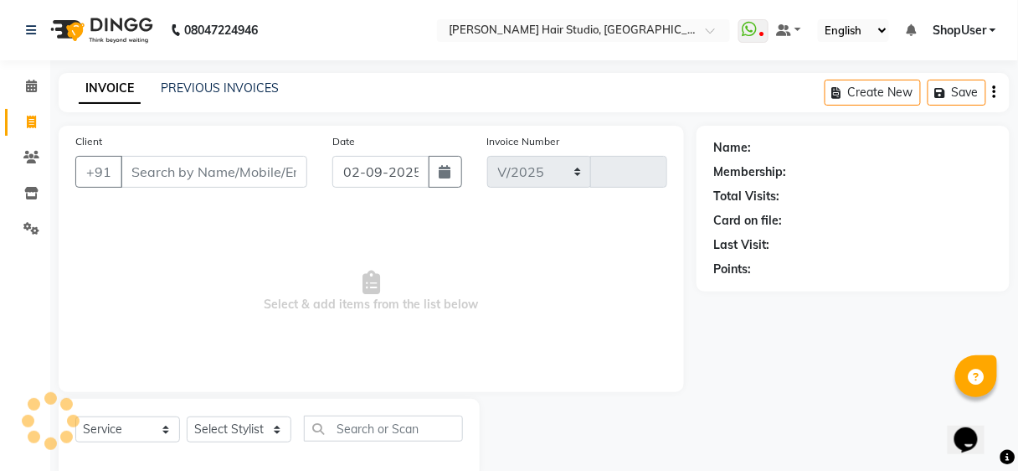
select select "627"
type input "4892"
click at [239, 435] on select "Select Stylist [PERSON_NAME] [PERSON_NAME] Avinash [PERSON_NAME] kahde [PERSON_…" at bounding box center [239, 429] width 105 height 26
click at [20, 90] on span at bounding box center [31, 86] width 29 height 19
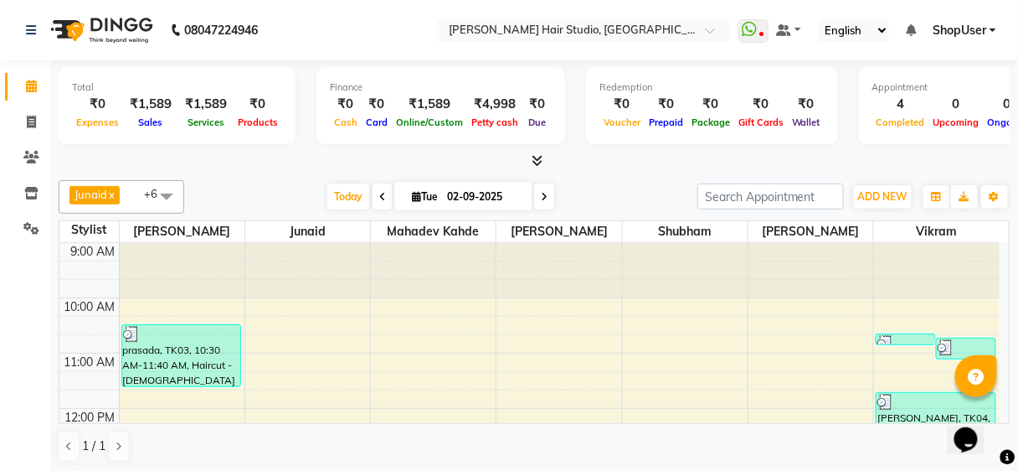
click at [548, 195] on span at bounding box center [544, 196] width 20 height 26
type input "03-09-2025"
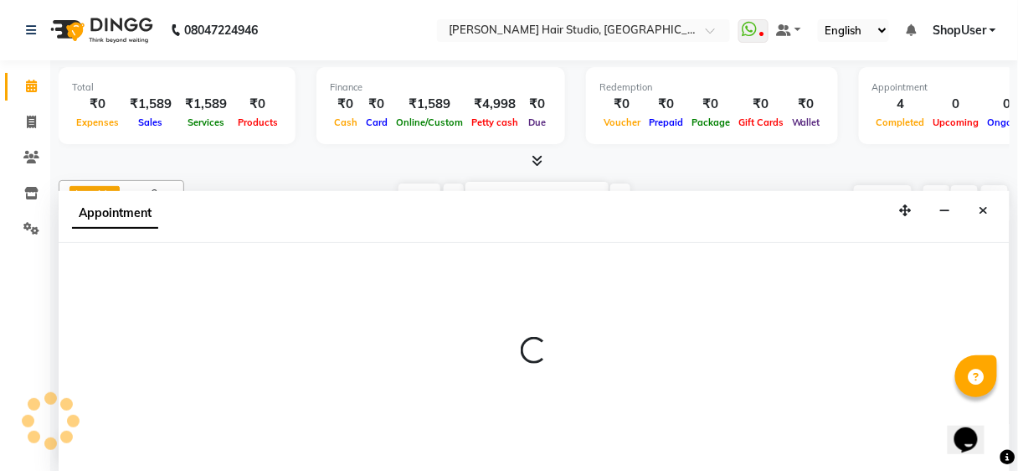
select select "32802"
select select "600"
select select "tentative"
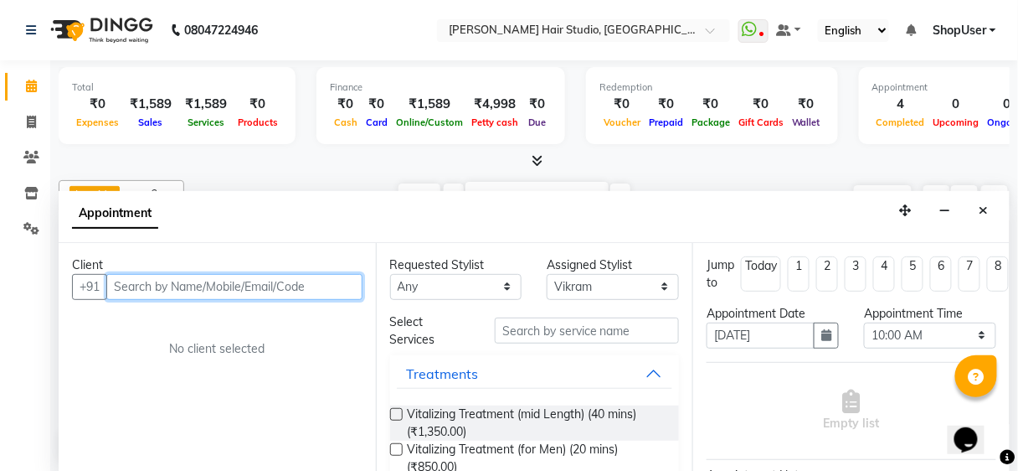
click at [270, 282] on input "text" at bounding box center [234, 287] width 256 height 26
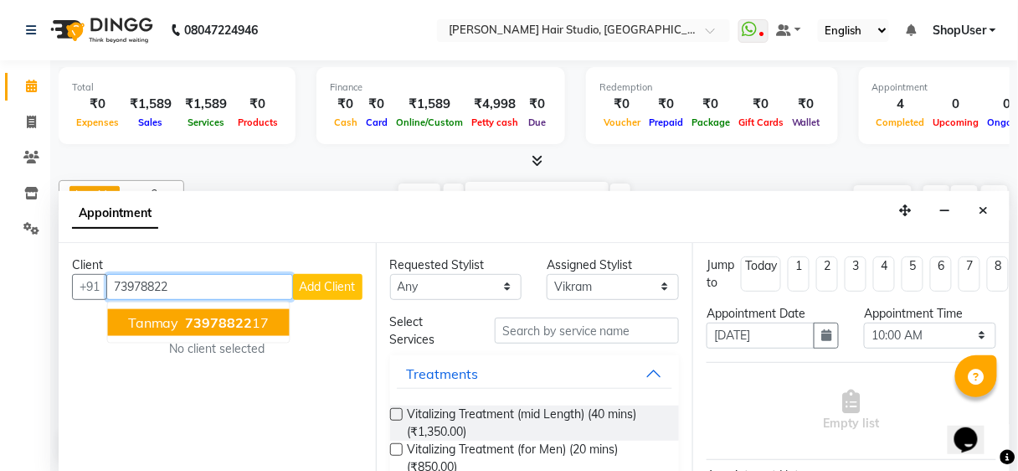
click at [263, 318] on ngb-highlight "73978822 17" at bounding box center [226, 321] width 87 height 17
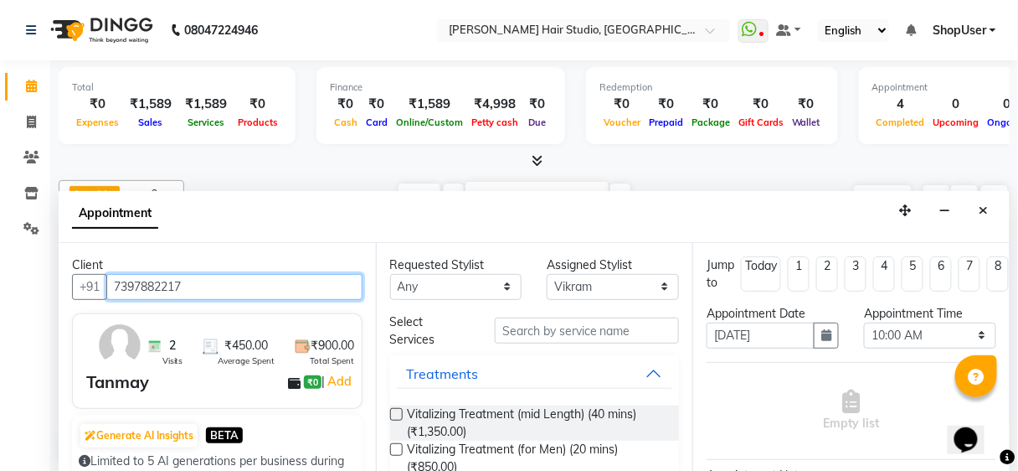
type input "7397882217"
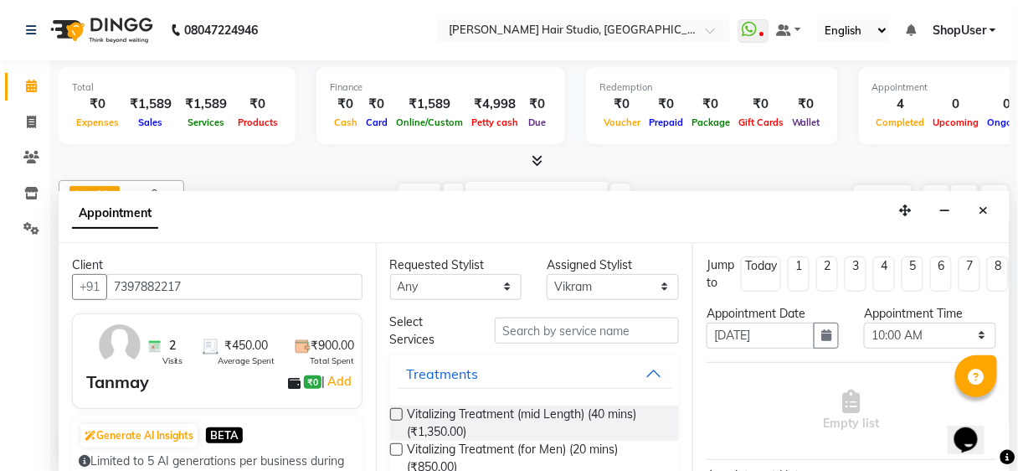
drag, startPoint x: 522, startPoint y: 313, endPoint x: 522, endPoint y: 327, distance: 14.3
click at [522, 319] on div "Select Services" at bounding box center [535, 330] width 315 height 35
click at [516, 330] on input "text" at bounding box center [587, 330] width 184 height 26
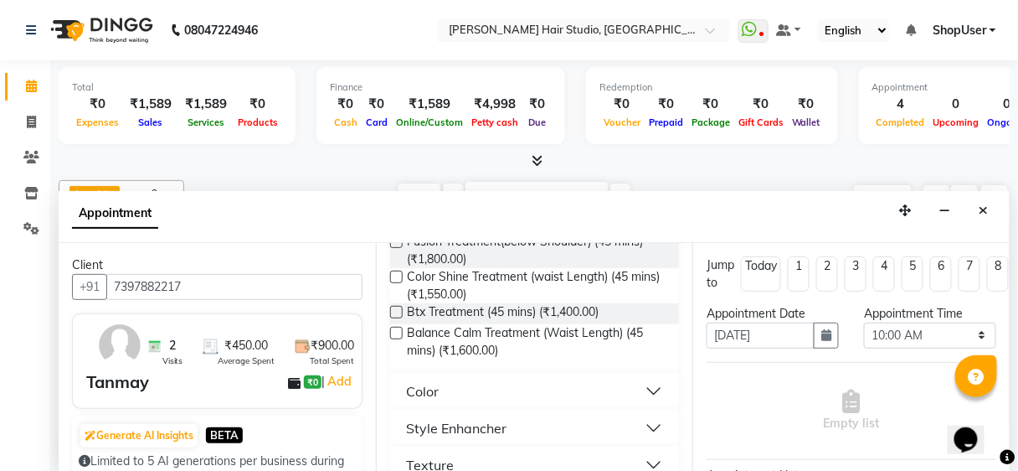
scroll to position [479, 0]
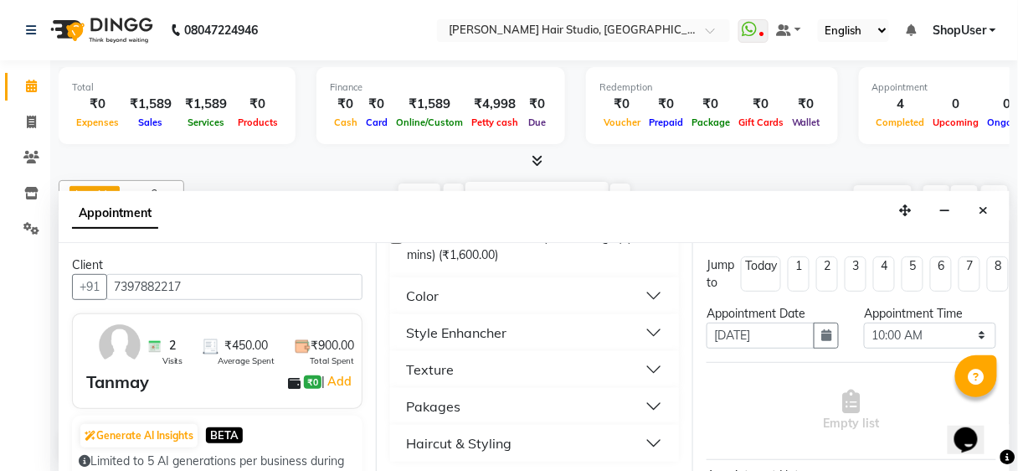
type input "45"
drag, startPoint x: 502, startPoint y: 441, endPoint x: 502, endPoint y: 430, distance: 10.9
click at [499, 439] on div "Haircut & Styling" at bounding box center [459, 443] width 105 height 20
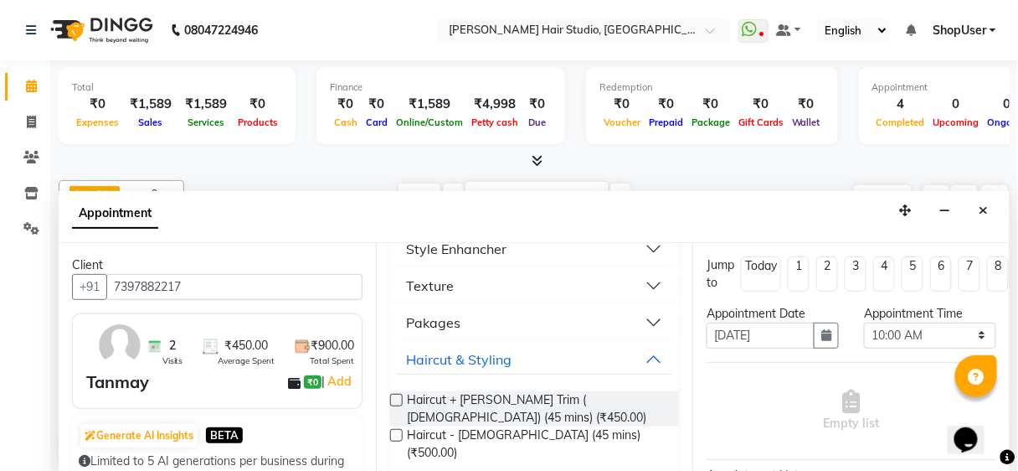
drag, startPoint x: 479, startPoint y: 394, endPoint x: 525, endPoint y: 383, distance: 47.3
click at [478, 394] on span "Haircut + Beard Trim ( Male) (45 mins) (₹450.00)" at bounding box center [537, 408] width 259 height 35
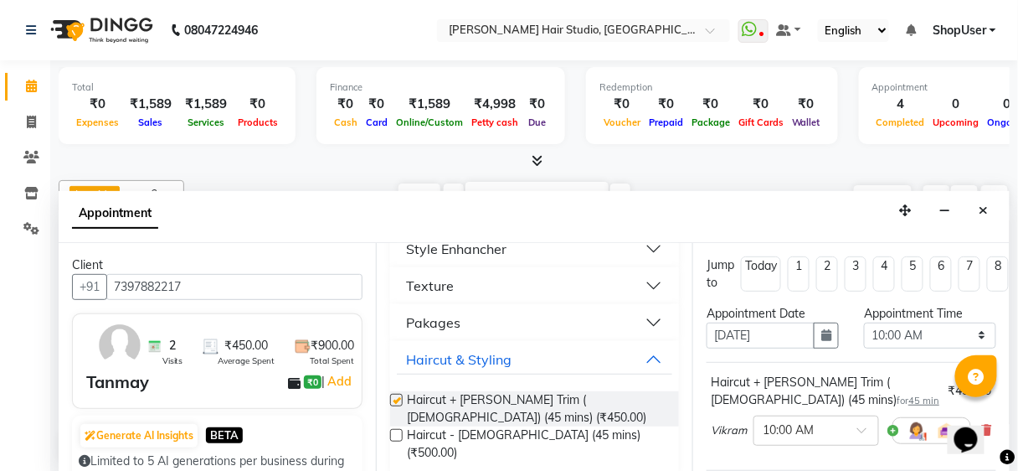
checkbox input "false"
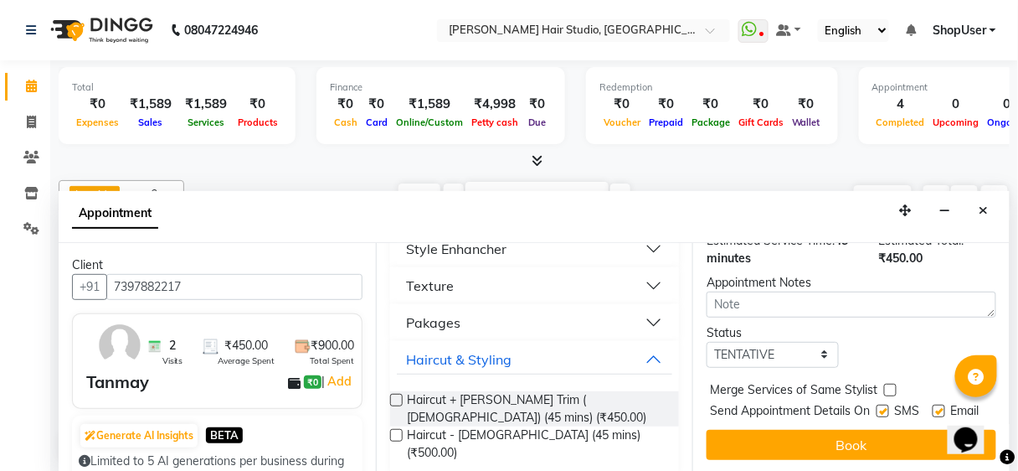
click at [790, 433] on button "Book" at bounding box center [852, 445] width 290 height 30
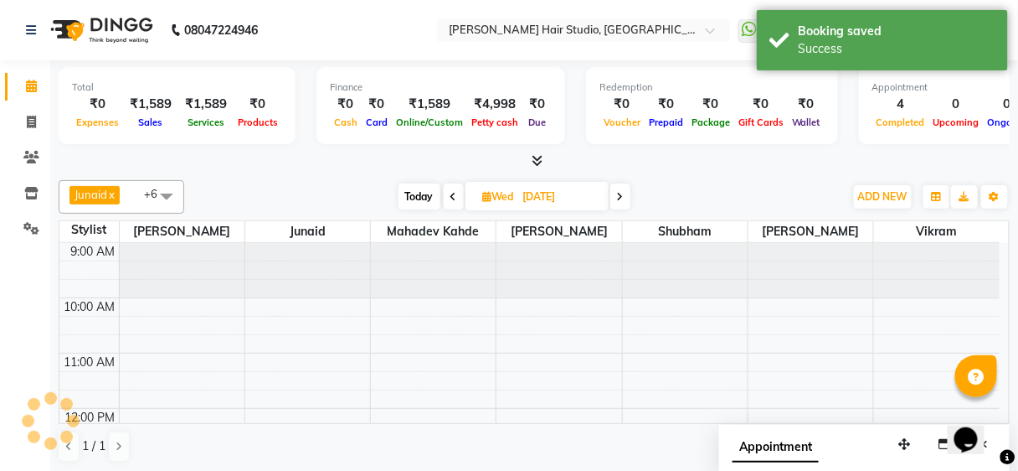
scroll to position [0, 0]
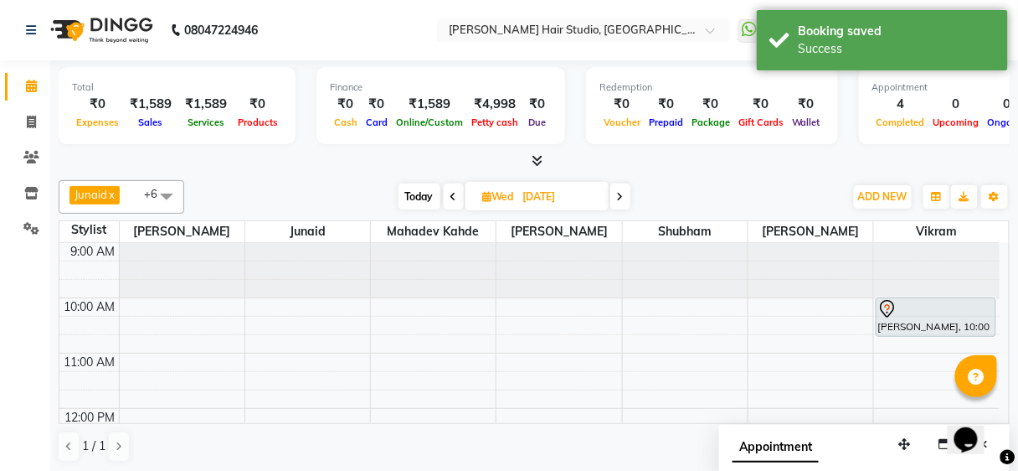
click at [453, 205] on span at bounding box center [454, 196] width 20 height 26
type input "02-09-2025"
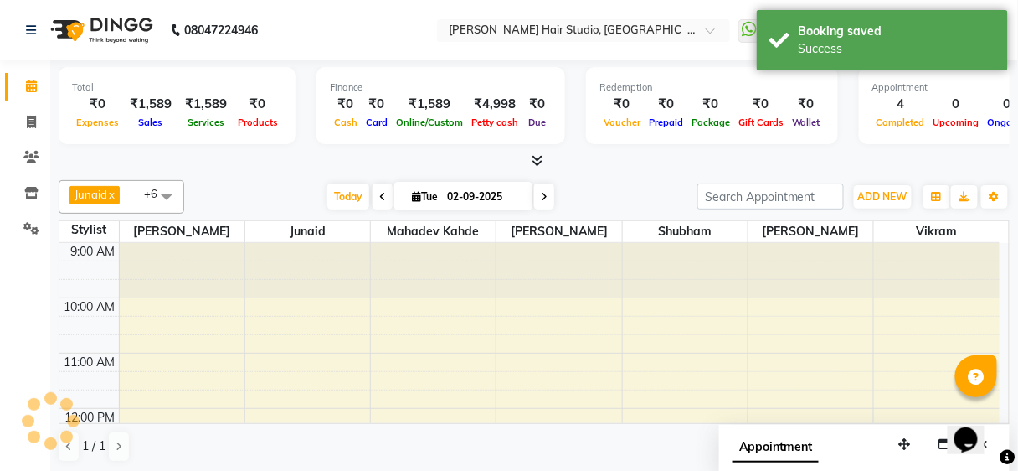
scroll to position [219, 0]
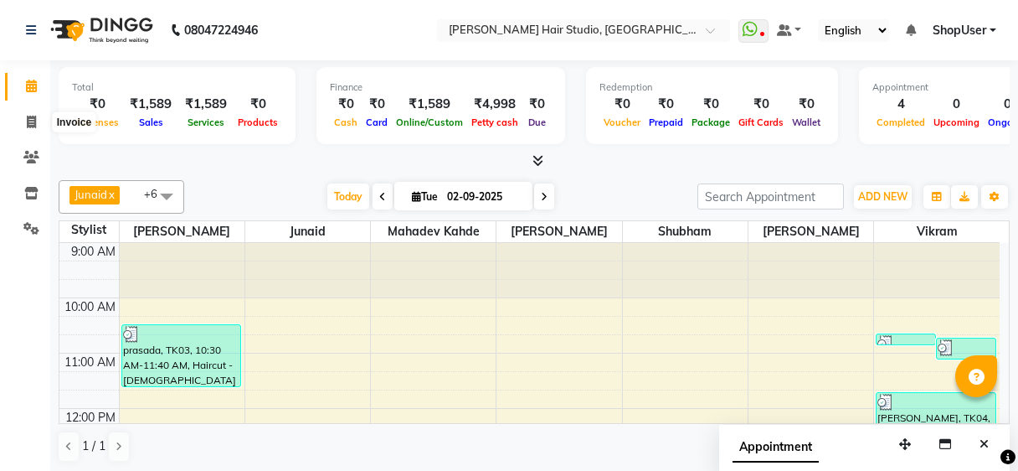
click at [33, 118] on icon at bounding box center [31, 122] width 9 height 13
select select "service"
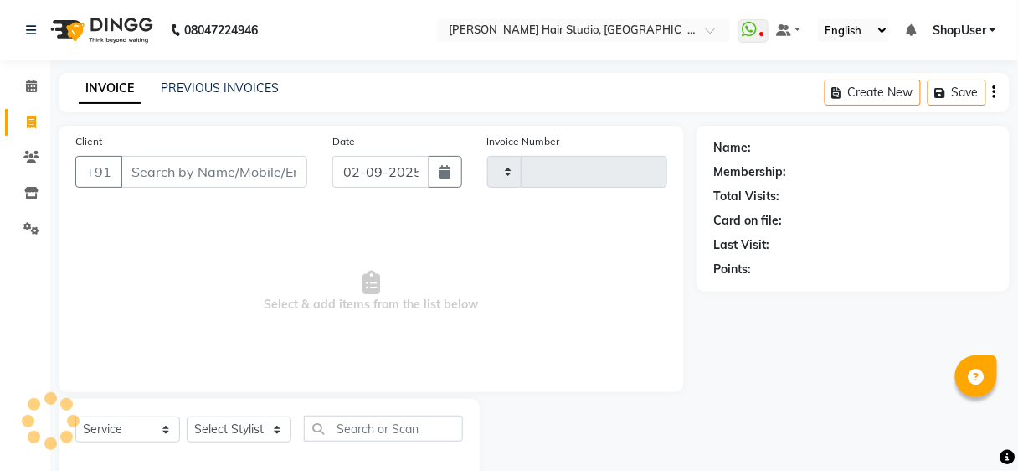
click at [33, 118] on icon at bounding box center [31, 122] width 9 height 13
select select "service"
click at [223, 156] on input "Client" at bounding box center [214, 172] width 187 height 32
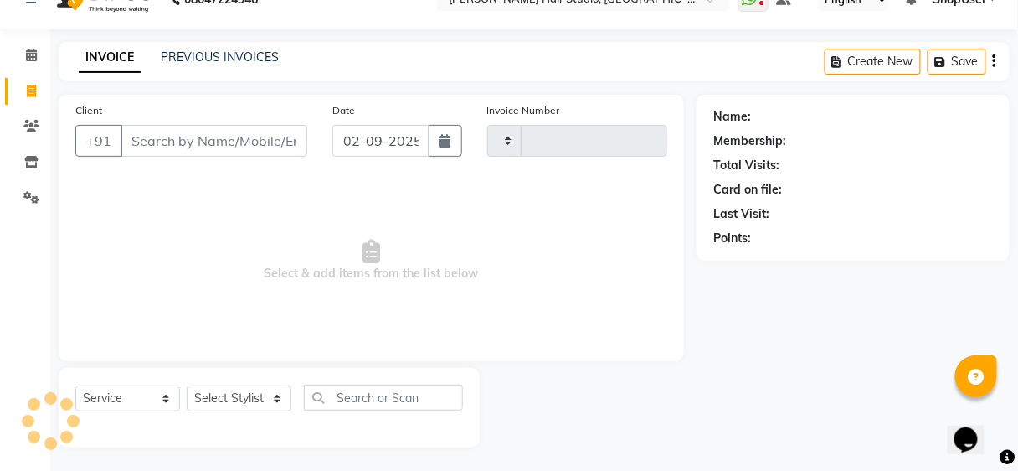
type input "4895"
select select "627"
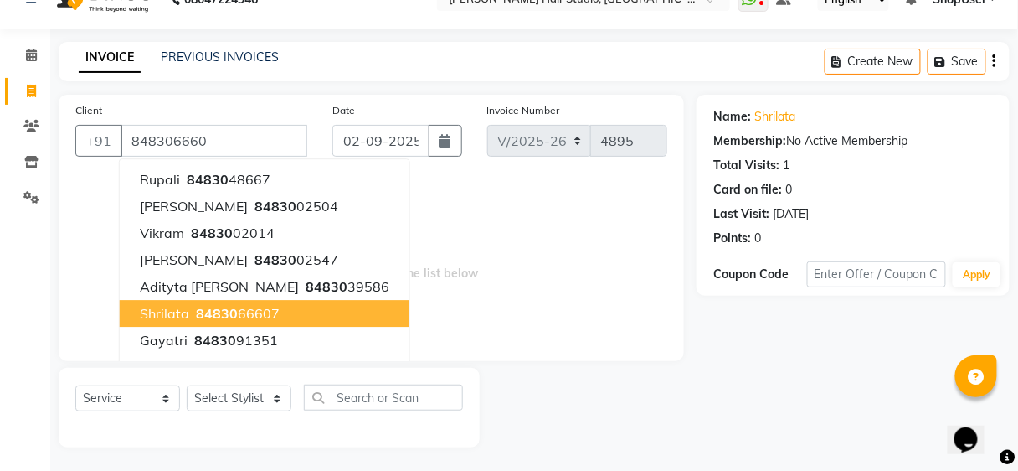
click at [213, 315] on span "84830" at bounding box center [217, 313] width 42 height 17
type input "8483066607"
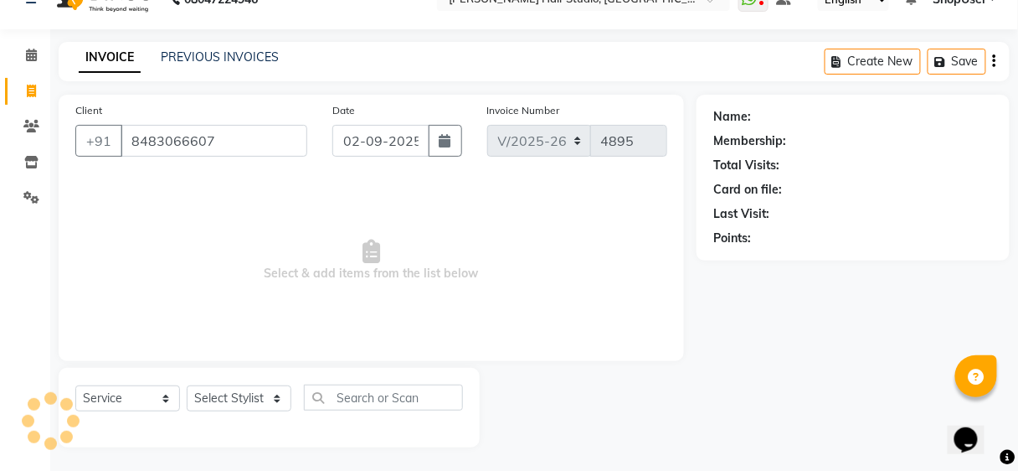
select select "1: Object"
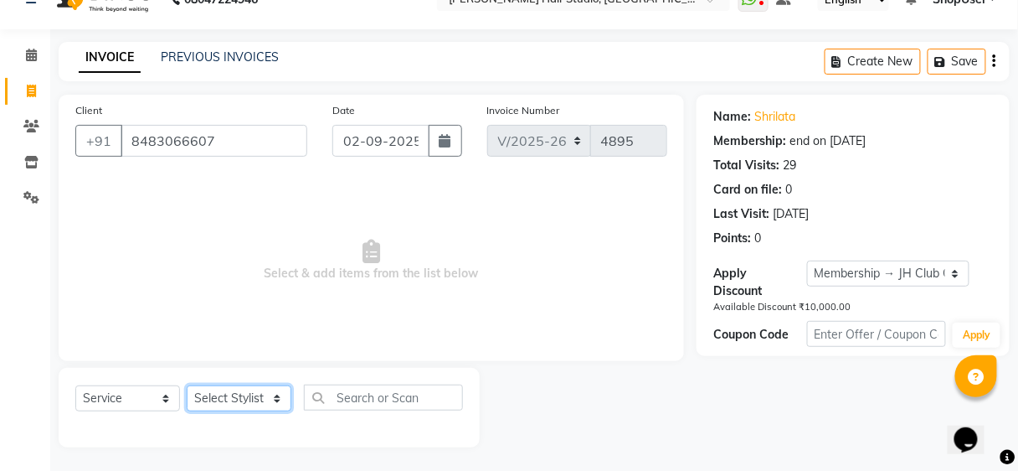
click at [255, 397] on select "Select Stylist [PERSON_NAME] [PERSON_NAME] Avinash [PERSON_NAME] kahde [PERSON_…" at bounding box center [239, 398] width 105 height 26
select select "81286"
click at [187, 385] on select "Select Stylist [PERSON_NAME] [PERSON_NAME] Avinash [PERSON_NAME] kahde [PERSON_…" at bounding box center [239, 398] width 105 height 26
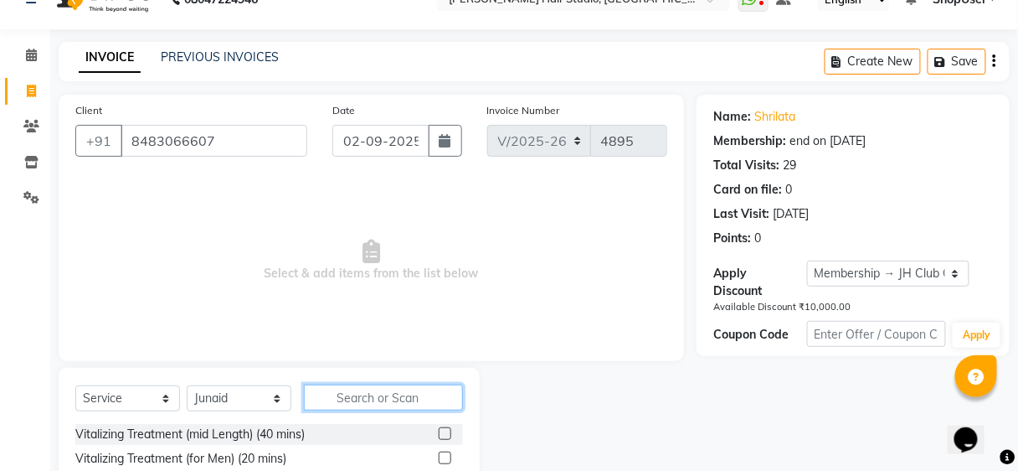
click at [383, 392] on input "text" at bounding box center [383, 397] width 159 height 26
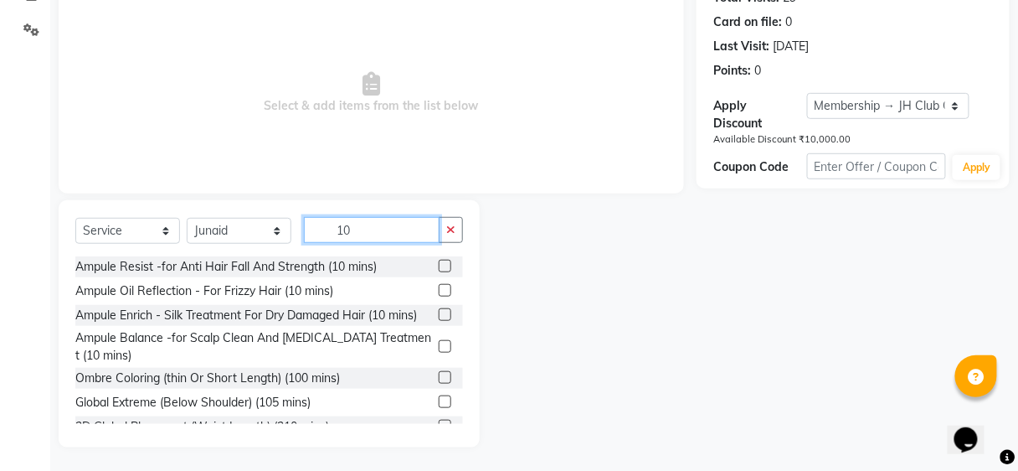
scroll to position [283, 0]
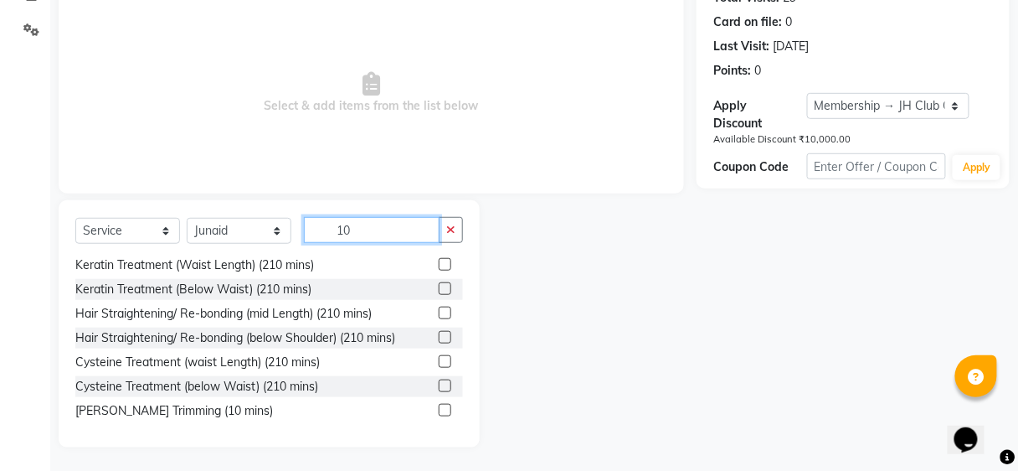
type input "10"
click at [439, 410] on label at bounding box center [445, 410] width 13 height 13
click at [439, 410] on input "checkbox" at bounding box center [444, 410] width 11 height 11
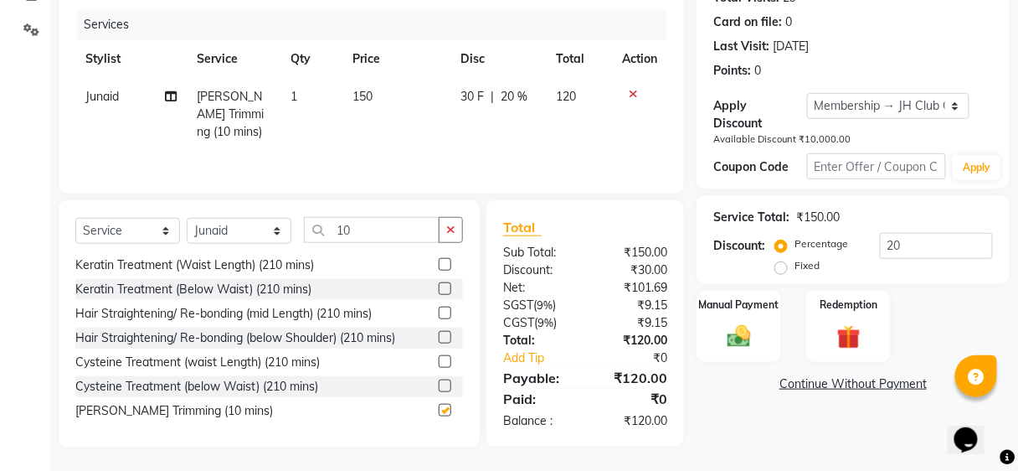
checkbox input "false"
click at [762, 325] on div "Manual Payment" at bounding box center [739, 327] width 88 height 74
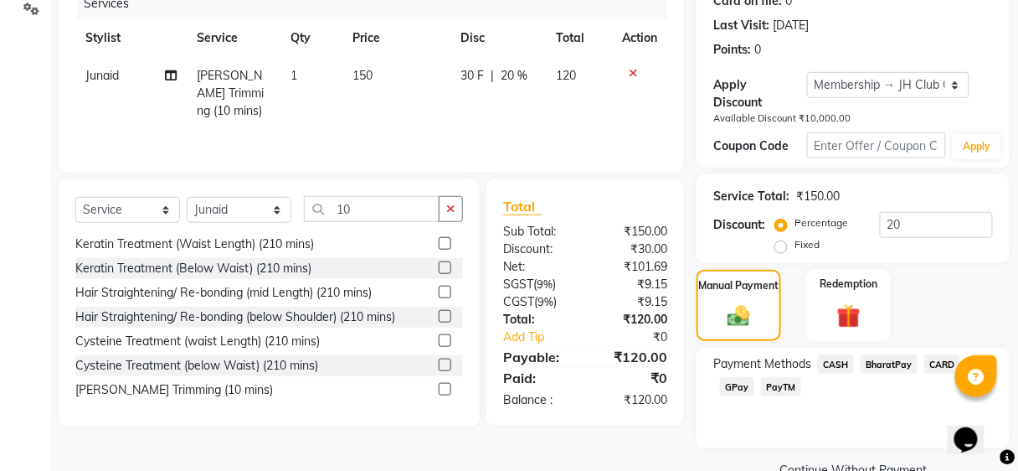
scroll to position [255, 0]
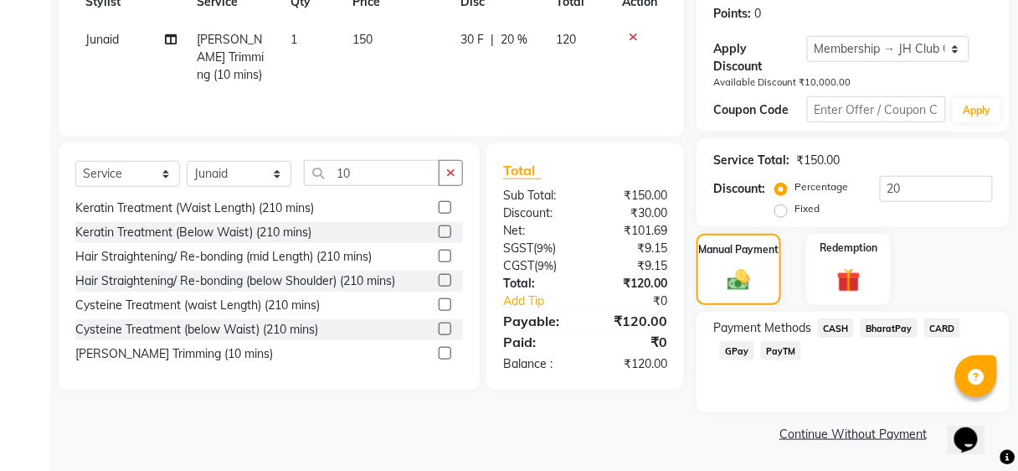
click at [871, 321] on span "BharatPay" at bounding box center [889, 327] width 57 height 19
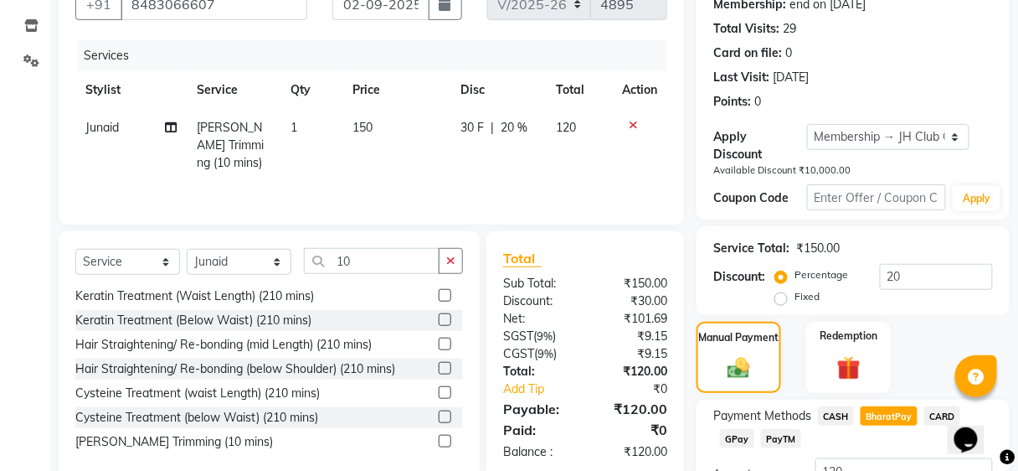
scroll to position [301, 0]
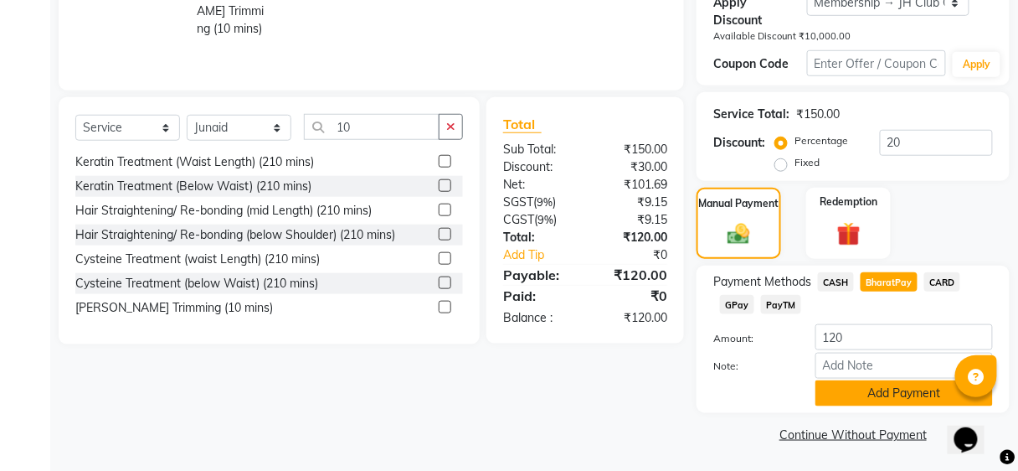
click at [857, 391] on button "Add Payment" at bounding box center [903, 393] width 177 height 26
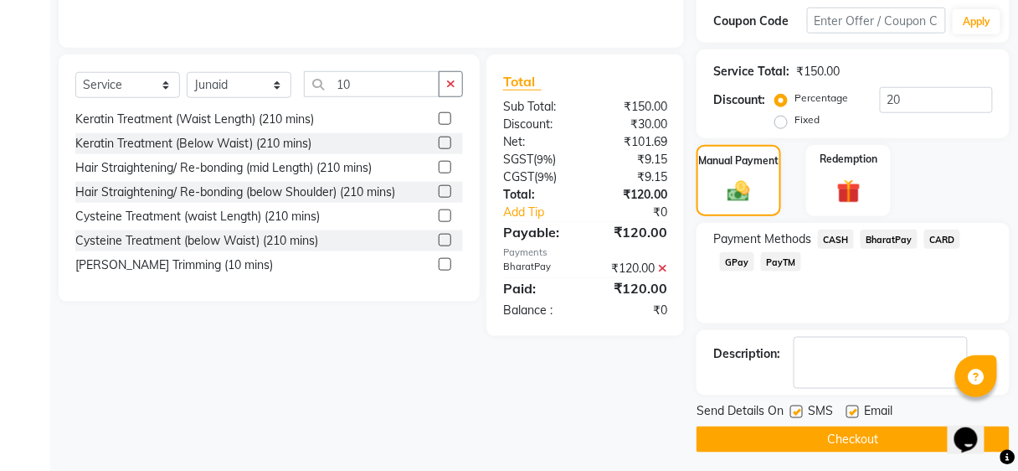
scroll to position [349, 0]
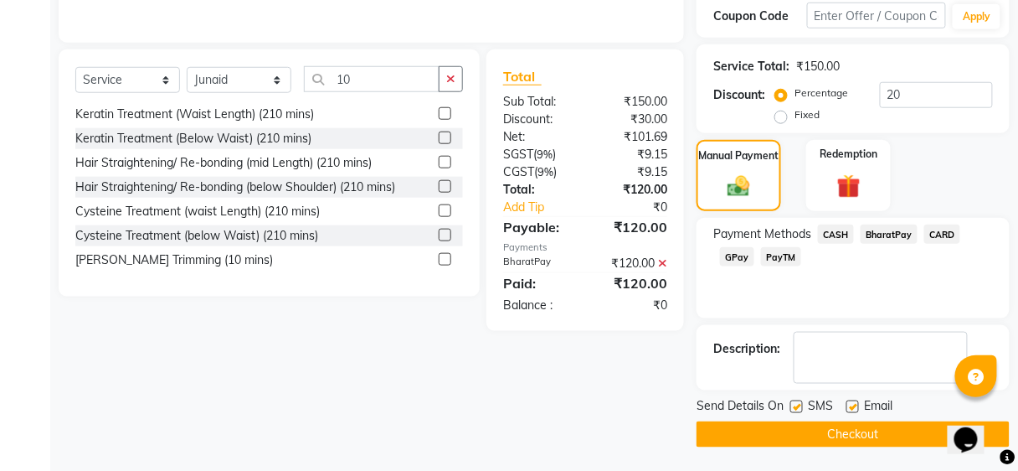
click at [821, 429] on button "Checkout" at bounding box center [853, 434] width 313 height 26
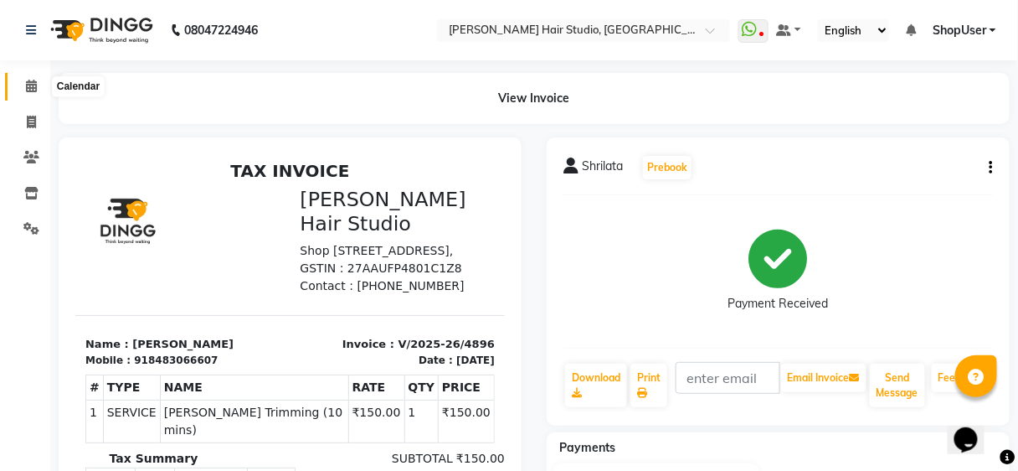
click at [31, 83] on icon at bounding box center [31, 86] width 11 height 13
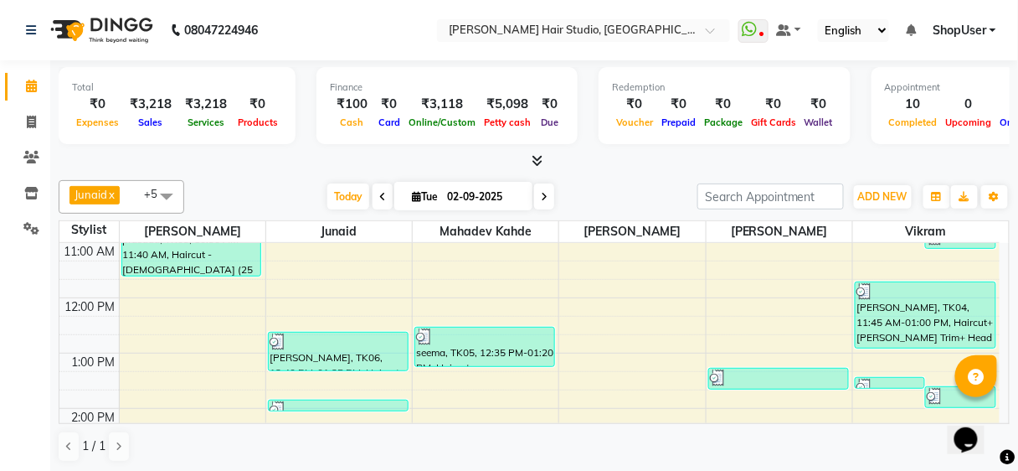
scroll to position [134, 0]
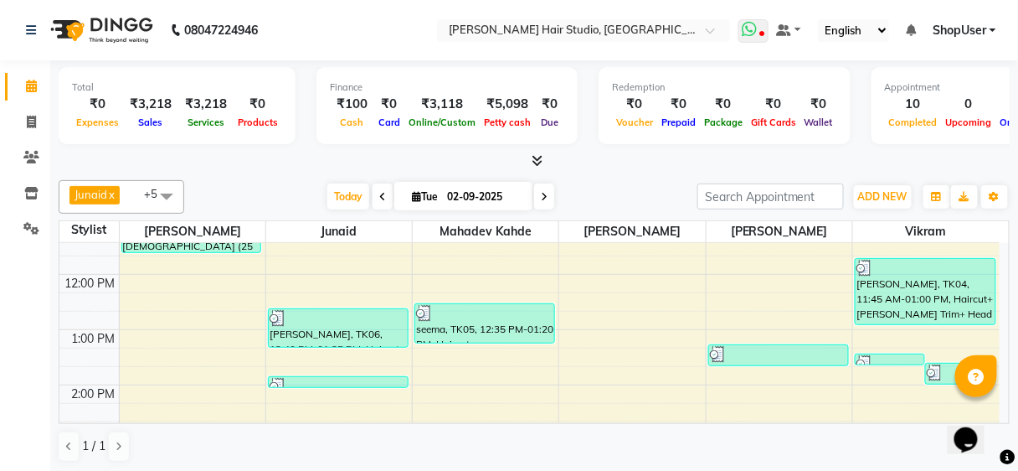
click at [747, 30] on icon at bounding box center [750, 29] width 15 height 17
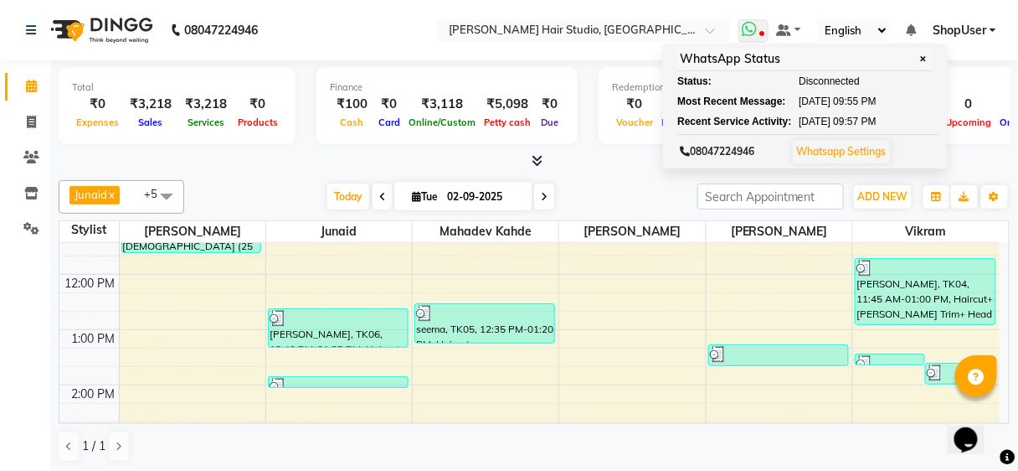
click at [822, 145] on link "Whatsapp Settings" at bounding box center [842, 151] width 90 height 13
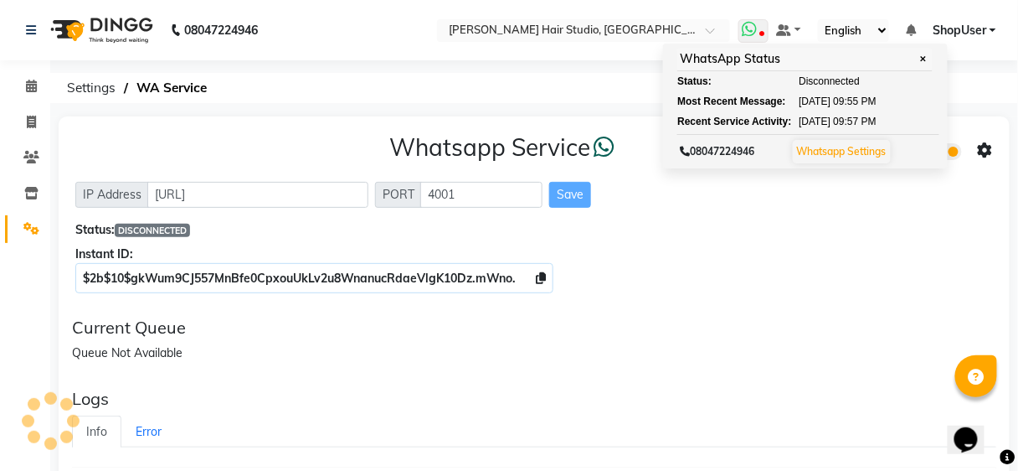
click at [923, 56] on span "✕" at bounding box center [922, 59] width 15 height 13
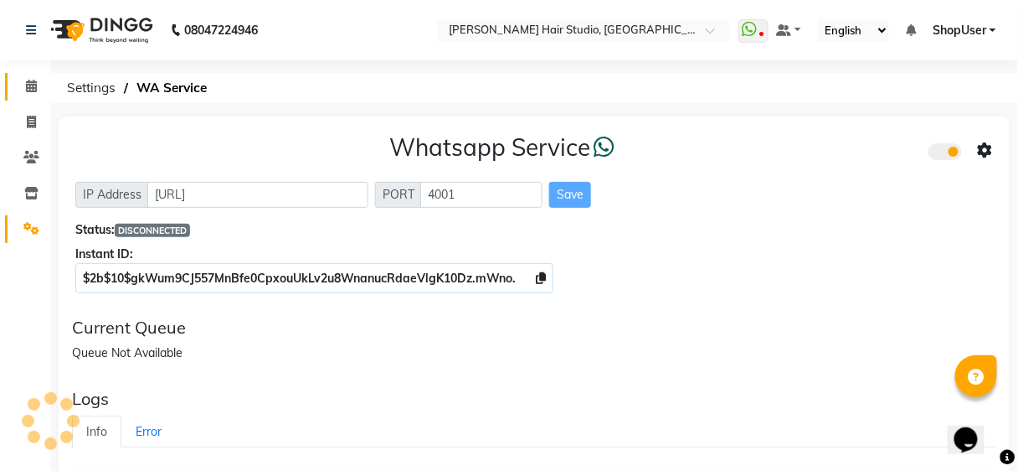
click at [20, 75] on link "Calendar" at bounding box center [25, 87] width 40 height 28
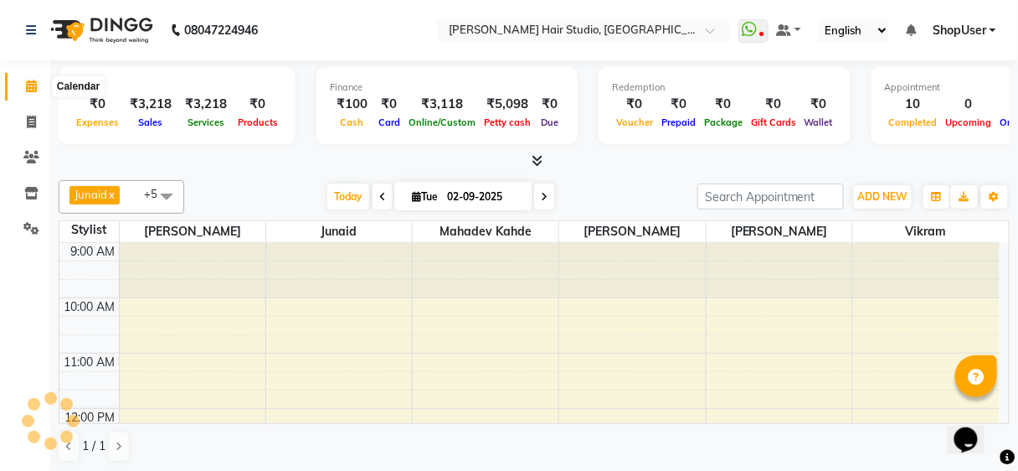
click at [37, 90] on span at bounding box center [31, 86] width 29 height 19
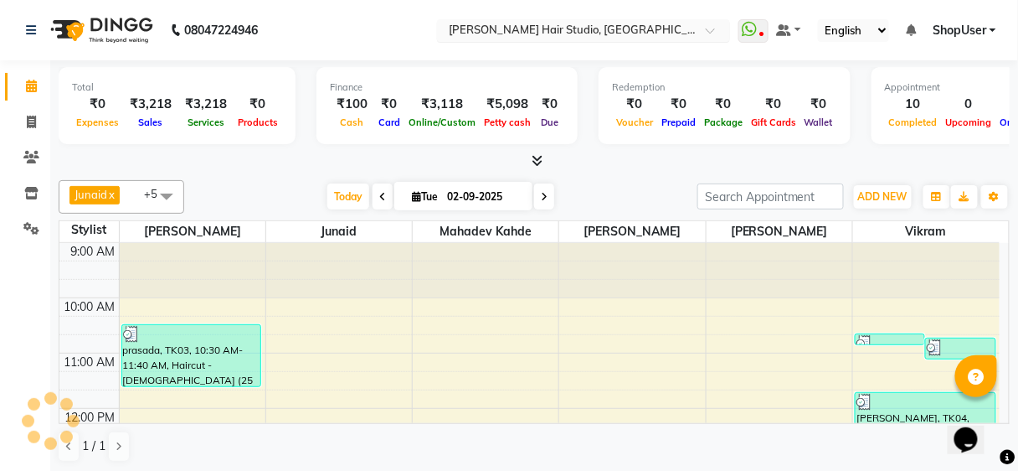
click at [672, 28] on input "text" at bounding box center [566, 31] width 243 height 17
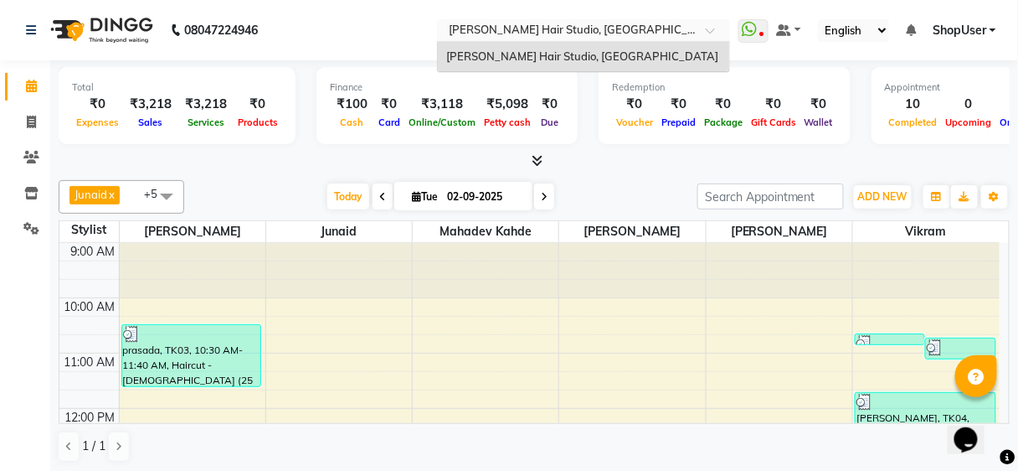
click at [573, 104] on div "Total ₹0 Expenses ₹3,218 Sales ₹3,218 Services ₹0 Products Finance ₹100 Cash ₹0…" at bounding box center [534, 108] width 951 height 82
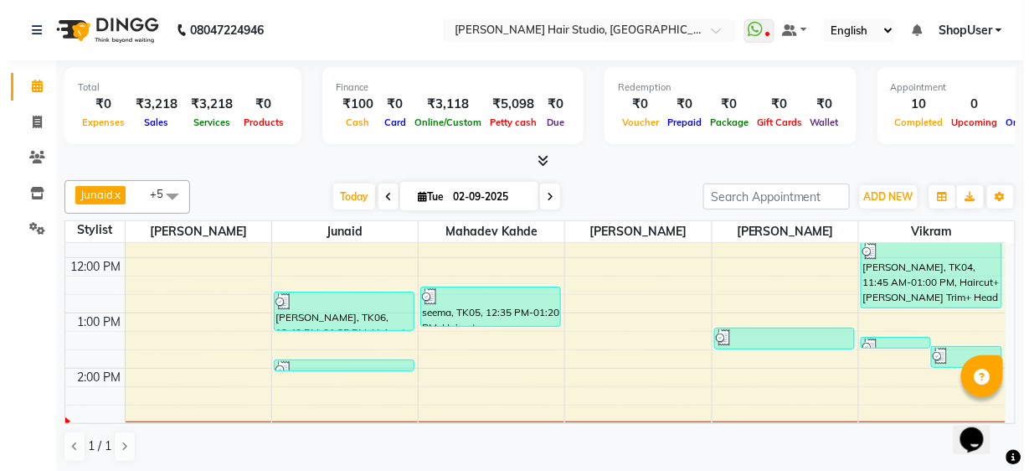
scroll to position [134, 0]
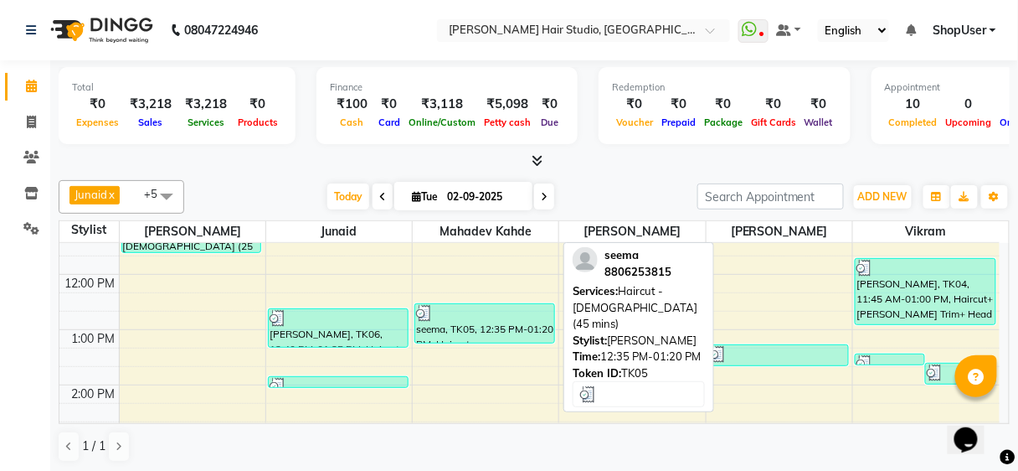
click at [514, 312] on div at bounding box center [484, 313] width 137 height 17
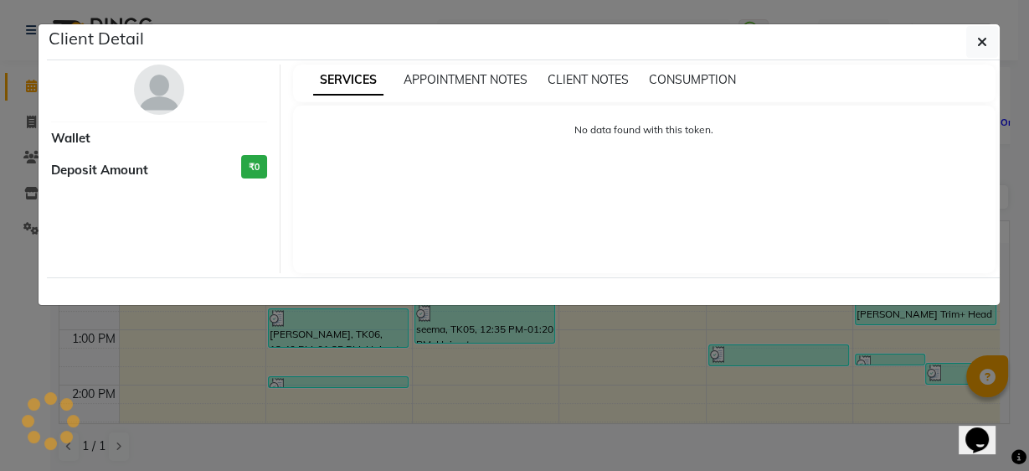
select select "3"
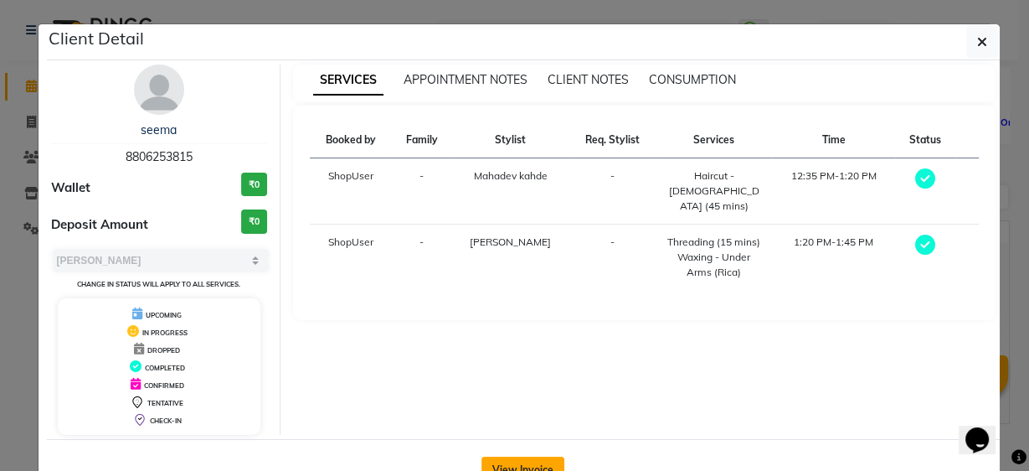
click at [506, 465] on button "View Invoice" at bounding box center [522, 469] width 83 height 27
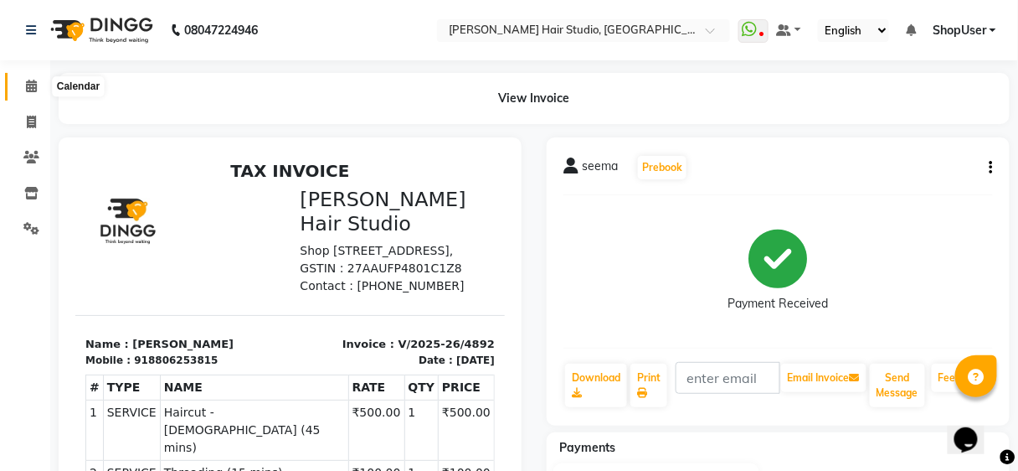
click at [19, 95] on span at bounding box center [31, 86] width 29 height 19
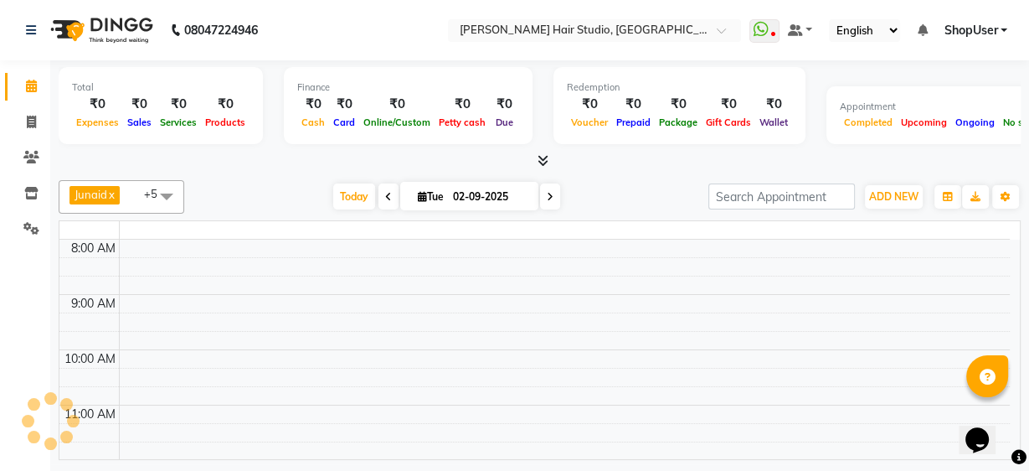
click at [19, 95] on span at bounding box center [31, 86] width 29 height 19
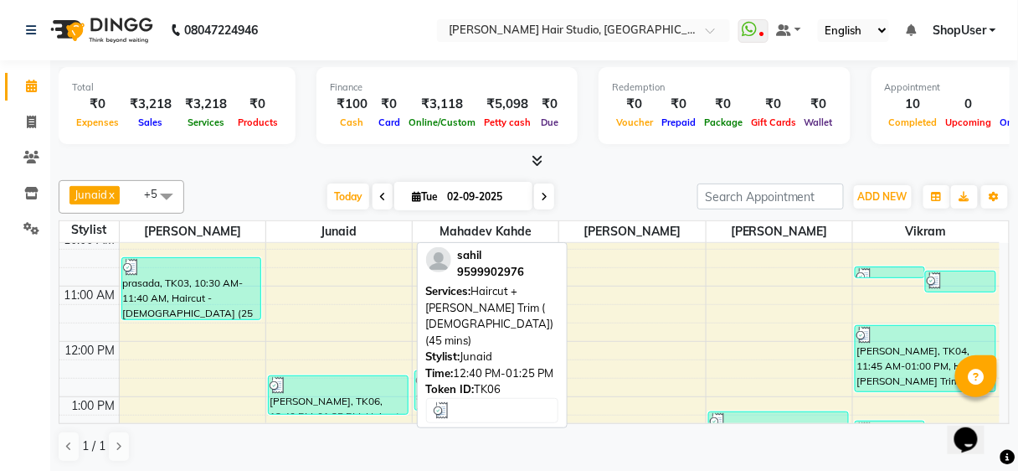
scroll to position [134, 0]
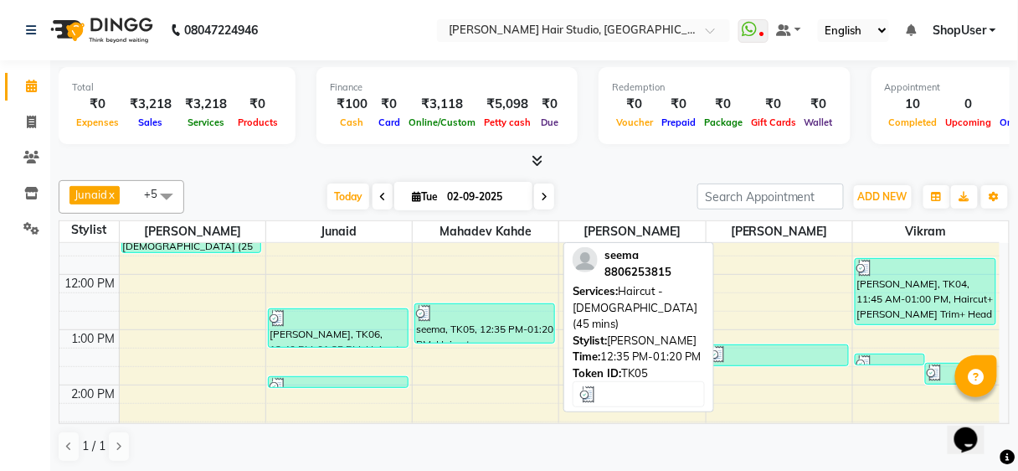
click at [479, 315] on div at bounding box center [484, 313] width 137 height 17
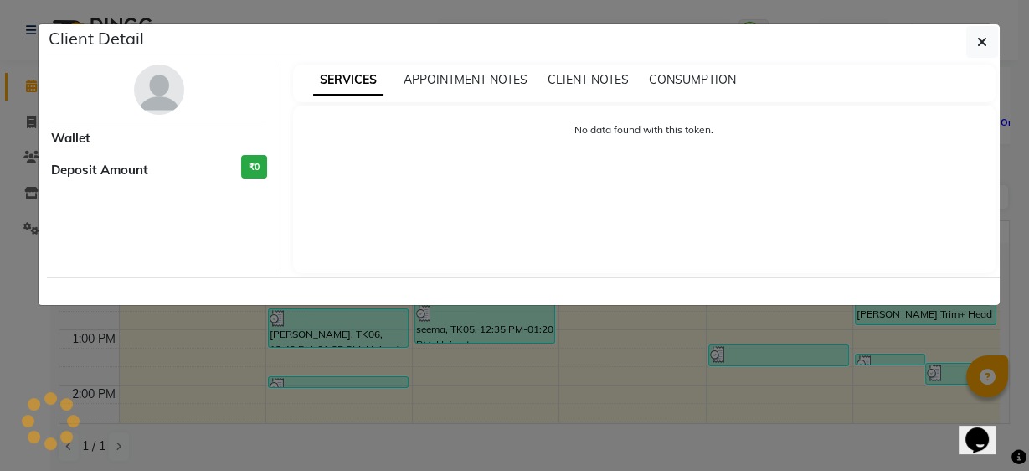
select select "3"
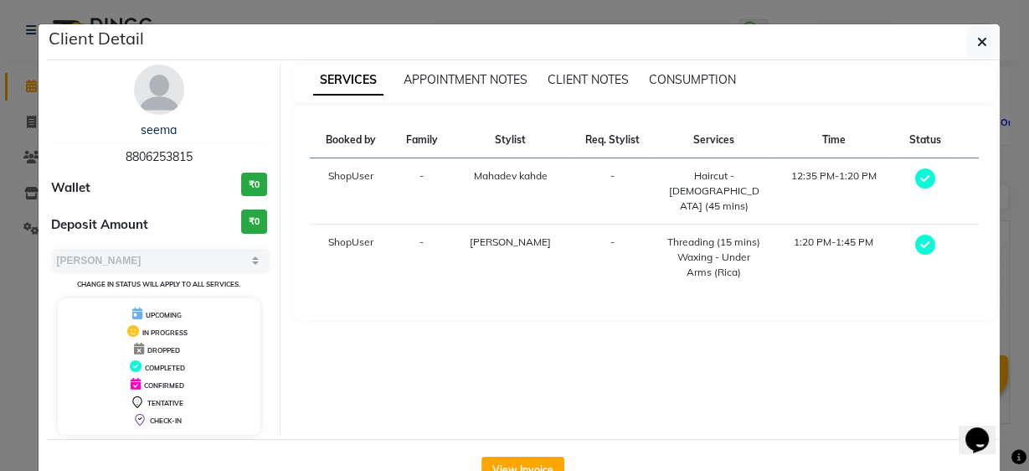
drag, startPoint x: 115, startPoint y: 148, endPoint x: 240, endPoint y: 147, distance: 125.6
click at [240, 147] on div "seema 8806253815" at bounding box center [159, 143] width 217 height 44
copy span "8806253815"
click at [986, 41] on button "button" at bounding box center [982, 42] width 32 height 32
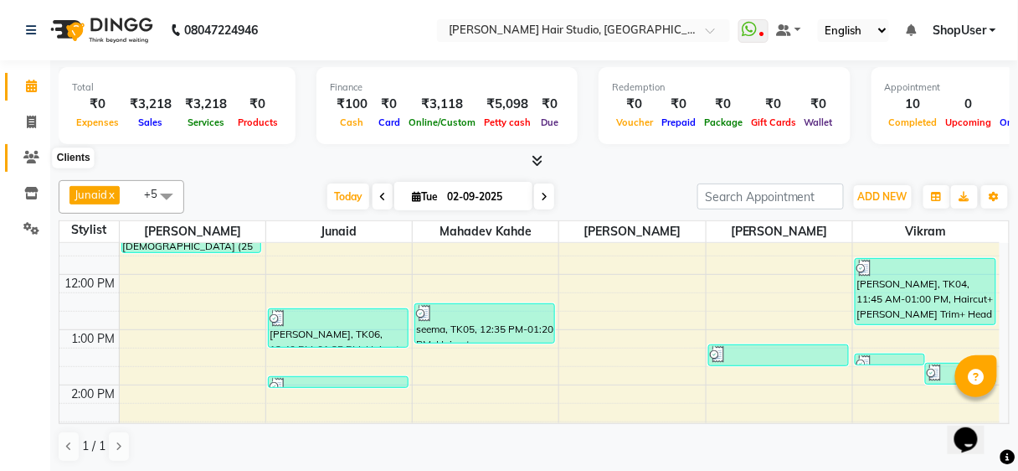
click at [32, 151] on icon at bounding box center [31, 157] width 16 height 13
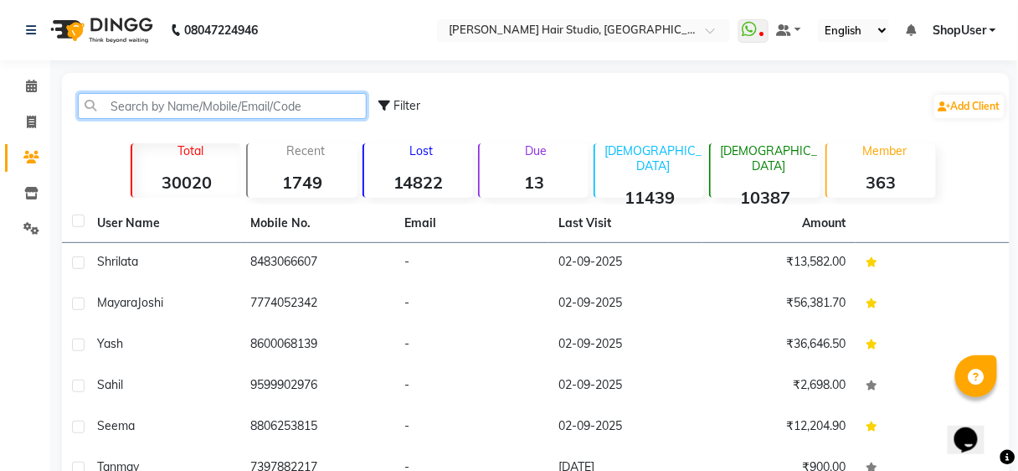
click at [161, 105] on input "text" at bounding box center [222, 106] width 289 height 26
paste input "8806253815"
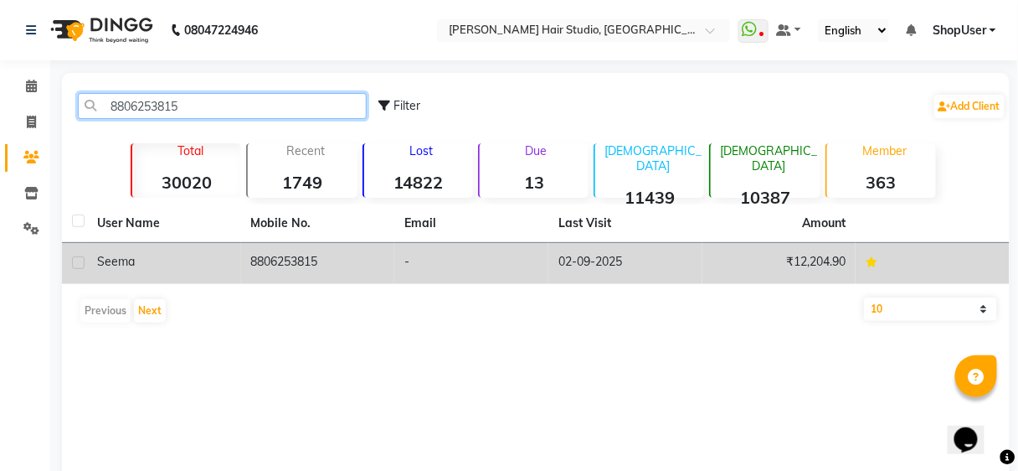
type input "8806253815"
click at [429, 258] on td "-" at bounding box center [471, 263] width 154 height 41
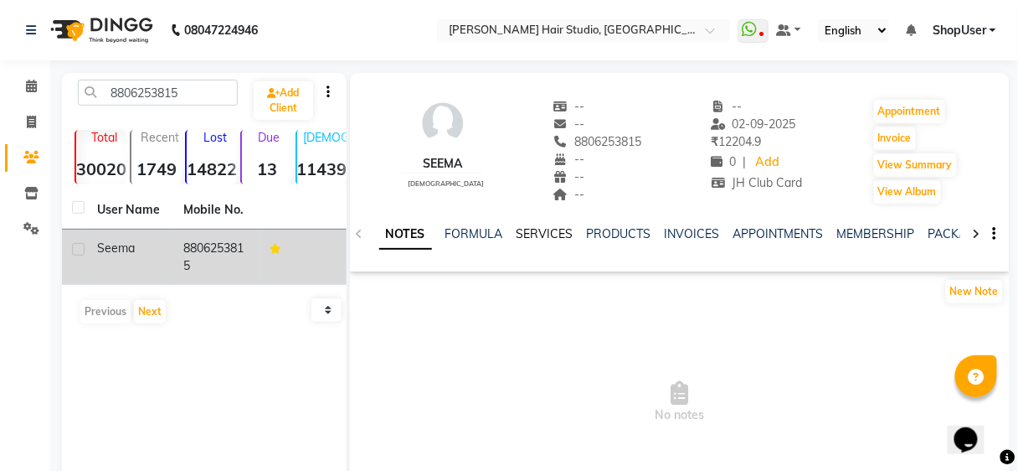
click at [543, 231] on link "SERVICES" at bounding box center [545, 233] width 57 height 15
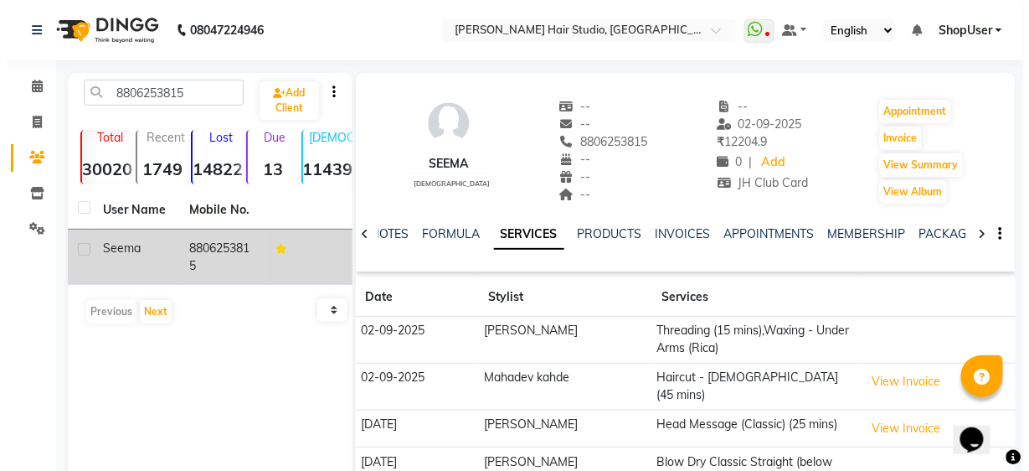
scroll to position [165, 0]
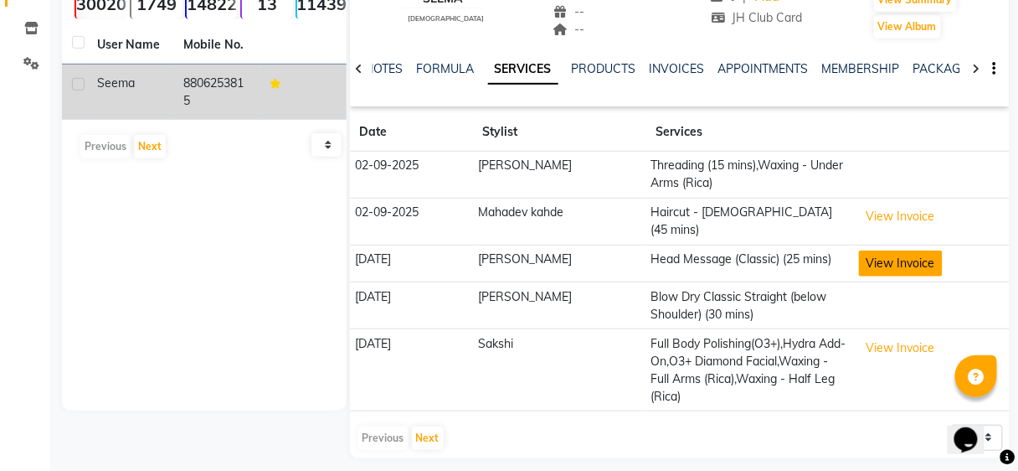
click at [907, 254] on button "View Invoice" at bounding box center [901, 263] width 84 height 26
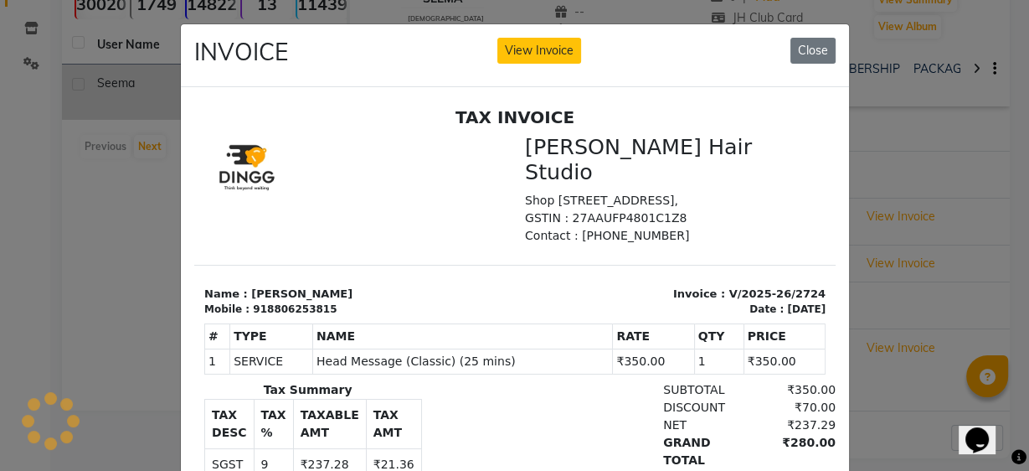
scroll to position [0, 0]
click at [824, 31] on div "INVOICE View Invoice Close" at bounding box center [515, 55] width 668 height 63
click at [820, 50] on button "Close" at bounding box center [812, 51] width 45 height 26
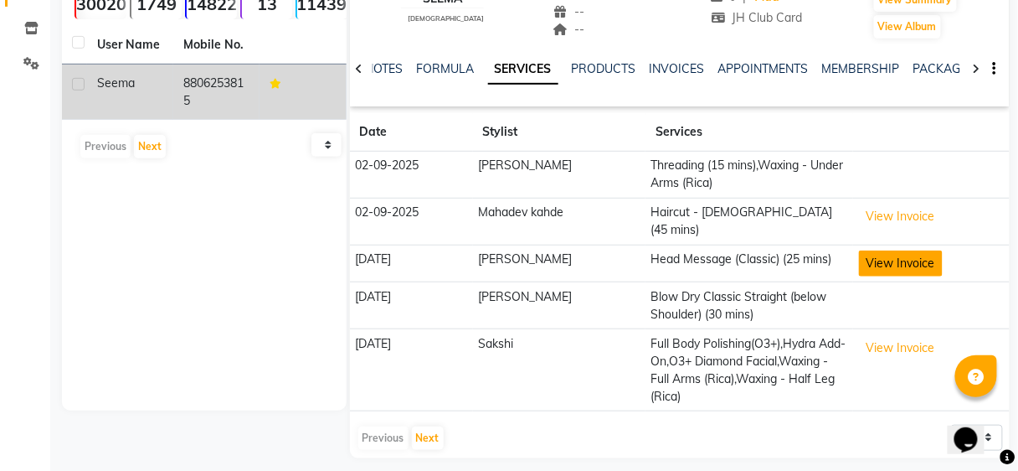
click at [894, 252] on button "View Invoice" at bounding box center [901, 263] width 84 height 26
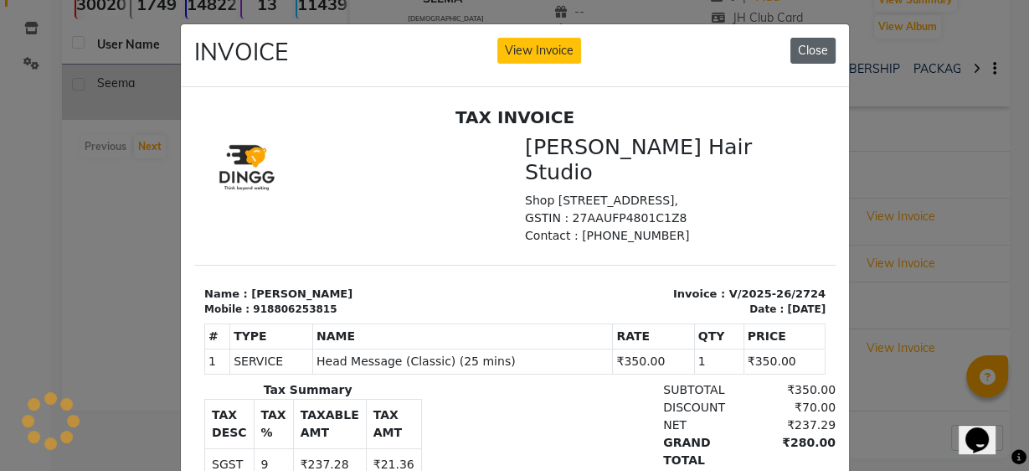
click at [812, 60] on button "Close" at bounding box center [812, 51] width 45 height 26
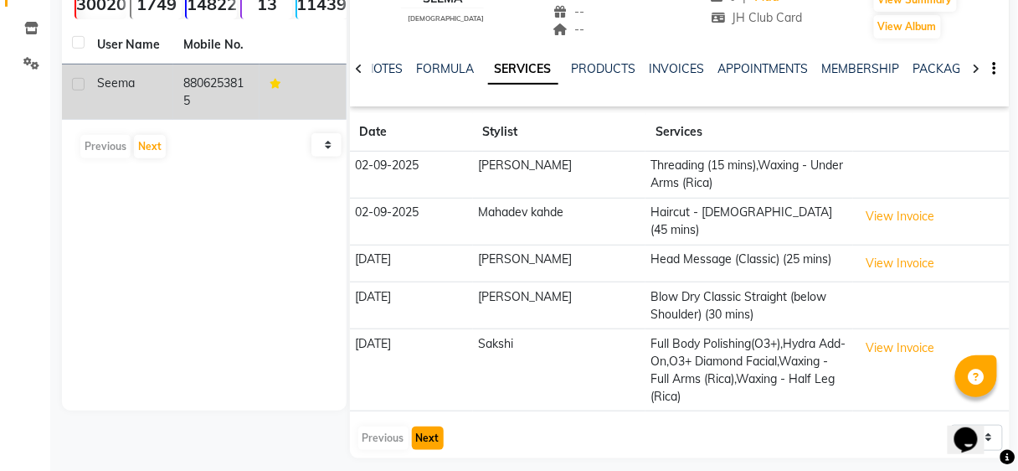
click at [430, 430] on button "Next" at bounding box center [428, 437] width 32 height 23
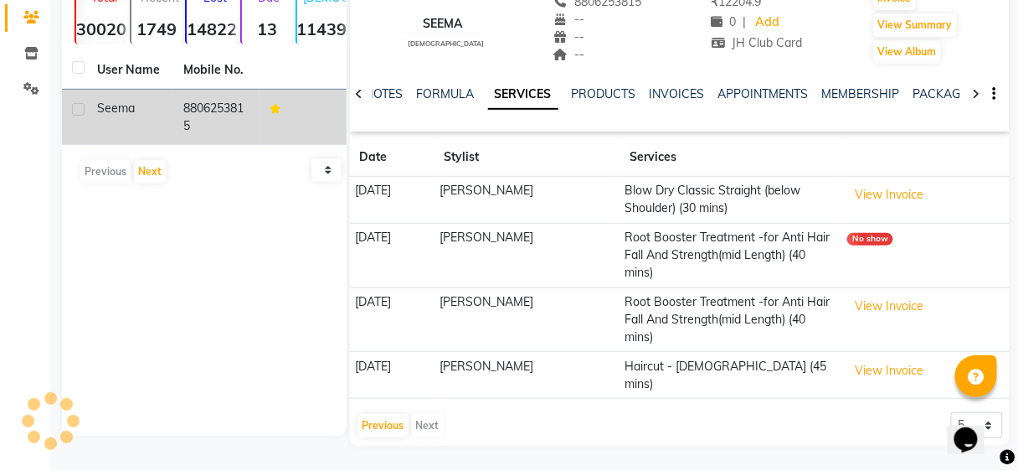
scroll to position [129, 0]
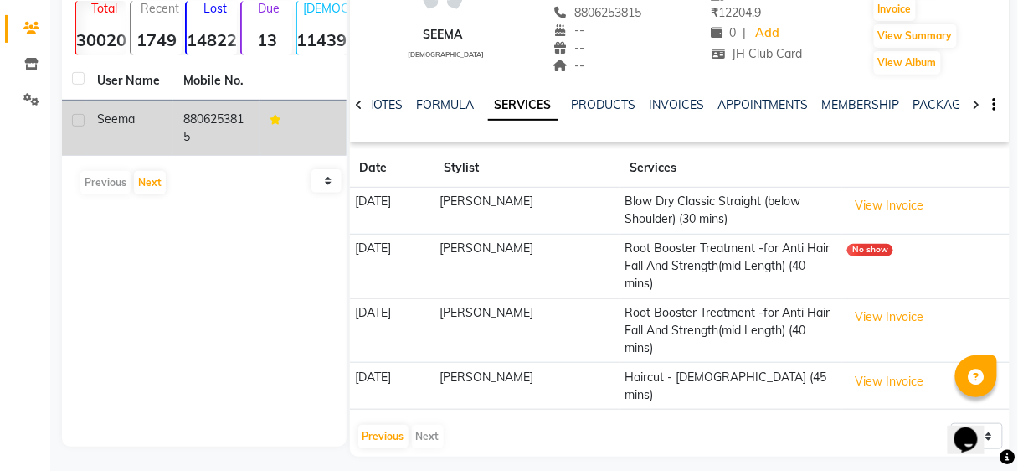
click at [371, 100] on div "NOTES FORMULA SERVICES PRODUCTS INVOICES APPOINTMENTS MEMBERSHIP PACKAGES VOUCH…" at bounding box center [680, 105] width 660 height 58
click at [427, 104] on link "FORMULA" at bounding box center [446, 104] width 58 height 15
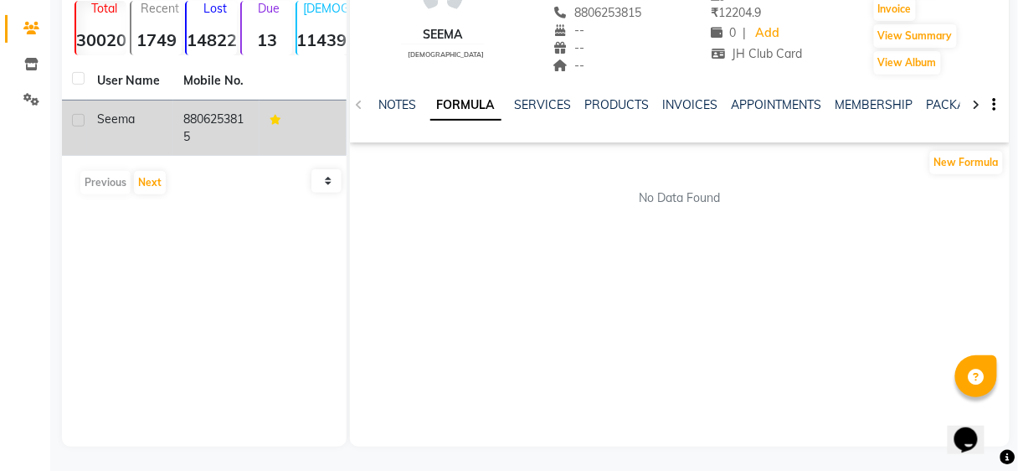
click at [389, 95] on div "NOTES FORMULA SERVICES PRODUCTS INVOICES APPOINTMENTS MEMBERSHIP PACKAGES VOUCH…" at bounding box center [680, 105] width 660 height 58
click at [540, 96] on div "SERVICES" at bounding box center [543, 105] width 57 height 18
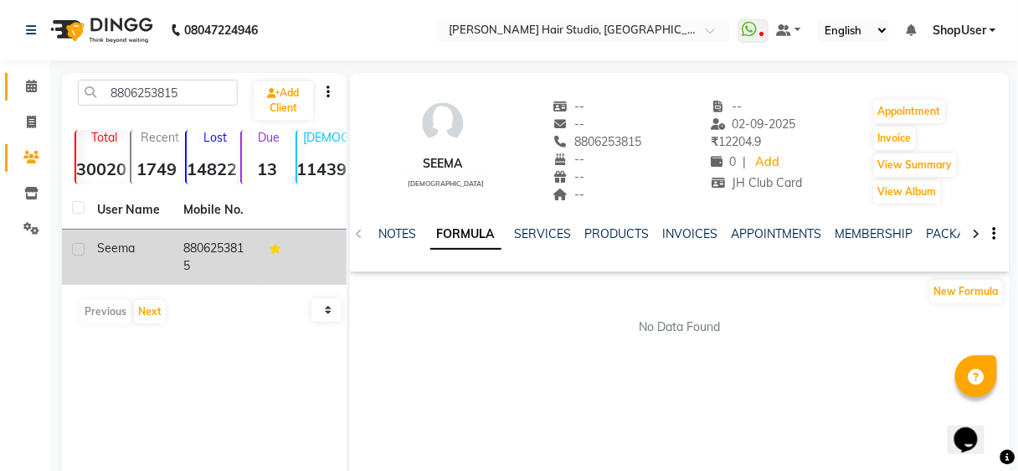
click at [23, 74] on link "Calendar" at bounding box center [25, 87] width 40 height 28
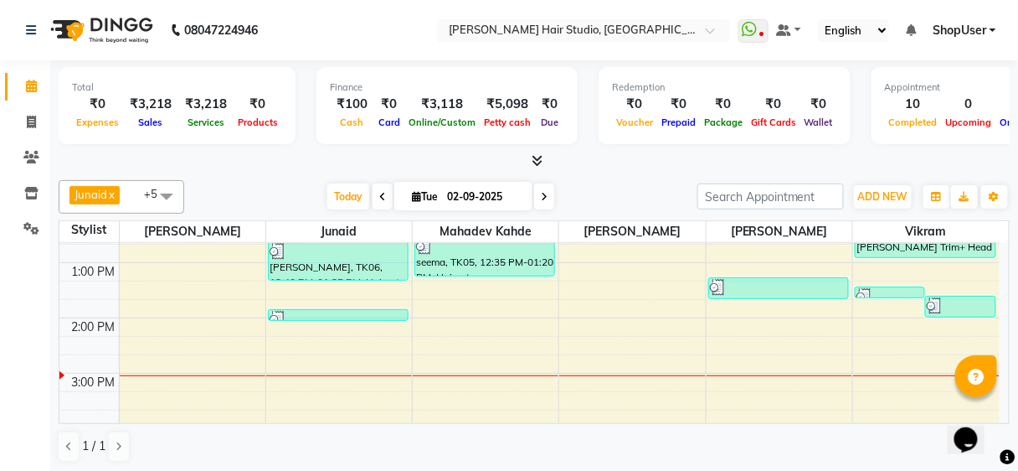
scroll to position [134, 0]
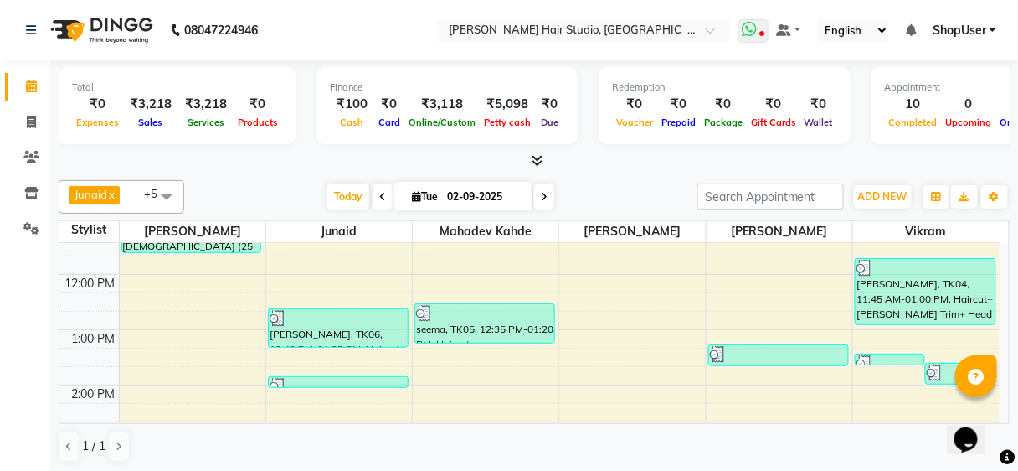
click at [762, 24] on span at bounding box center [753, 30] width 30 height 23
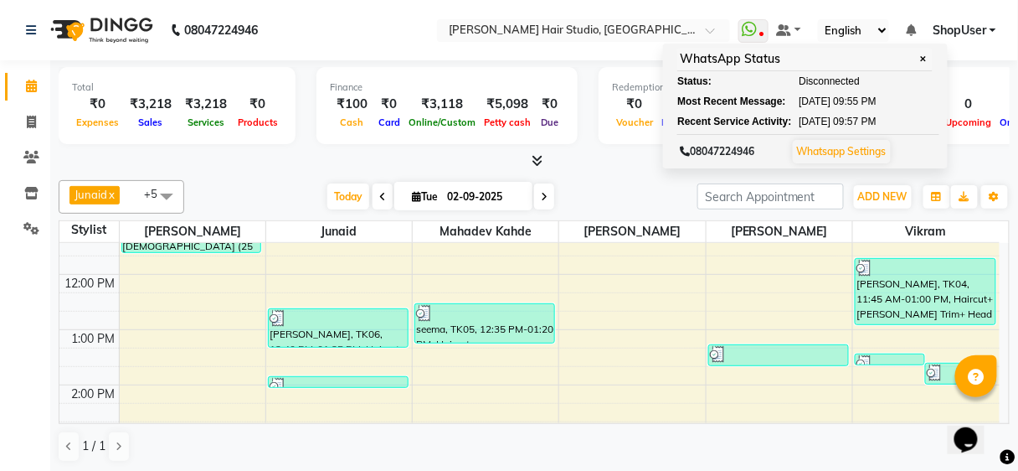
click at [756, 173] on div "Junaid x Mohammad x Arunesh x Shweta Kale x Mahadev kahde x Vikram x +5 Select …" at bounding box center [534, 321] width 951 height 296
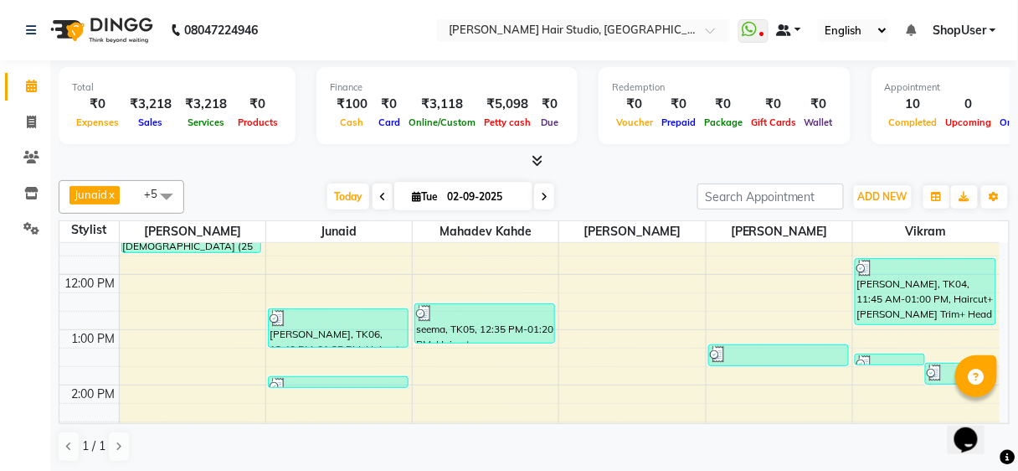
click at [789, 29] on span at bounding box center [784, 30] width 15 height 12
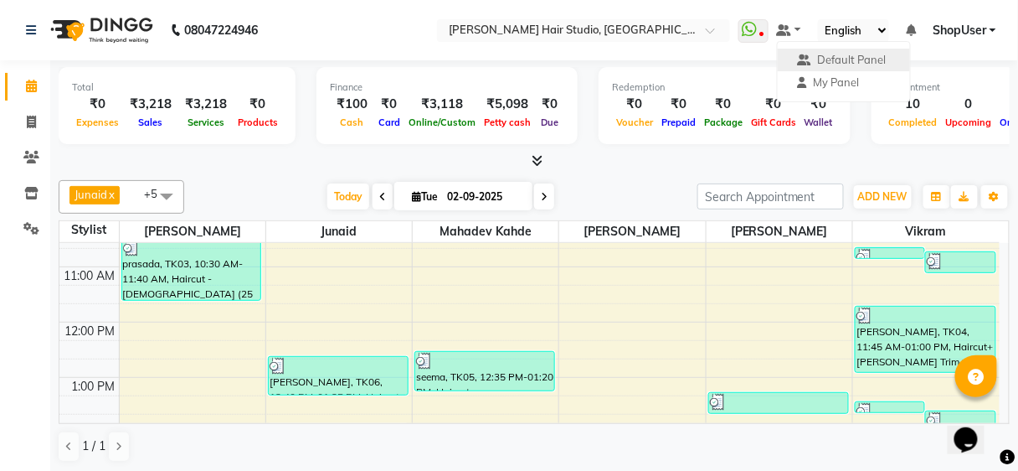
scroll to position [67, 0]
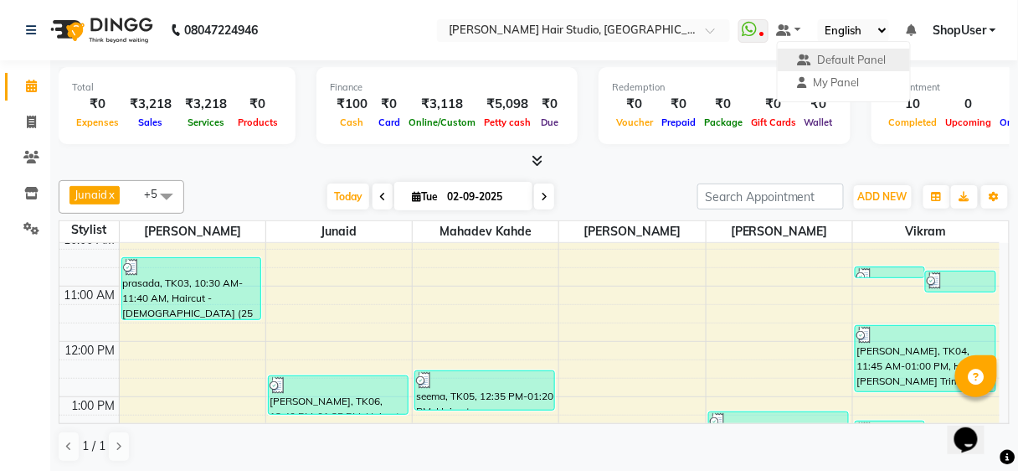
click at [622, 166] on div at bounding box center [534, 161] width 951 height 18
click at [977, 425] on icon "Opens Chat This icon Opens the chat window." at bounding box center [965, 438] width 27 height 27
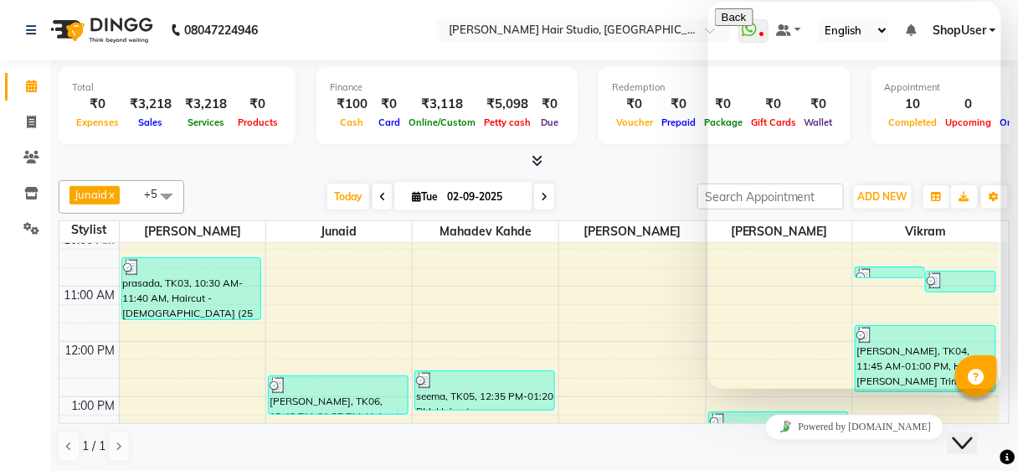
click at [788, 448] on textarea at bounding box center [790, 454] width 152 height 13
type textarea "hi"
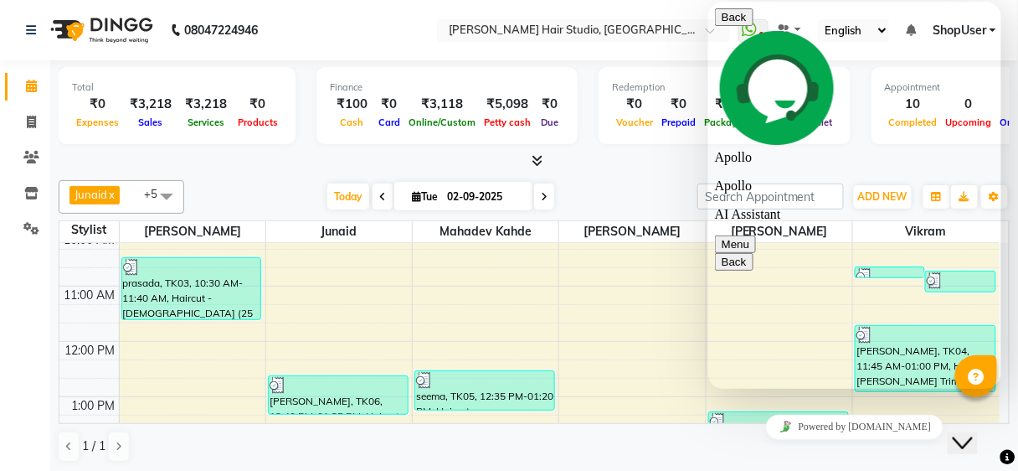
type textarea "wathsup not working"
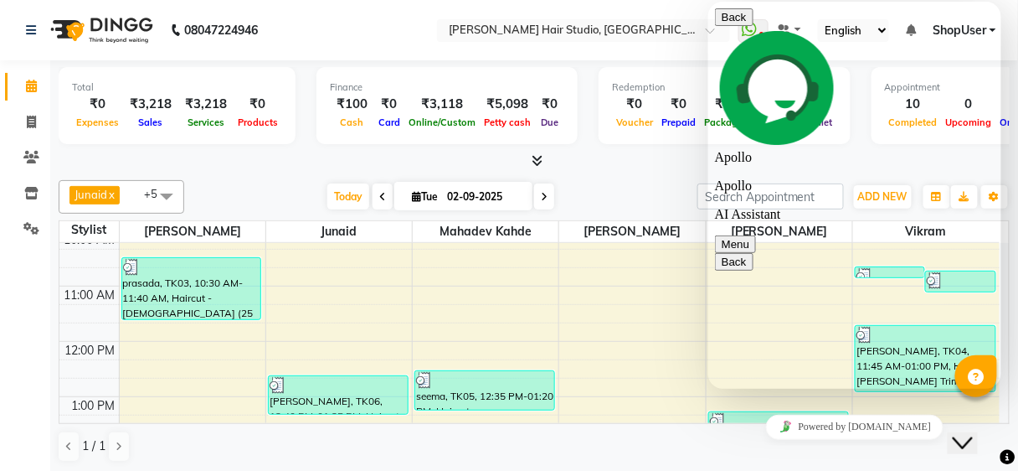
type textarea "number is not vallid"
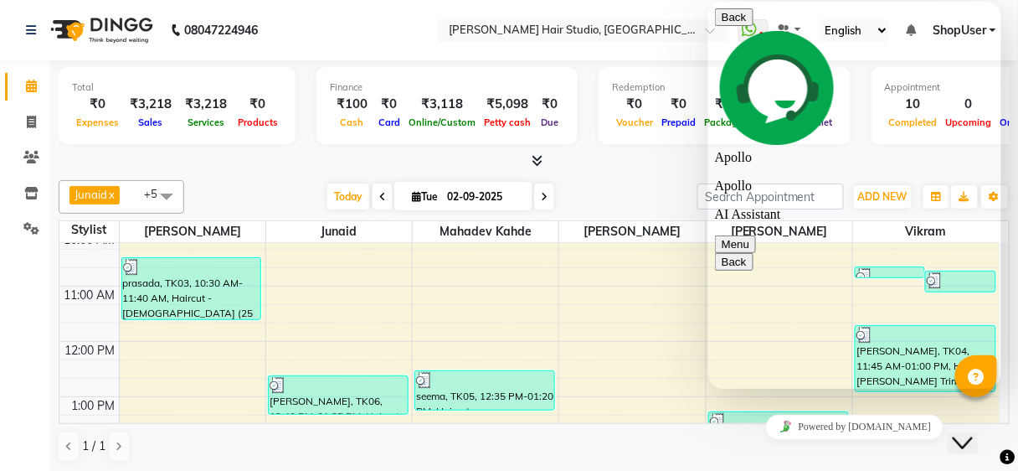
drag, startPoint x: 822, startPoint y: 357, endPoint x: 838, endPoint y: 355, distance: 16.0
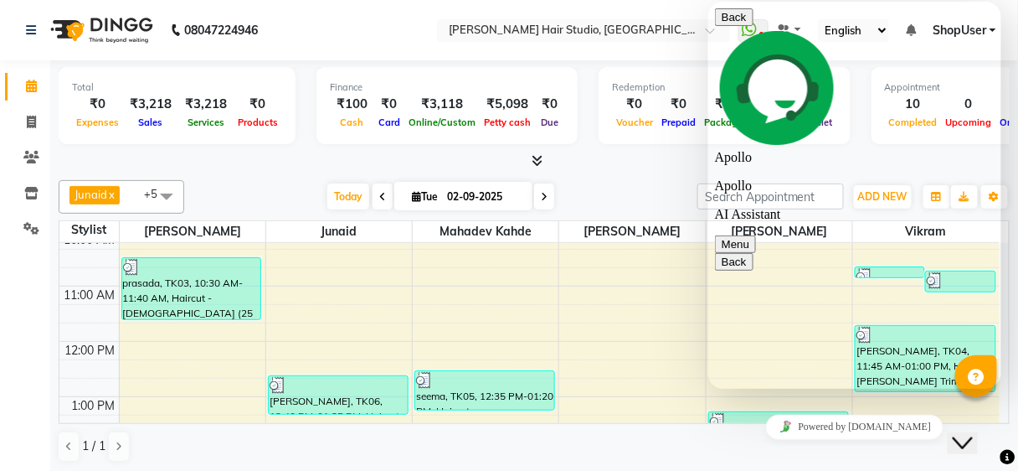
type textarea "ok"
click at [972, 435] on icon "Close Chat This icon closes the chat window." at bounding box center [962, 442] width 20 height 20
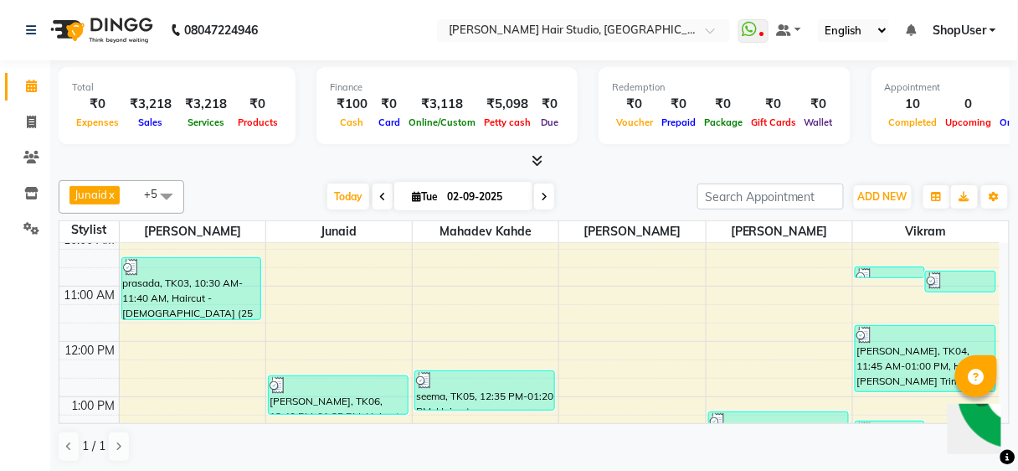
click at [969, 414] on img "Chat widget" at bounding box center [1014, 390] width 124 height 124
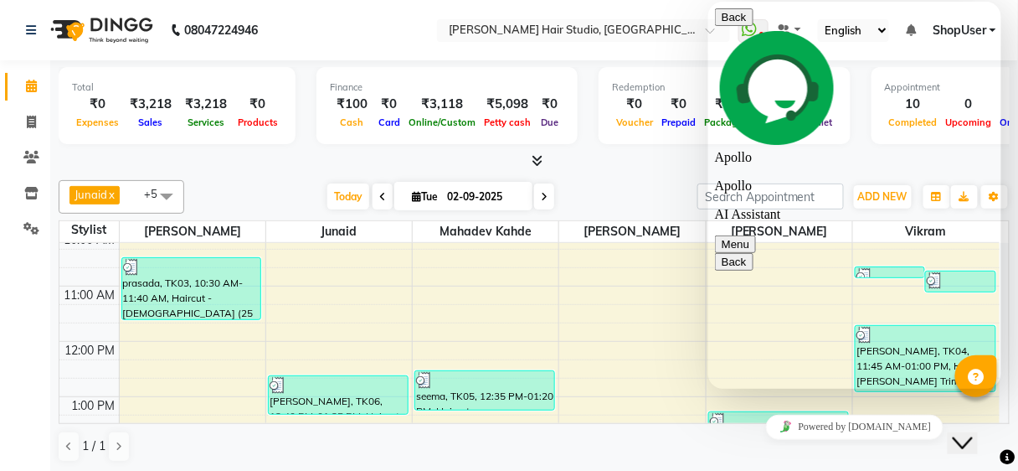
click at [975, 431] on button "Close Chat This icon closes the chat window." at bounding box center [962, 442] width 30 height 22
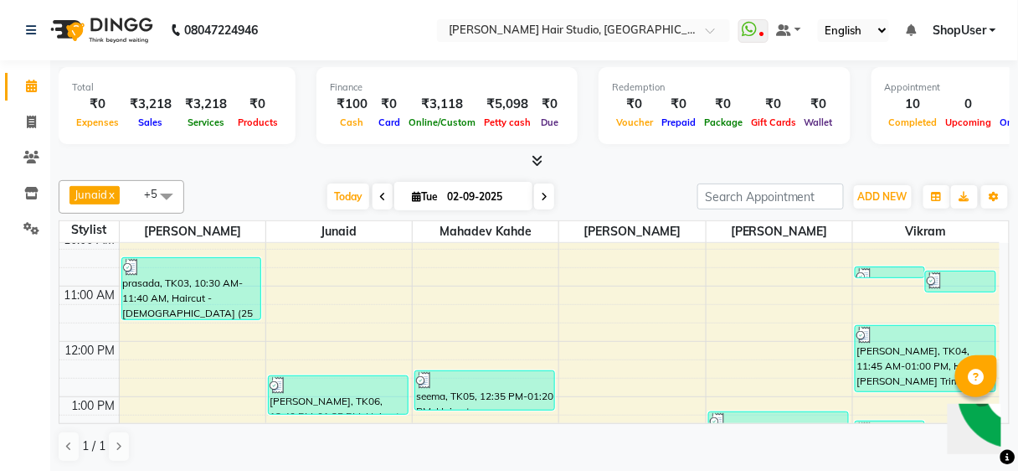
click at [986, 365] on div at bounding box center [976, 376] width 42 height 42
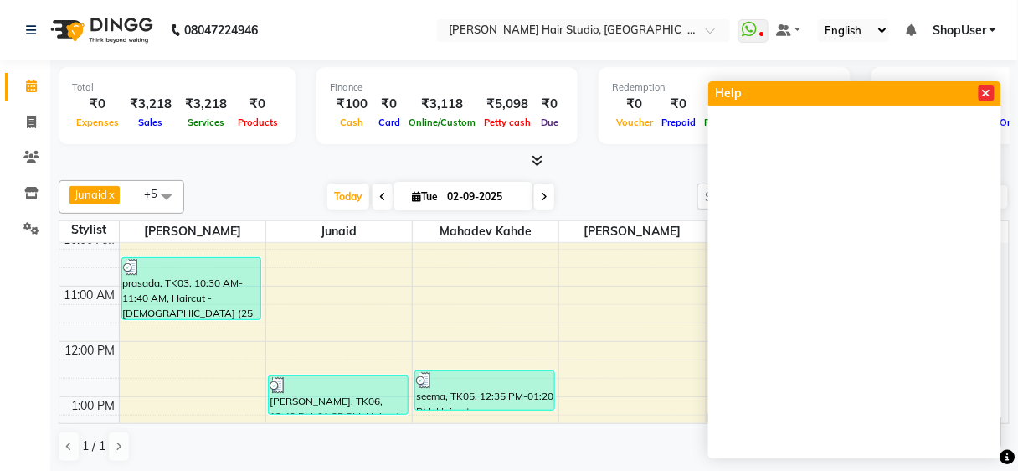
click at [990, 96] on icon at bounding box center [986, 93] width 9 height 12
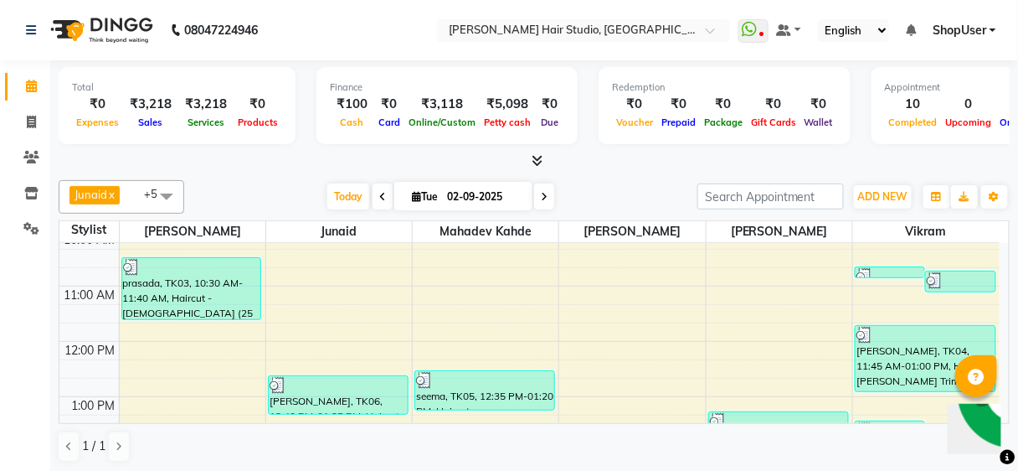
click at [976, 438] on img "Chat widget" at bounding box center [1014, 390] width 124 height 124
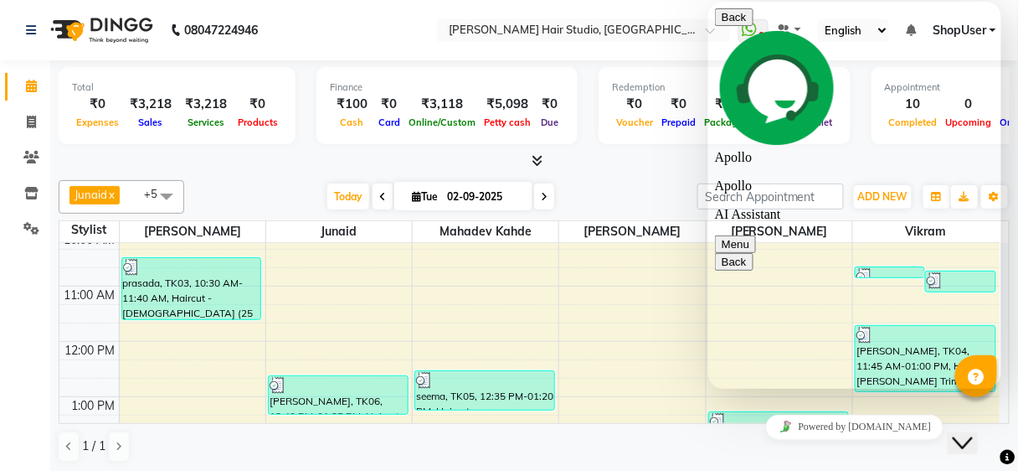
click at [972, 438] on icon "Close Chat This icon closes the chat window." at bounding box center [962, 442] width 20 height 20
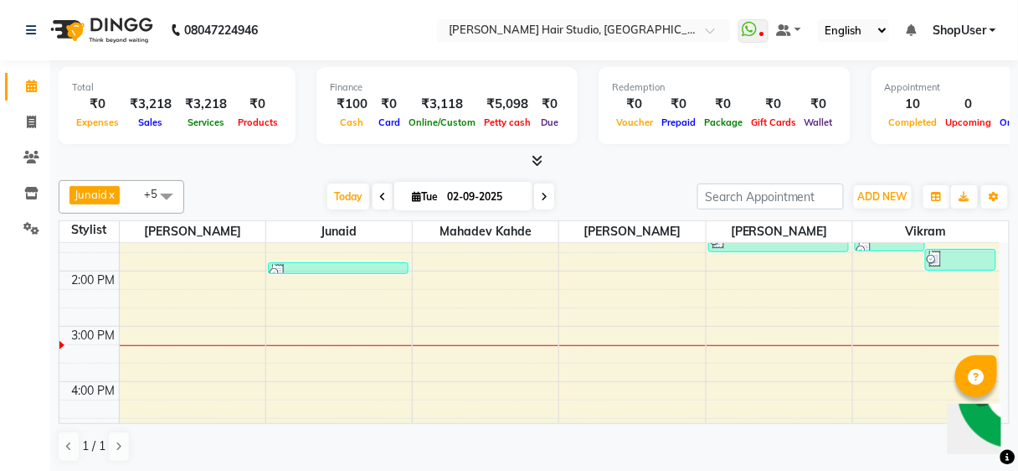
scroll to position [268, 0]
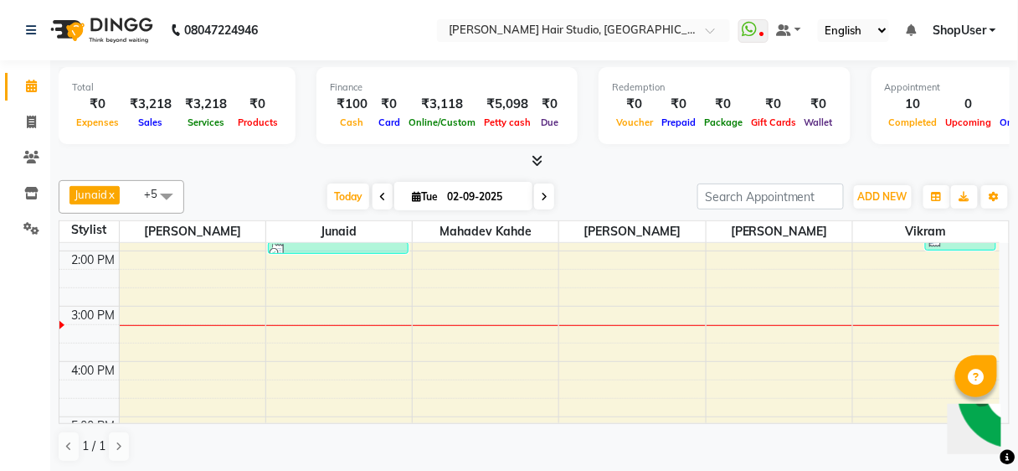
click at [977, 430] on img "Chat widget" at bounding box center [1014, 390] width 124 height 124
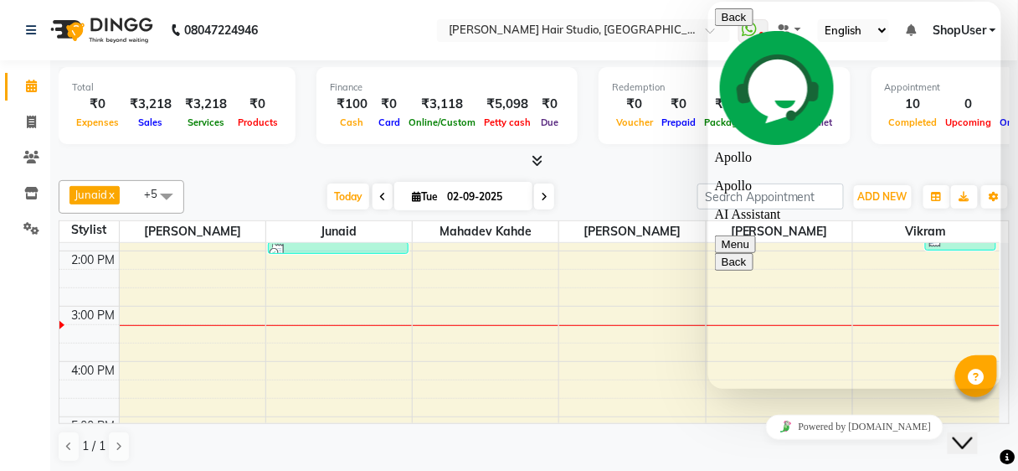
click at [972, 432] on icon "Close Chat This icon closes the chat window." at bounding box center [962, 442] width 20 height 20
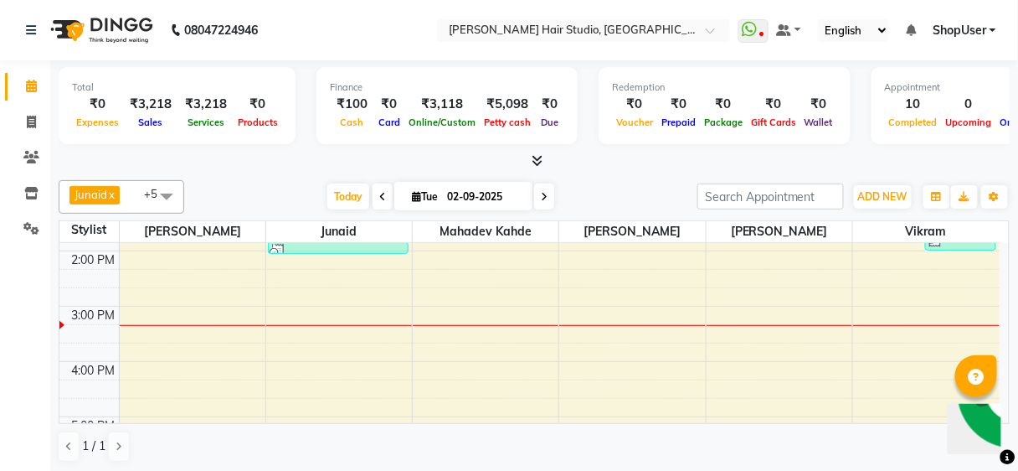
click at [958, 438] on img "Chat widget" at bounding box center [1014, 390] width 124 height 124
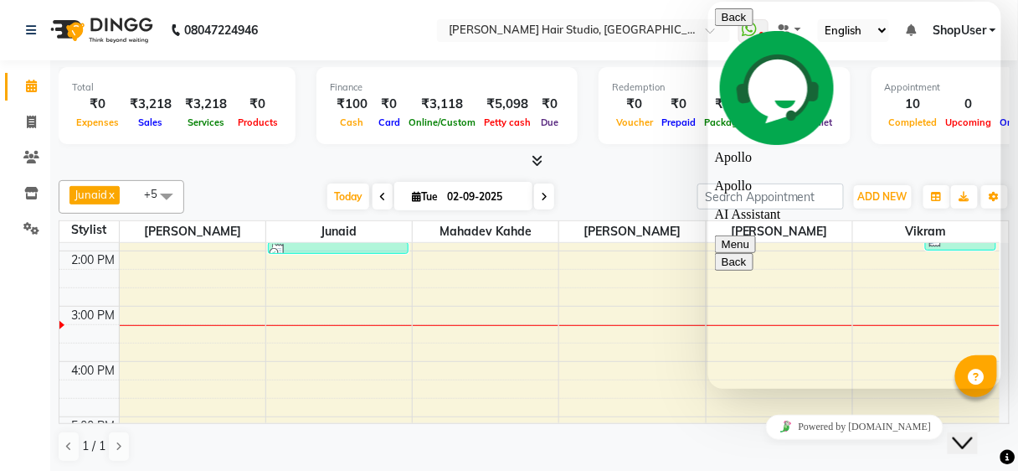
drag, startPoint x: 978, startPoint y: 14, endPoint x: 972, endPoint y: 34, distance: 20.9
click at [972, 34] on div "Back Apollo Apollo AI Assistant Menu" at bounding box center [854, 130] width 280 height 244
click at [755, 235] on button "Menu" at bounding box center [734, 244] width 41 height 18
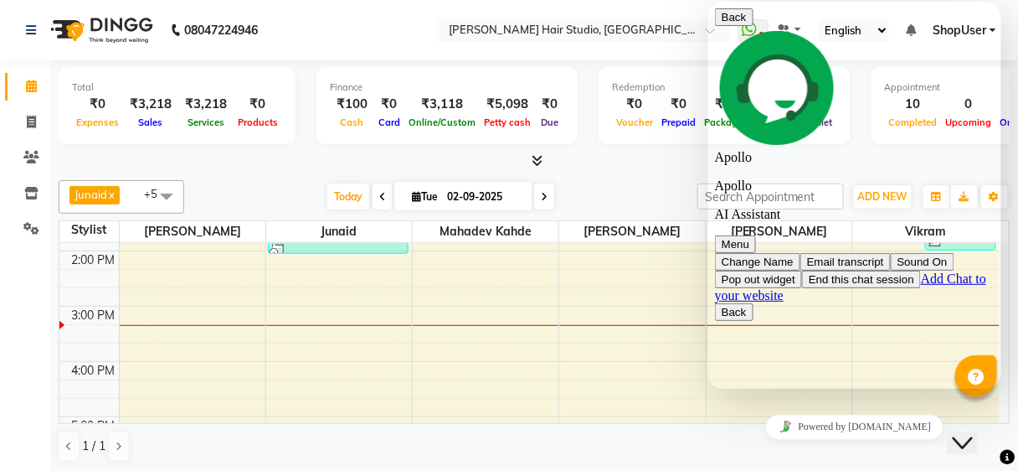
click at [730, 26] on button "Back" at bounding box center [733, 17] width 39 height 18
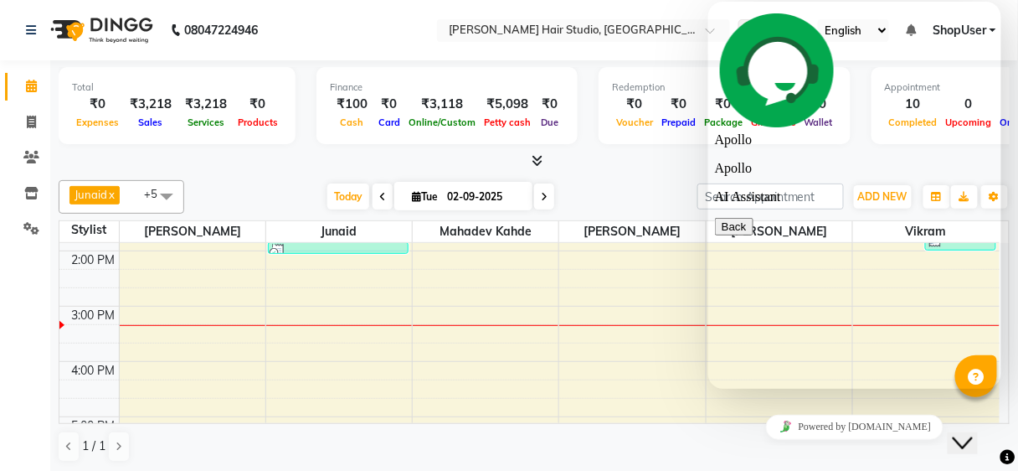
scroll to position [0, 0]
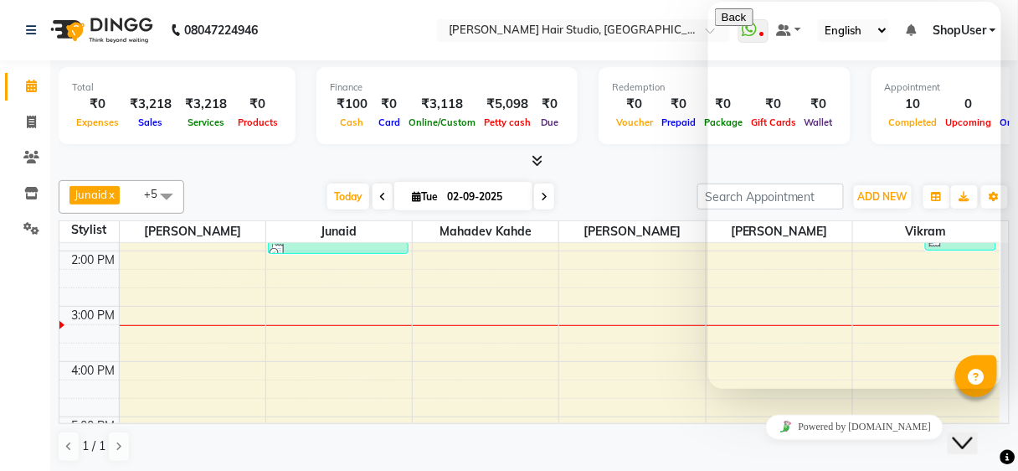
click at [583, 187] on div "Today Tue 02-09-2025" at bounding box center [441, 196] width 496 height 25
click at [972, 432] on div "Close Chat This icon closes the chat window." at bounding box center [962, 442] width 20 height 20
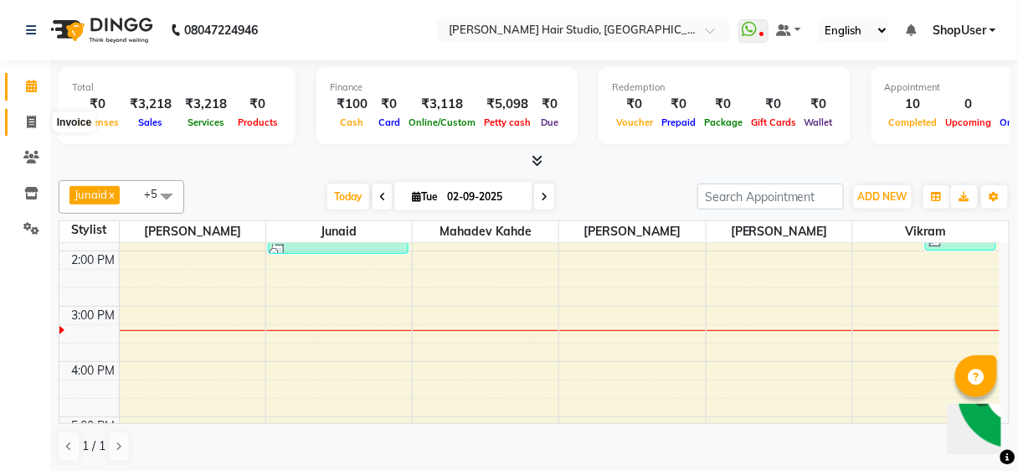
click at [28, 122] on icon at bounding box center [31, 122] width 9 height 13
select select "service"
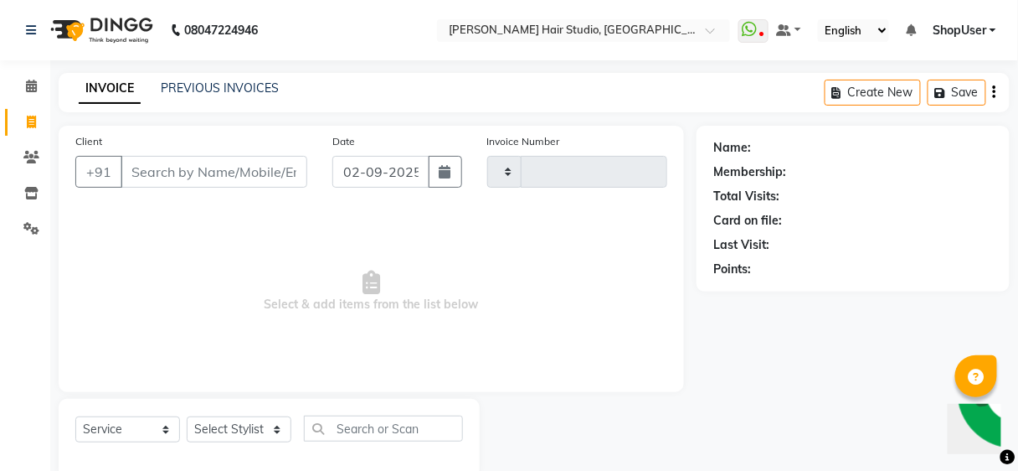
type input "8"
type input "4897"
type input "82"
select select "627"
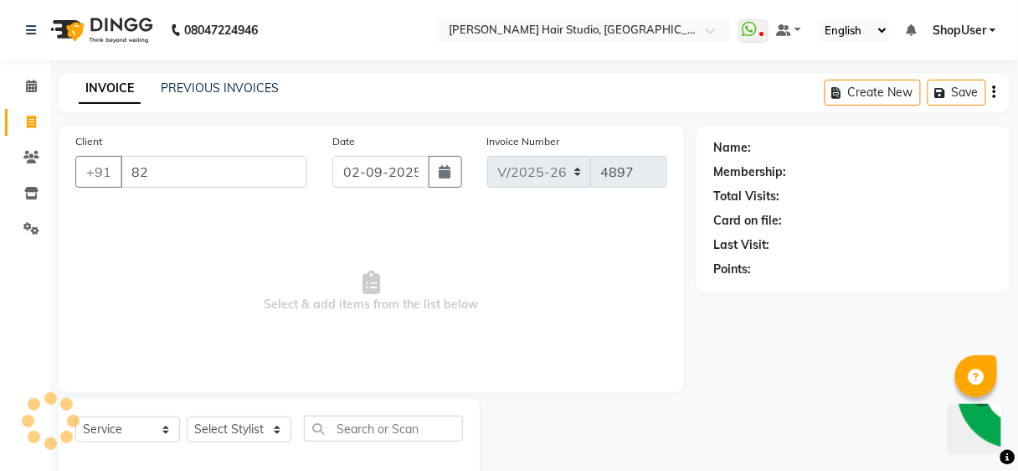
scroll to position [31, 0]
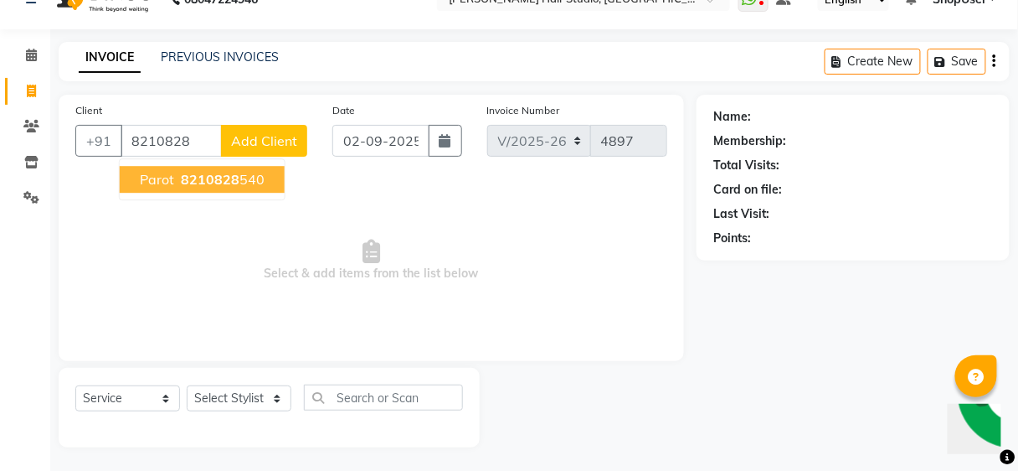
click at [184, 186] on button "parot 8210828 540" at bounding box center [202, 179] width 165 height 27
type input "8210828540"
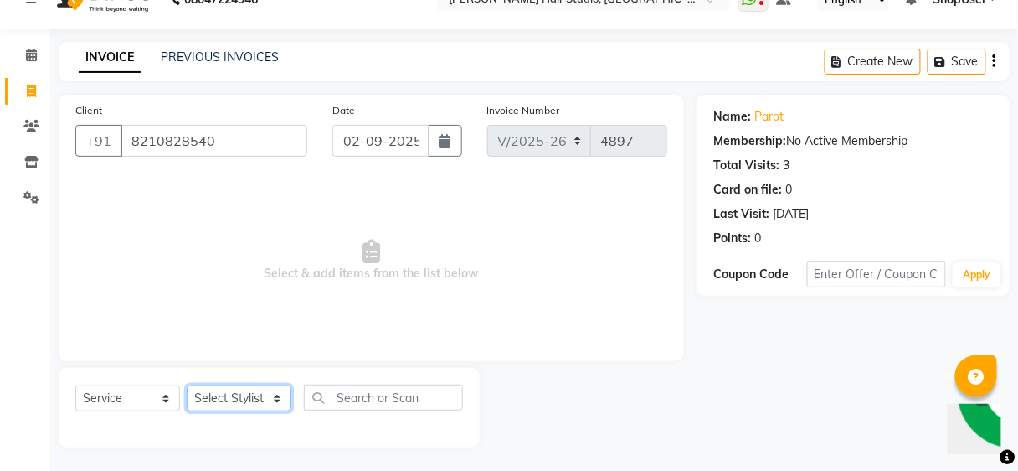
drag, startPoint x: 232, startPoint y: 401, endPoint x: 241, endPoint y: 399, distance: 9.5
click at [232, 401] on select "Select Stylist [PERSON_NAME] [PERSON_NAME] Avinash [PERSON_NAME] kahde [PERSON_…" at bounding box center [239, 398] width 105 height 26
select select "86031"
click at [187, 385] on select "Select Stylist [PERSON_NAME] [PERSON_NAME] Avinash [PERSON_NAME] kahde [PERSON_…" at bounding box center [239, 398] width 105 height 26
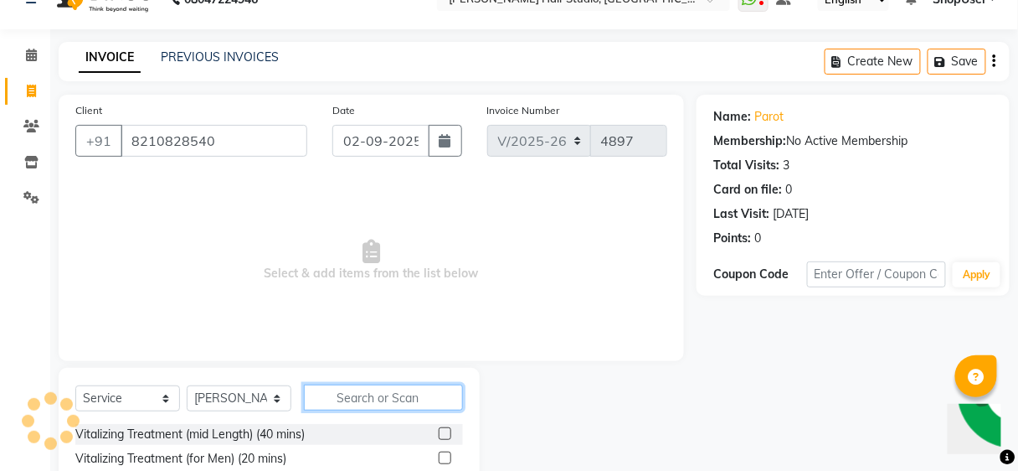
click at [373, 399] on input "text" at bounding box center [383, 397] width 159 height 26
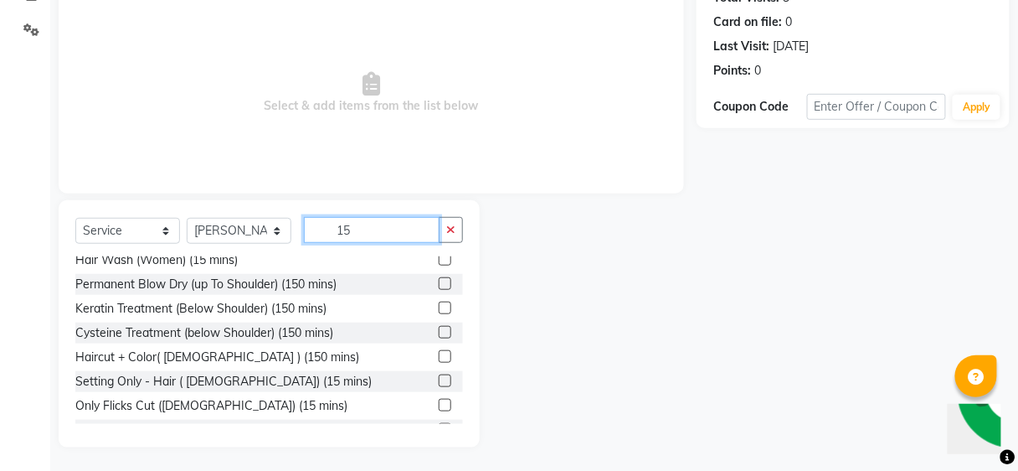
scroll to position [50, 0]
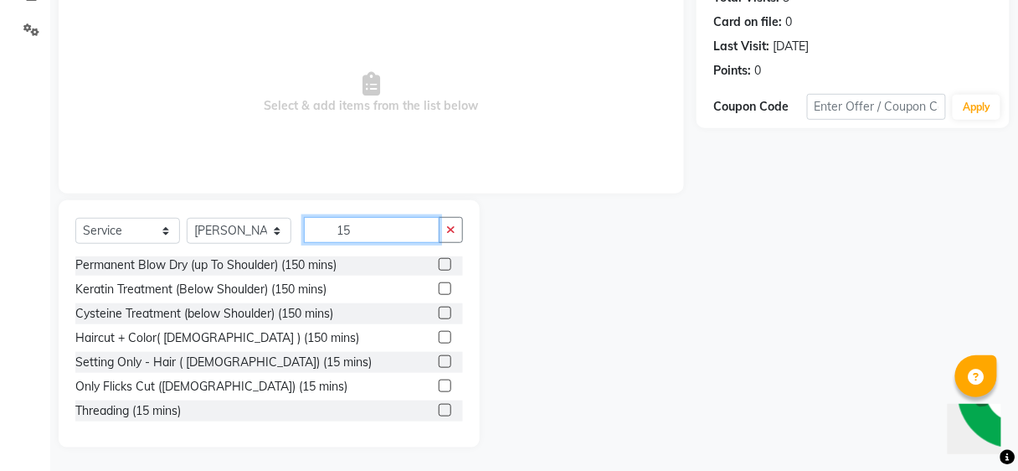
type input "15"
click at [439, 404] on label at bounding box center [445, 410] width 13 height 13
click at [439, 405] on input "checkbox" at bounding box center [444, 410] width 11 height 11
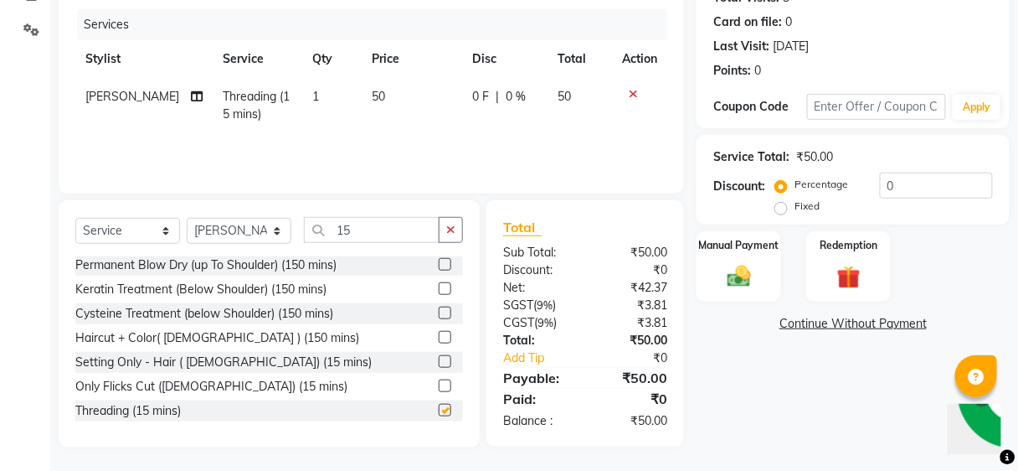
checkbox input "false"
click at [751, 286] on img at bounding box center [738, 276] width 39 height 28
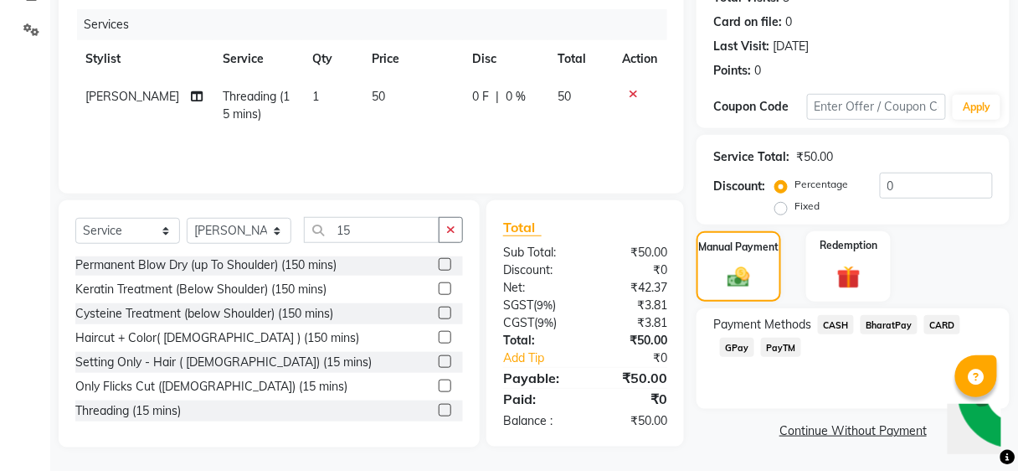
click at [881, 315] on span "BharatPay" at bounding box center [889, 324] width 57 height 19
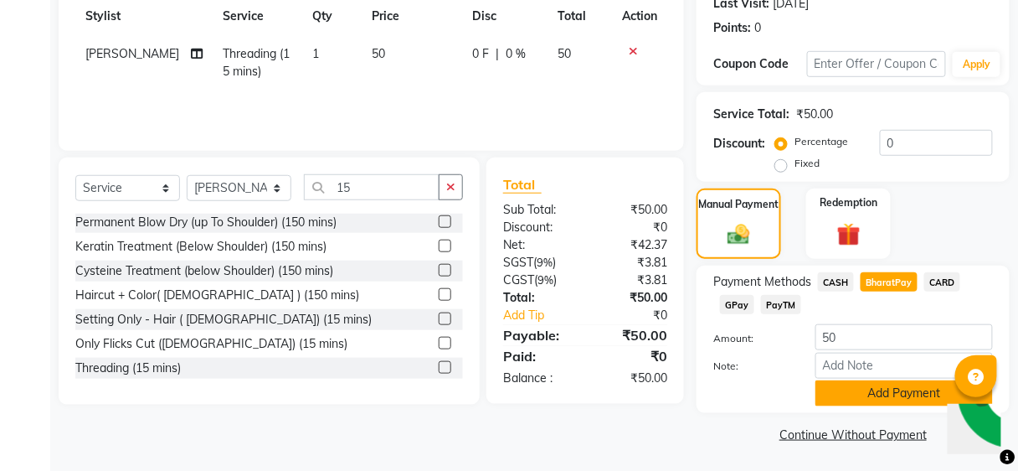
click at [857, 399] on button "Add Payment" at bounding box center [903, 393] width 177 height 26
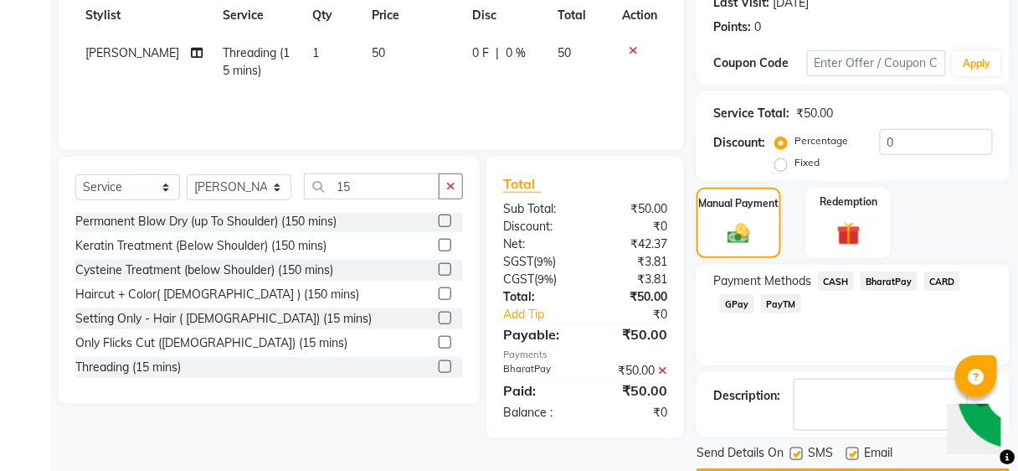
scroll to position [288, 0]
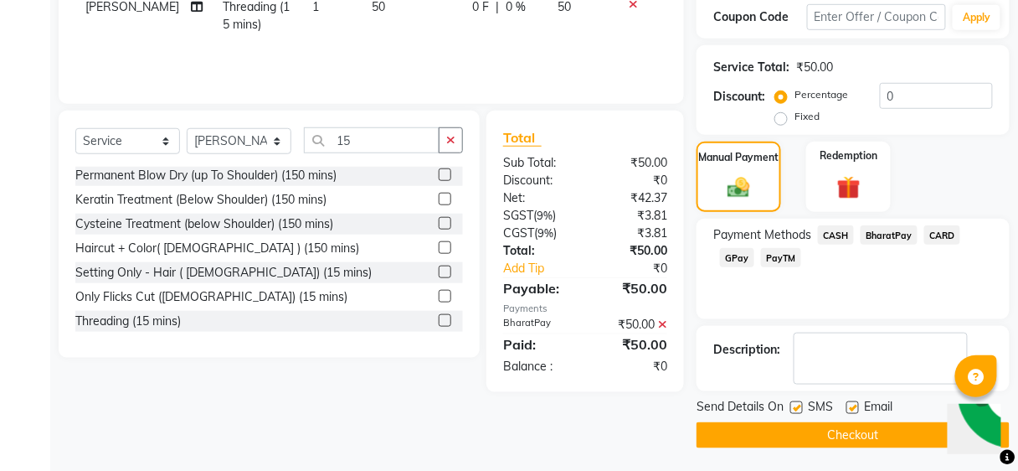
click at [816, 444] on button "Checkout" at bounding box center [853, 435] width 313 height 26
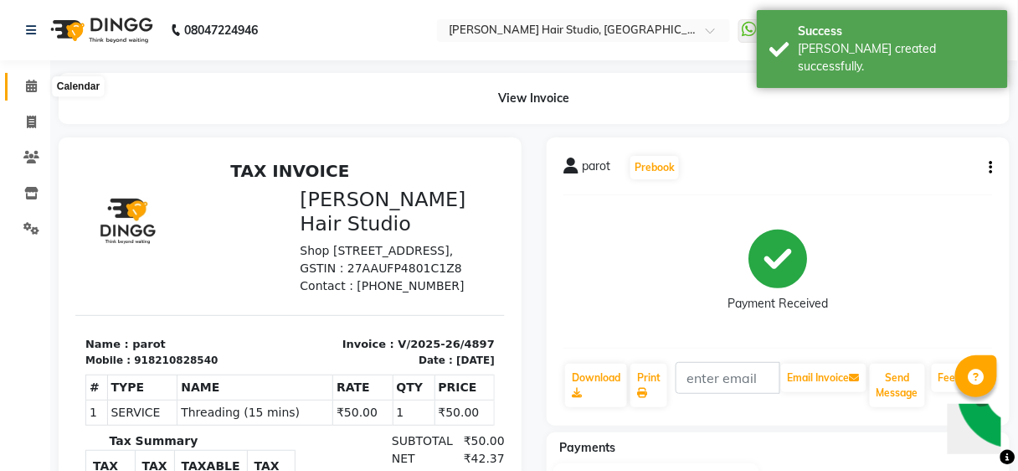
click at [31, 83] on icon at bounding box center [31, 86] width 11 height 13
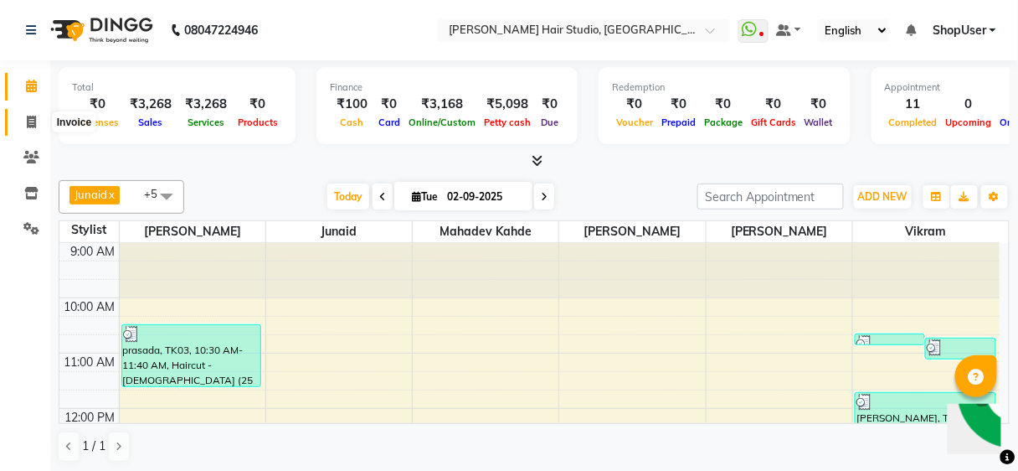
click at [38, 113] on span at bounding box center [31, 122] width 29 height 19
click at [36, 113] on span at bounding box center [31, 122] width 29 height 19
select select "service"
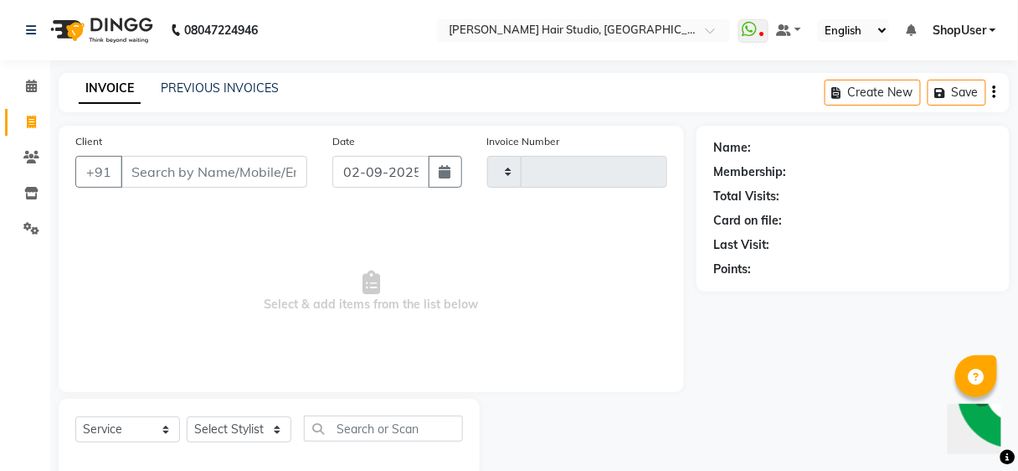
click at [234, 156] on input "Client" at bounding box center [214, 172] width 187 height 32
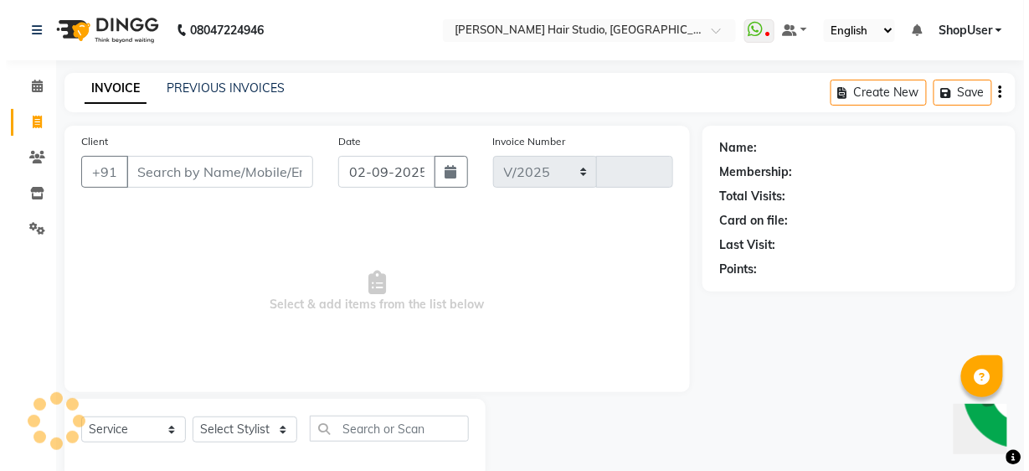
scroll to position [31, 0]
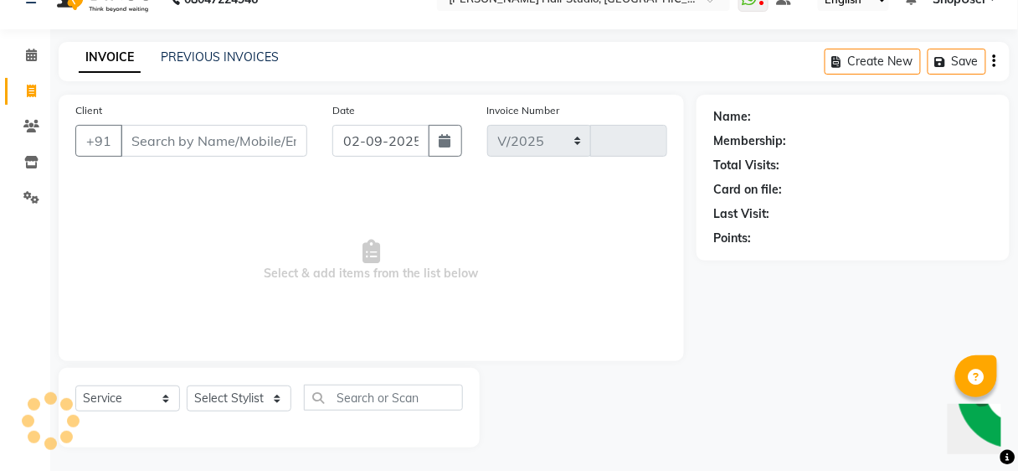
select select "627"
type input "4898"
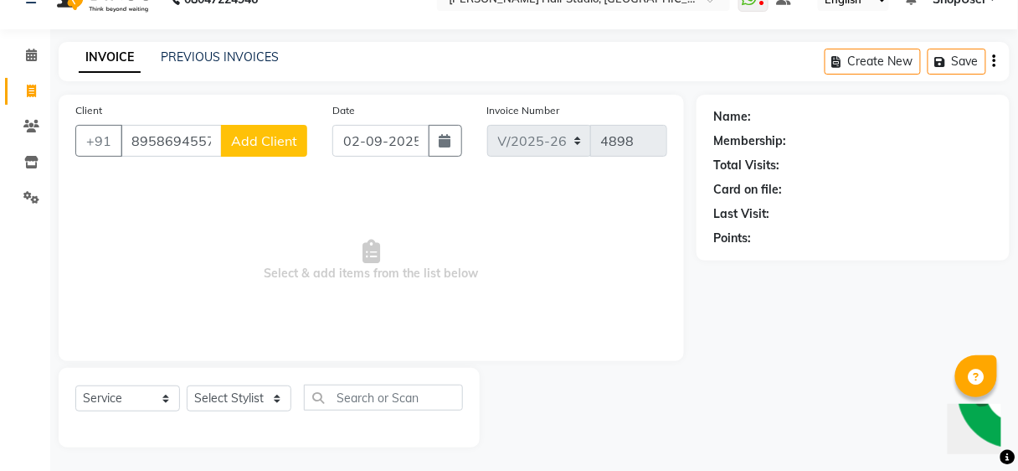
type input "8958694557"
click at [286, 137] on span "Add Client" at bounding box center [264, 140] width 66 height 17
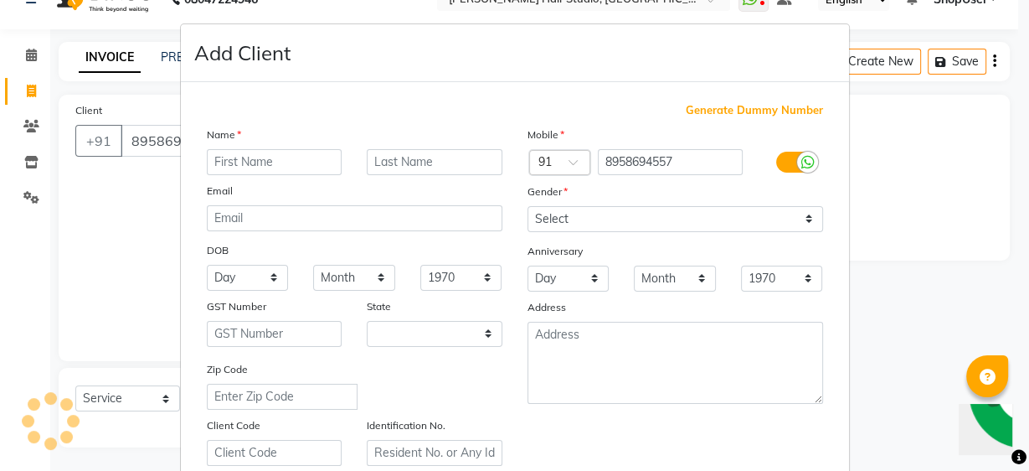
select select "22"
type input "dev"
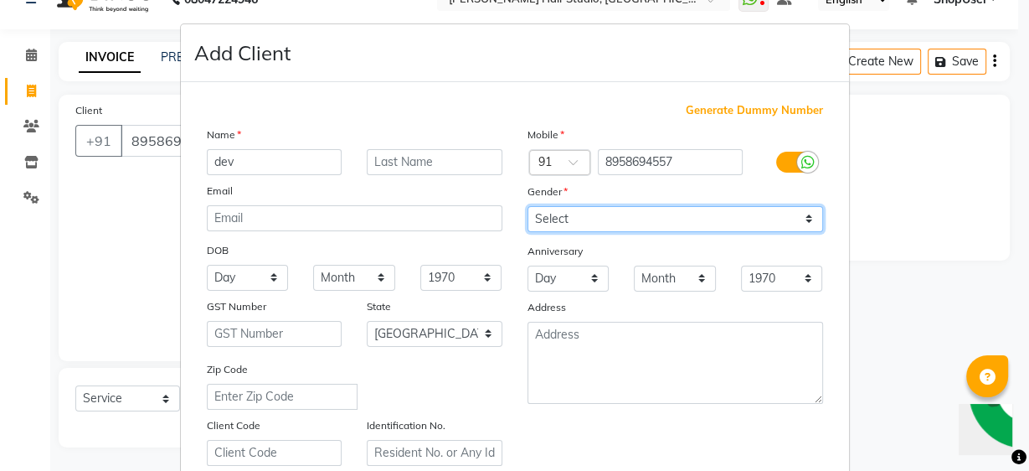
click at [615, 219] on select "Select Male Female Other Prefer Not To Say" at bounding box center [675, 219] width 296 height 26
select select "male"
click at [527, 206] on select "Select Male Female Other Prefer Not To Say" at bounding box center [675, 219] width 296 height 26
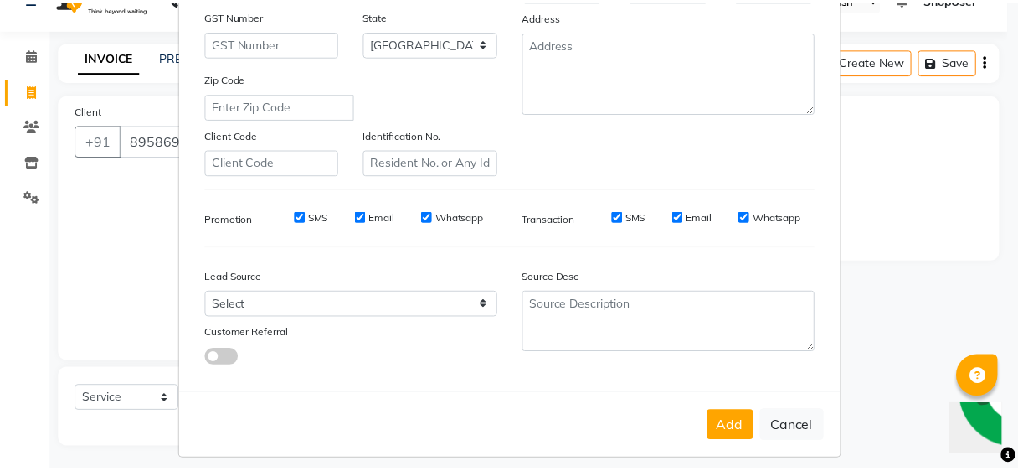
scroll to position [298, 0]
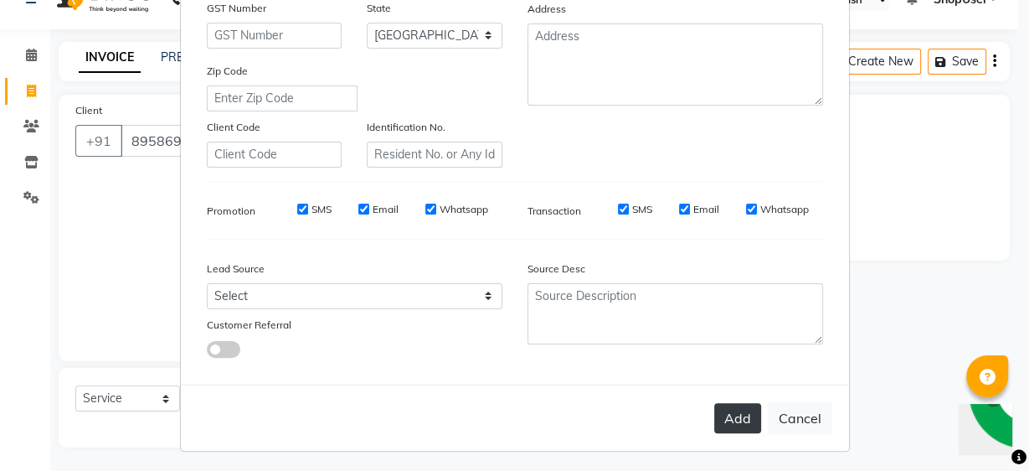
click at [733, 403] on button "Add" at bounding box center [737, 418] width 47 height 30
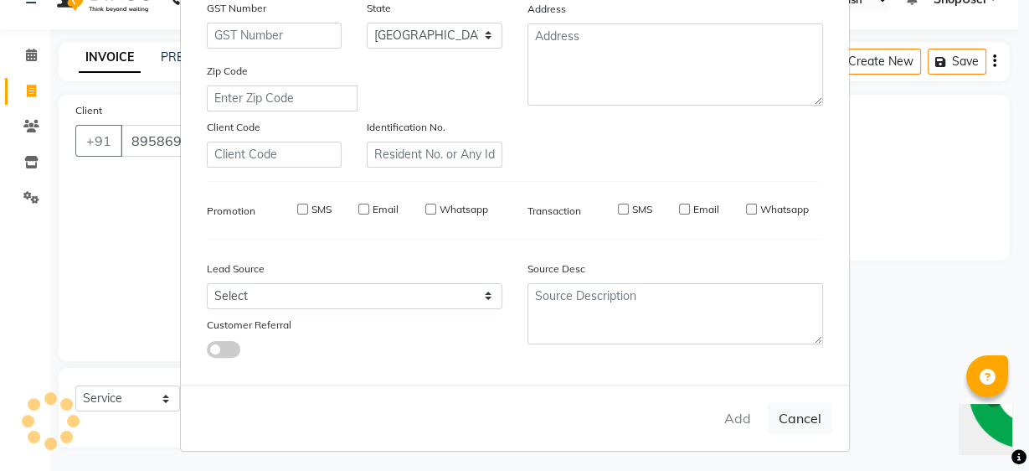
select select
select select "null"
select select
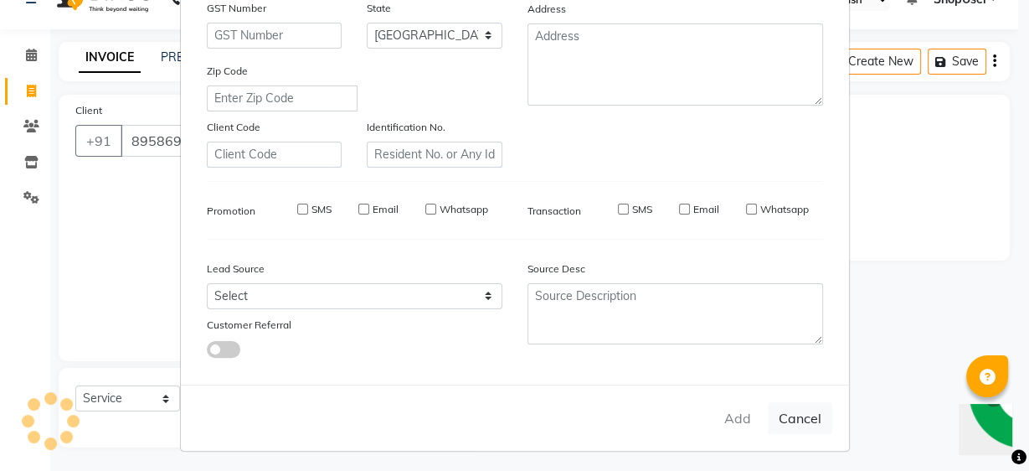
select select
checkbox input "false"
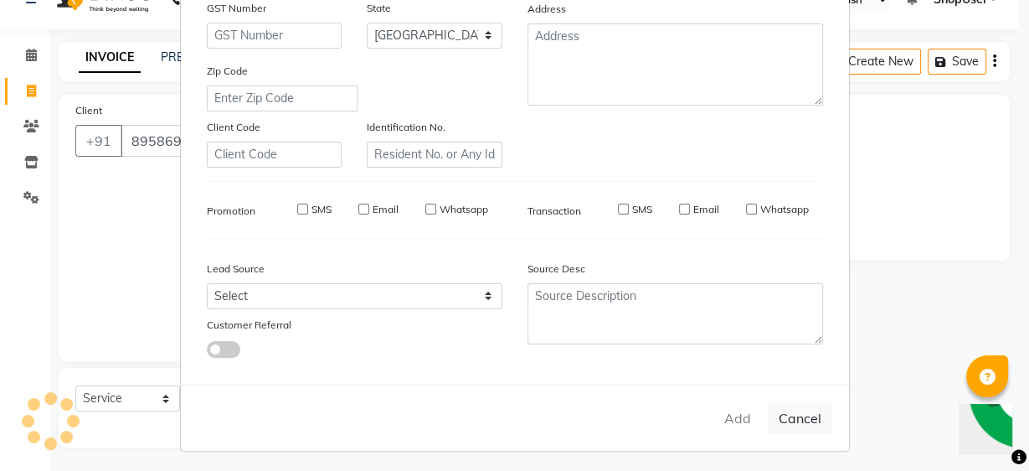
checkbox input "false"
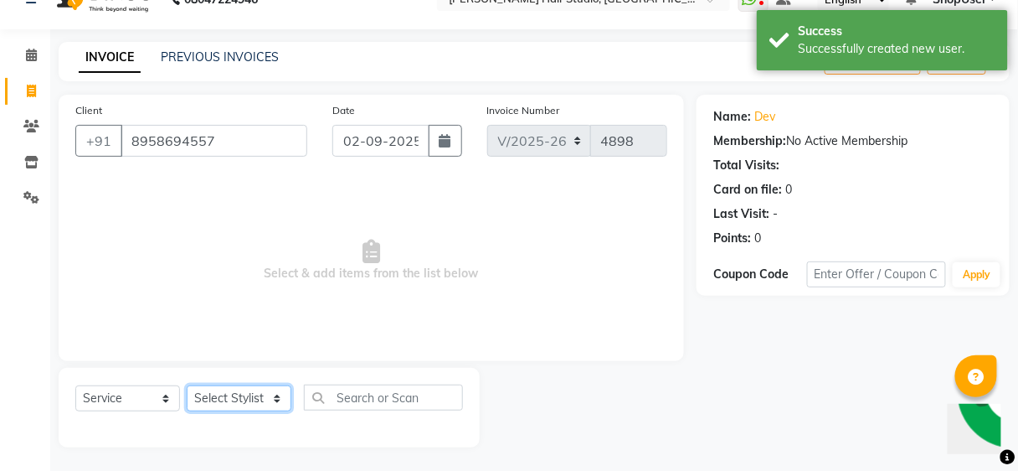
click at [274, 399] on select "Select Stylist [PERSON_NAME] [PERSON_NAME] Avinash [PERSON_NAME] kahde [PERSON_…" at bounding box center [239, 398] width 105 height 26
select select "80555"
click at [187, 385] on select "Select Stylist [PERSON_NAME] [PERSON_NAME] Avinash [PERSON_NAME] kahde [PERSON_…" at bounding box center [239, 398] width 105 height 26
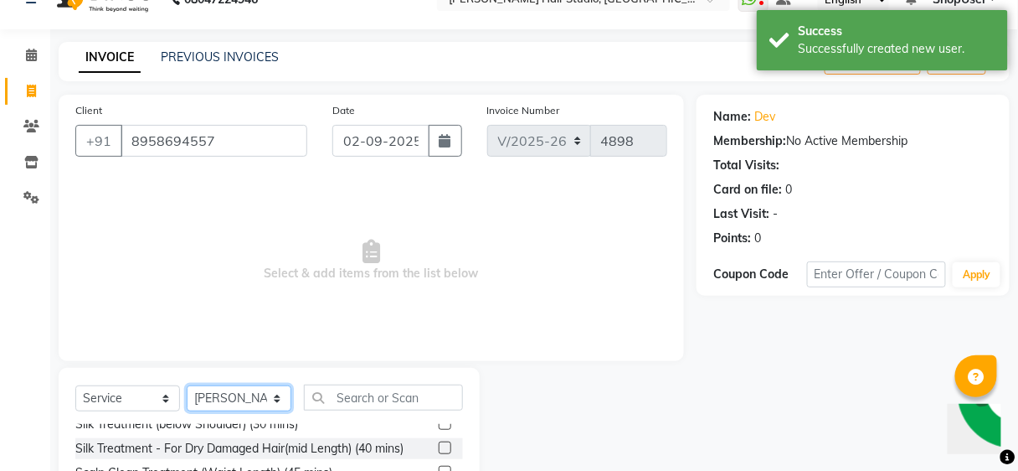
scroll to position [134, 0]
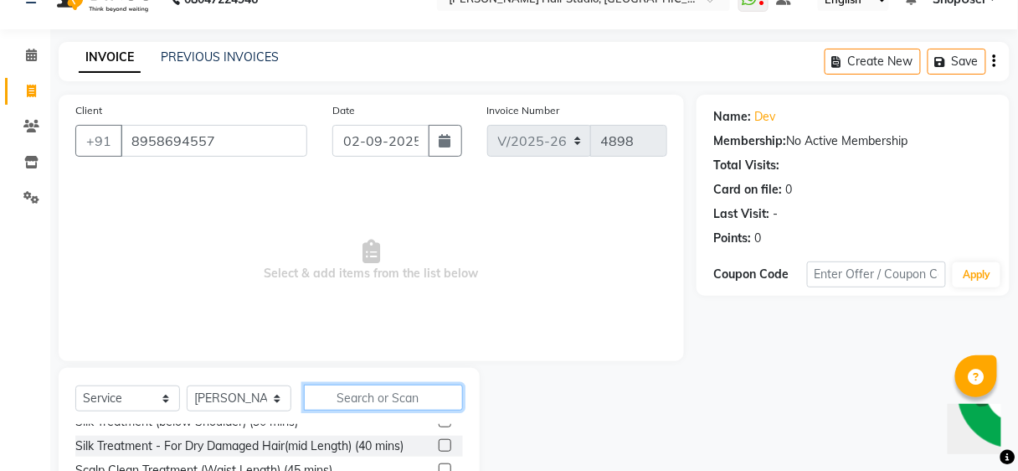
click at [436, 388] on input "text" at bounding box center [383, 397] width 159 height 26
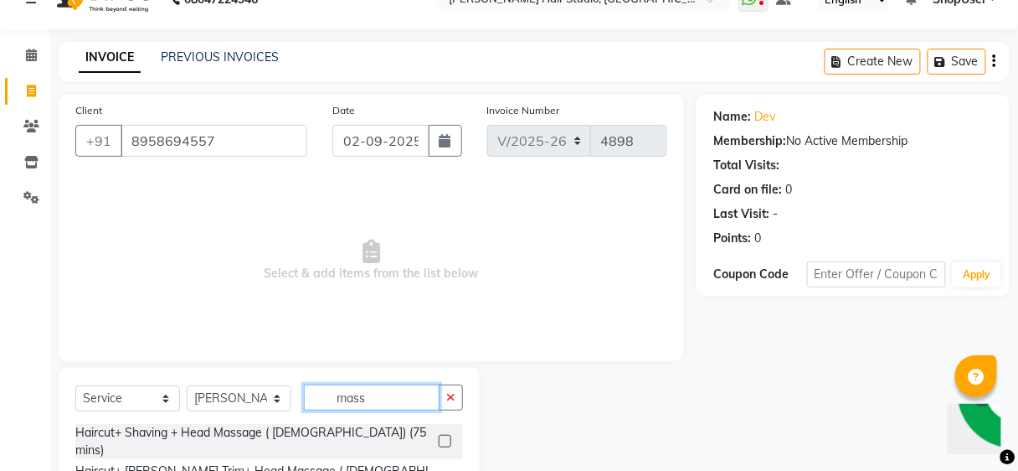
scroll to position [177, 0]
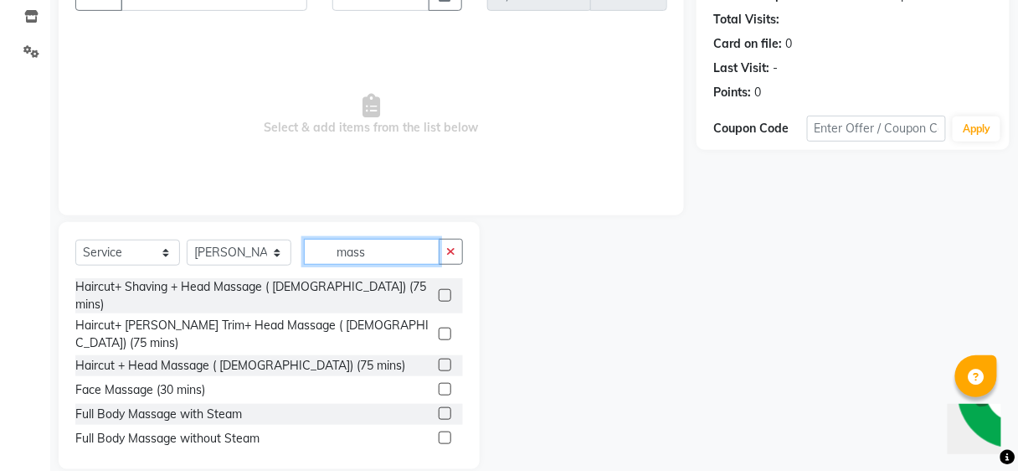
type input "mass"
click at [446, 327] on label at bounding box center [445, 333] width 13 height 13
click at [446, 329] on input "checkbox" at bounding box center [444, 334] width 11 height 11
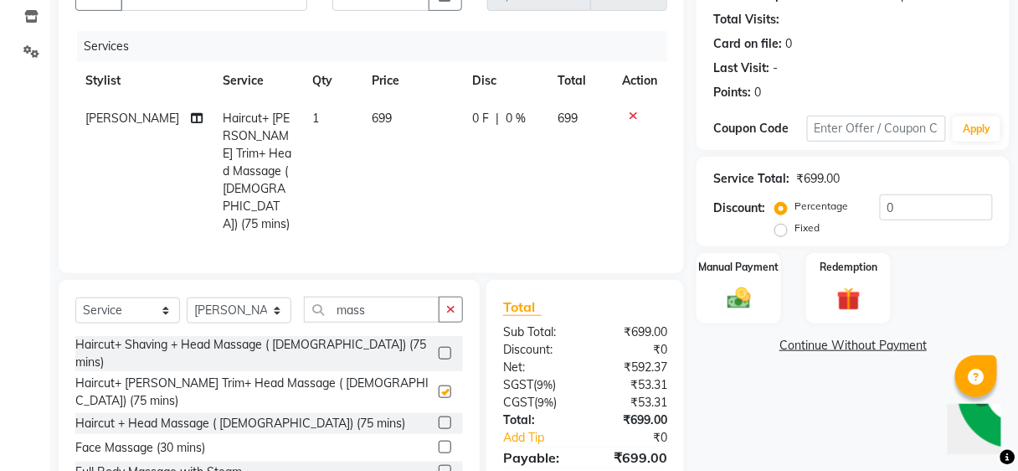
checkbox input "false"
drag, startPoint x: 353, startPoint y: 150, endPoint x: 370, endPoint y: 136, distance: 21.4
click at [362, 150] on td "699" at bounding box center [412, 171] width 100 height 143
select select "80555"
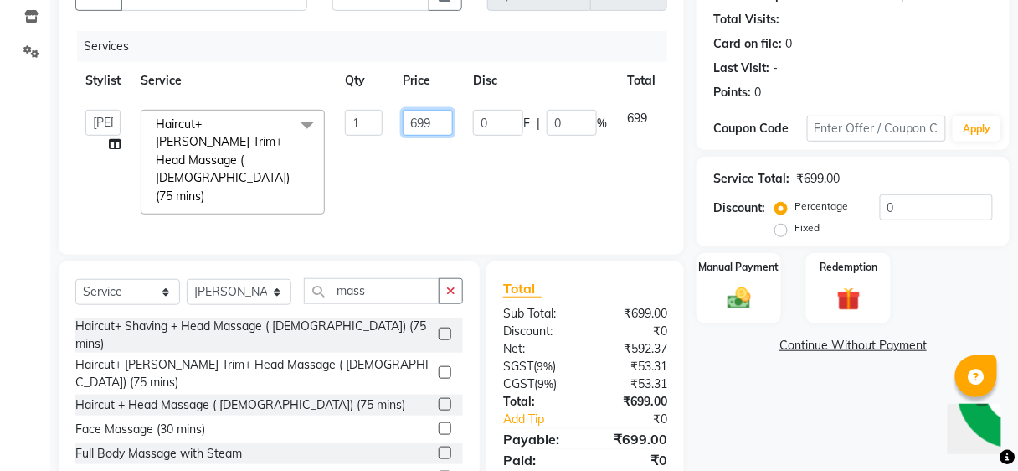
click at [438, 121] on input "699" at bounding box center [428, 123] width 50 height 26
type input "6"
type input "749"
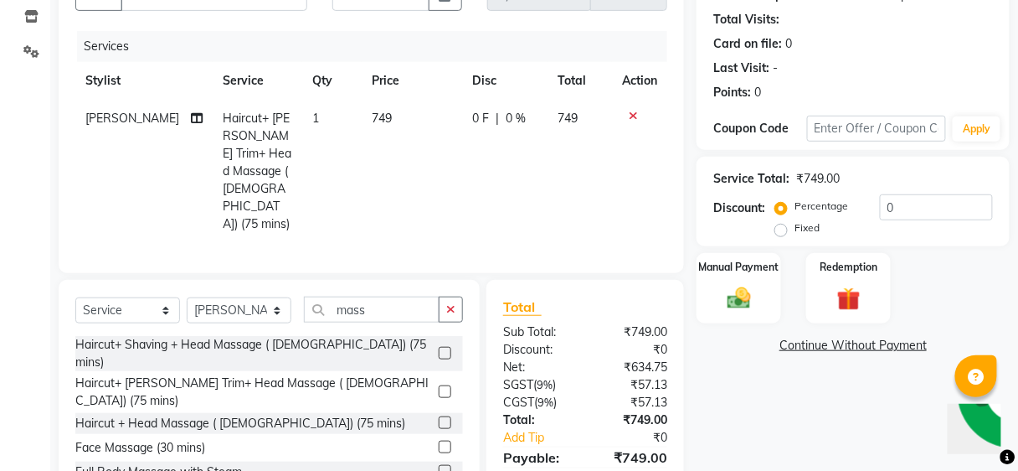
click at [500, 168] on td "0 F | 0 %" at bounding box center [505, 171] width 85 height 143
select select "80555"
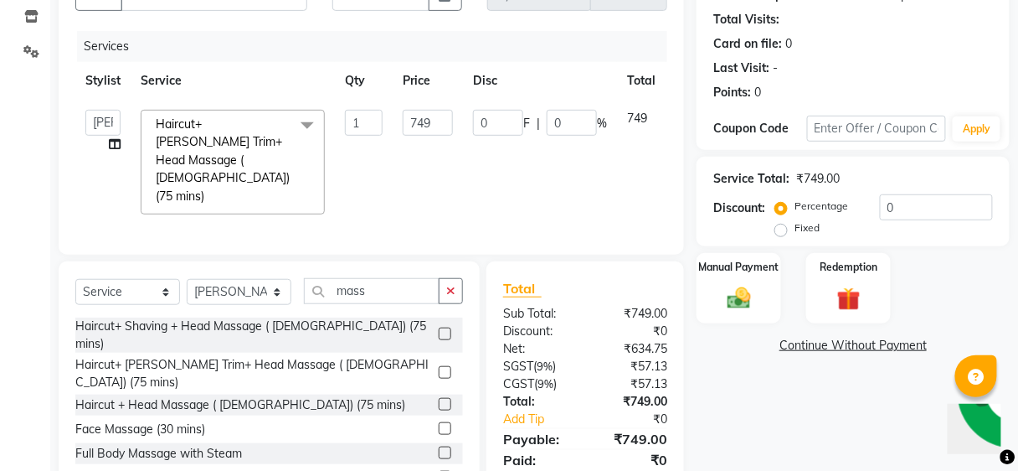
scroll to position [210, 0]
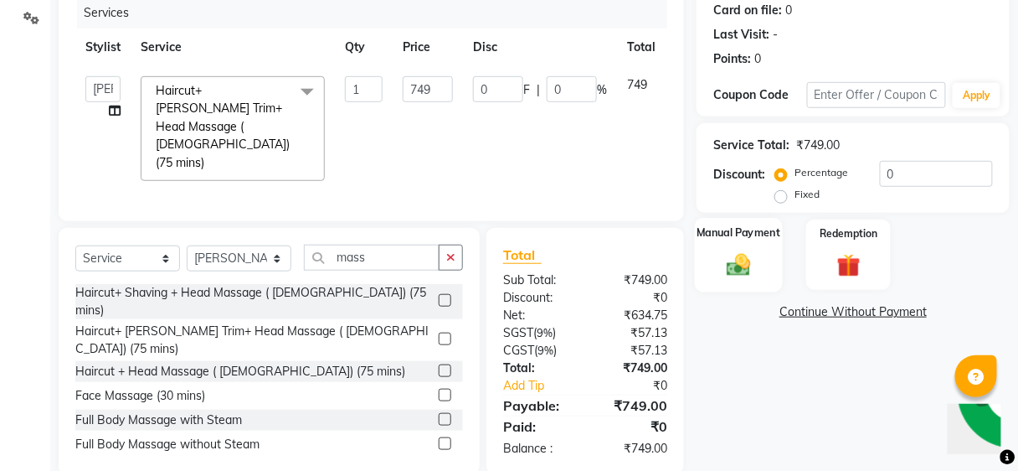
click at [764, 277] on div "Manual Payment" at bounding box center [739, 255] width 88 height 74
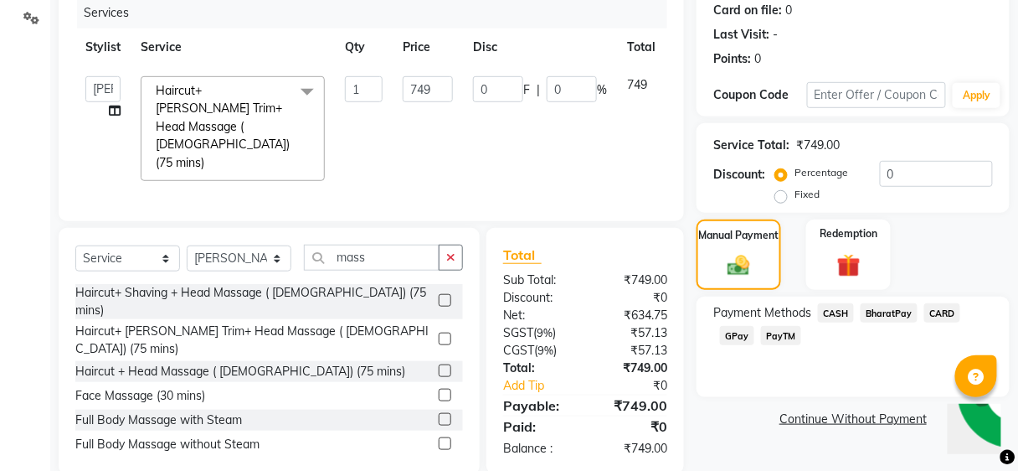
click at [891, 307] on span "BharatPay" at bounding box center [889, 312] width 57 height 19
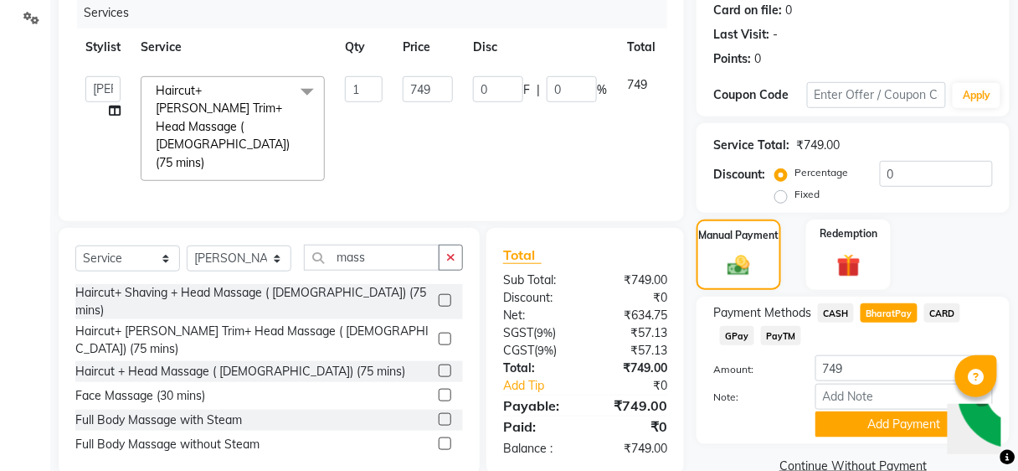
scroll to position [241, 0]
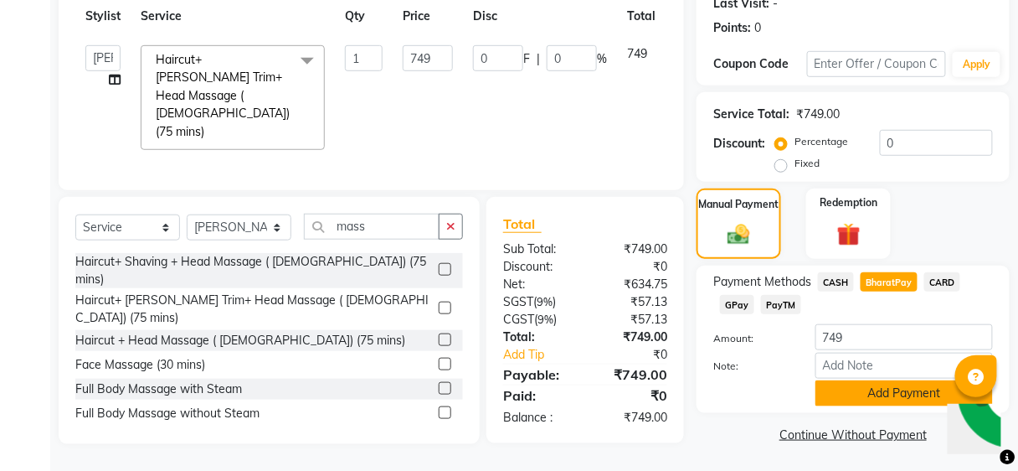
click at [884, 391] on button "Add Payment" at bounding box center [903, 393] width 177 height 26
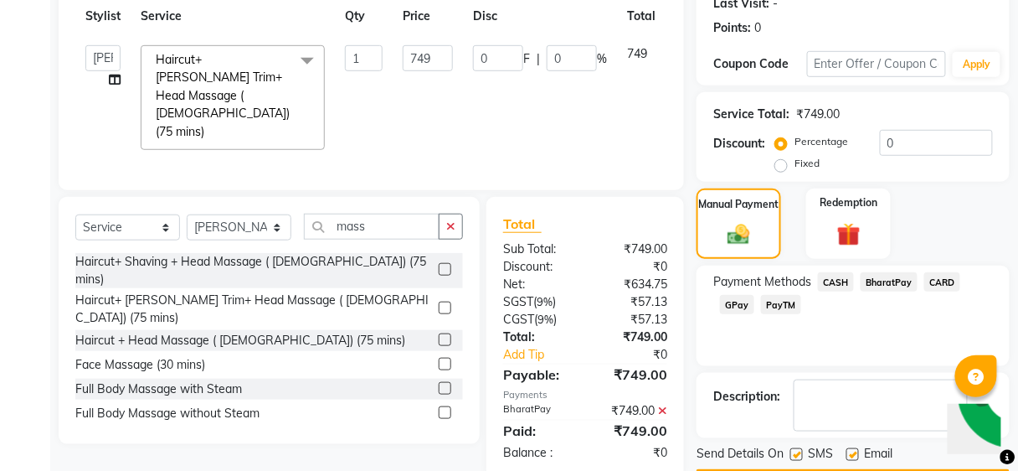
scroll to position [288, 0]
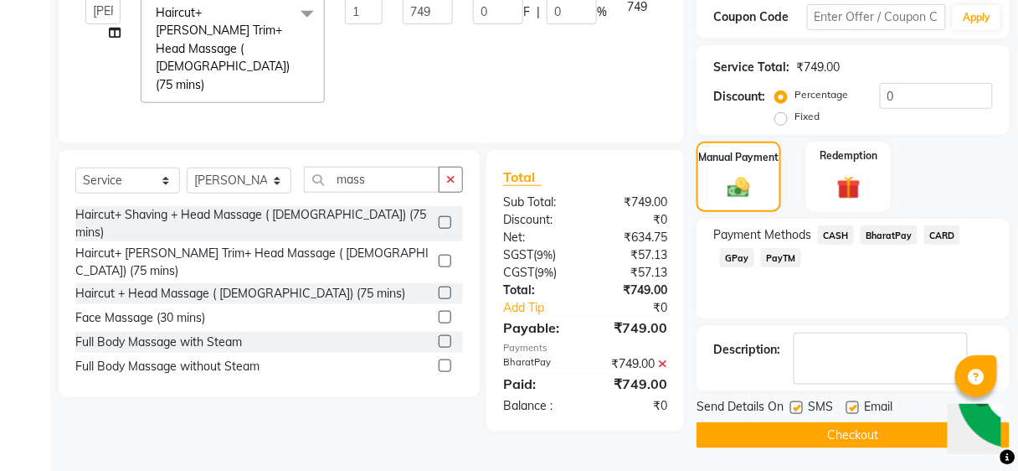
click at [877, 419] on div "Send Details On SMS Email Checkout" at bounding box center [853, 423] width 313 height 50
click at [840, 419] on div "Send Details On SMS Email Checkout" at bounding box center [853, 423] width 313 height 50
click at [826, 439] on button "Checkout" at bounding box center [853, 435] width 313 height 26
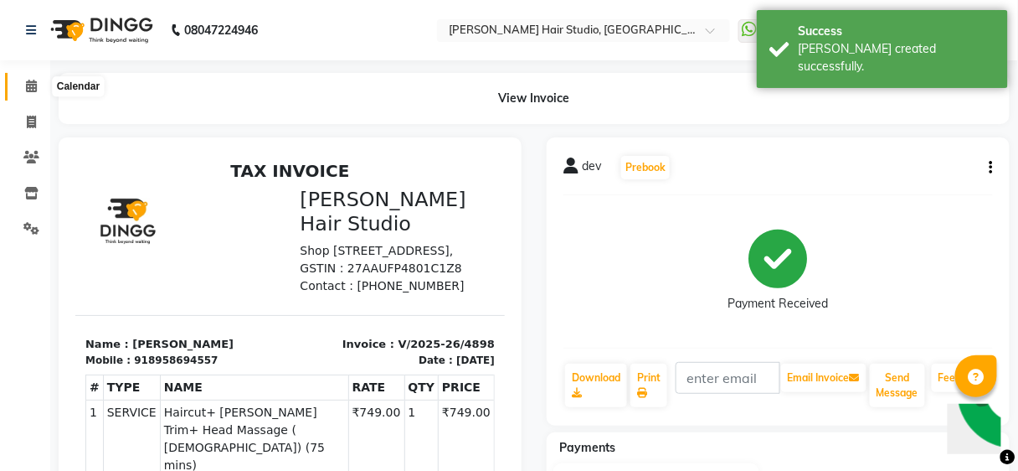
click at [28, 84] on icon at bounding box center [31, 86] width 11 height 13
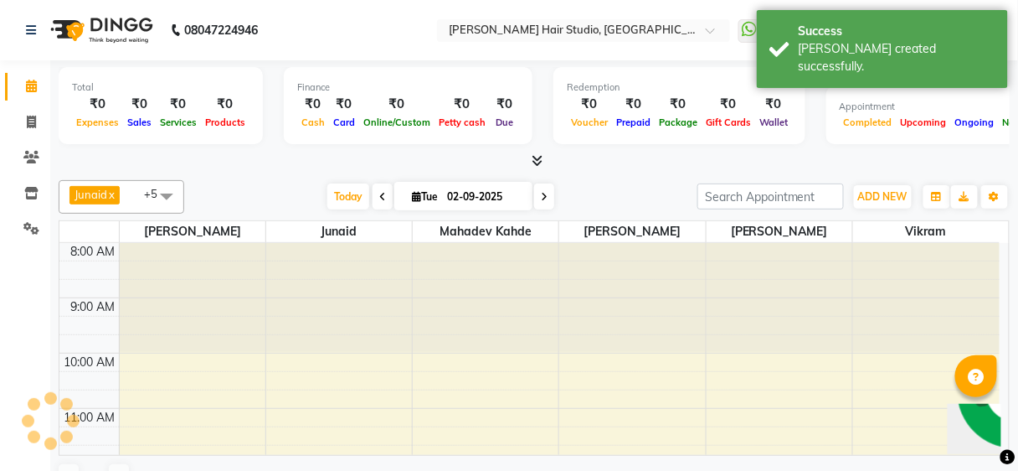
click at [28, 84] on icon at bounding box center [31, 86] width 11 height 13
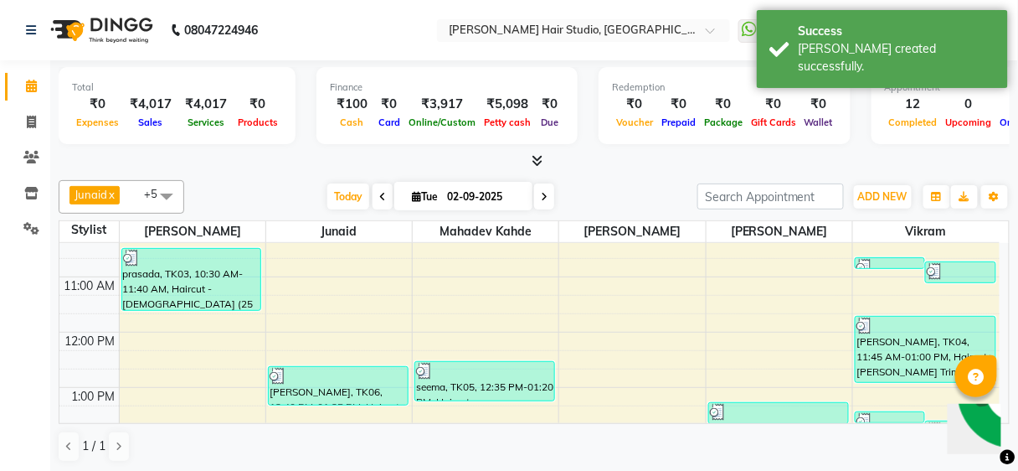
scroll to position [67, 0]
